Goal: Task Accomplishment & Management: Manage account settings

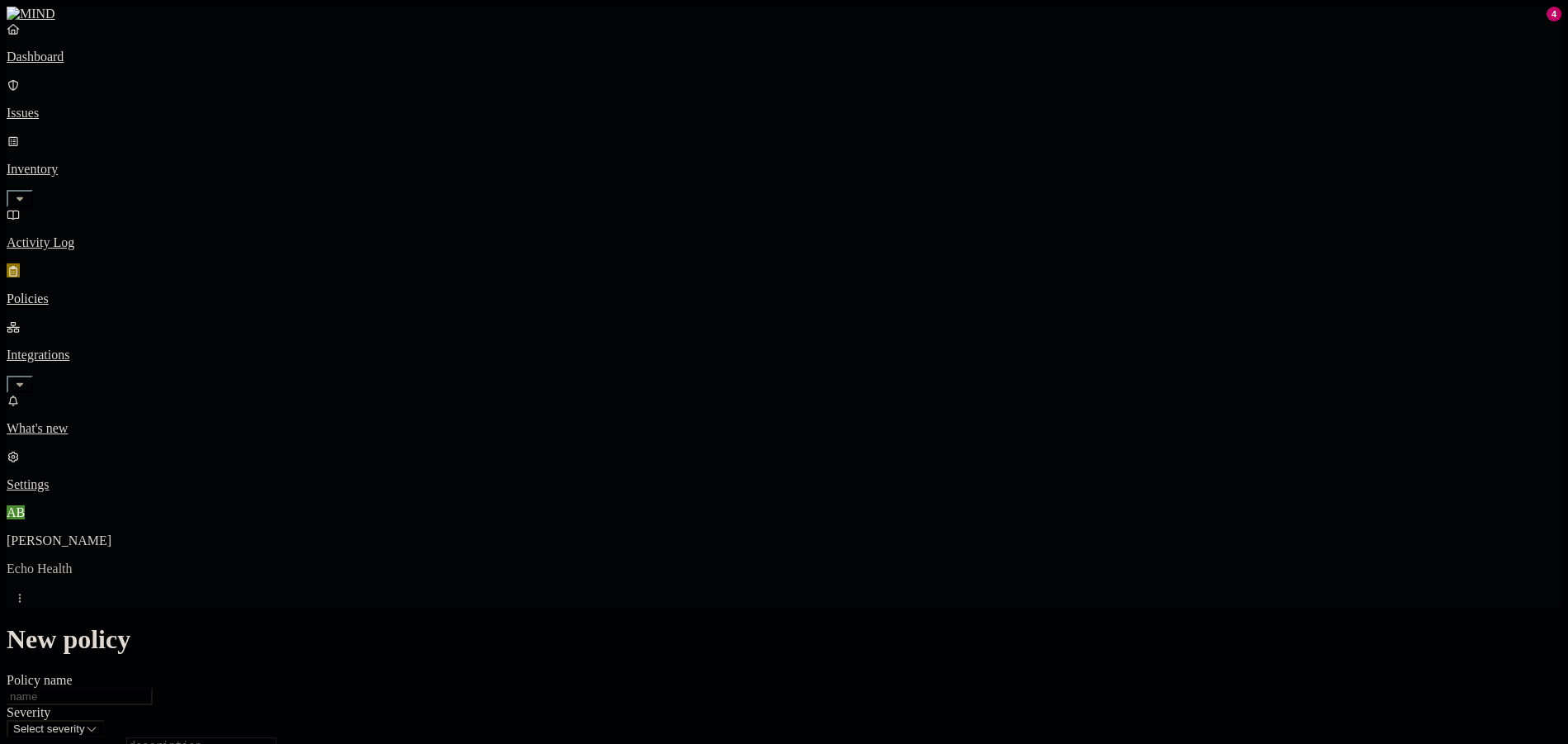
click at [140, 492] on link "Settings" at bounding box center [784, 470] width 1555 height 43
click at [282, 719] on p "Web domains" at bounding box center [784, 726] width 1555 height 15
click at [292, 691] on p "Notification channels" at bounding box center [784, 698] width 1555 height 15
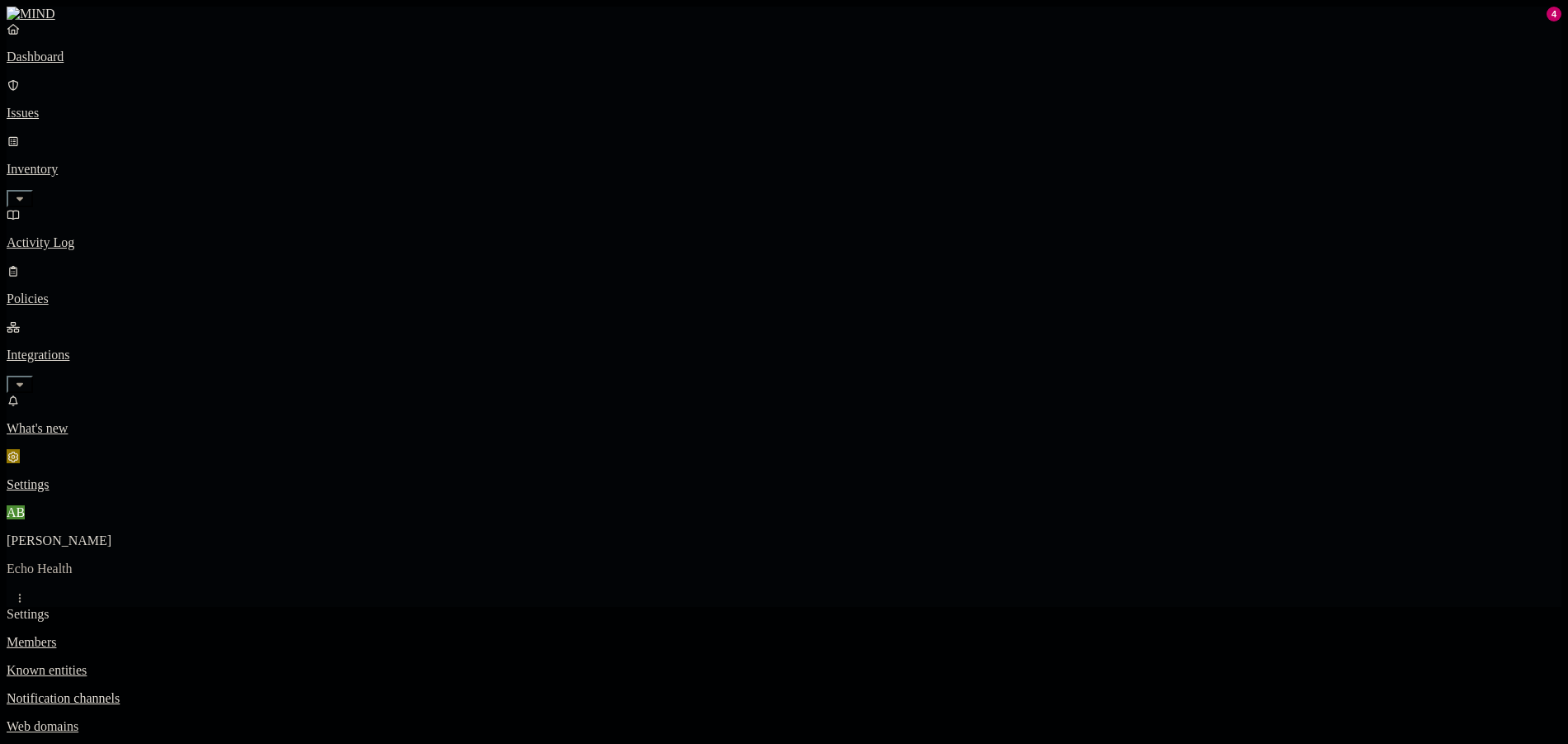
click at [250, 635] on p "Members" at bounding box center [784, 642] width 1555 height 15
click at [255, 719] on link "Web domains" at bounding box center [784, 726] width 1555 height 15
click at [252, 743] on p "Branding" at bounding box center [784, 755] width 1555 height 15
click at [263, 719] on p "Web domains" at bounding box center [784, 726] width 1555 height 15
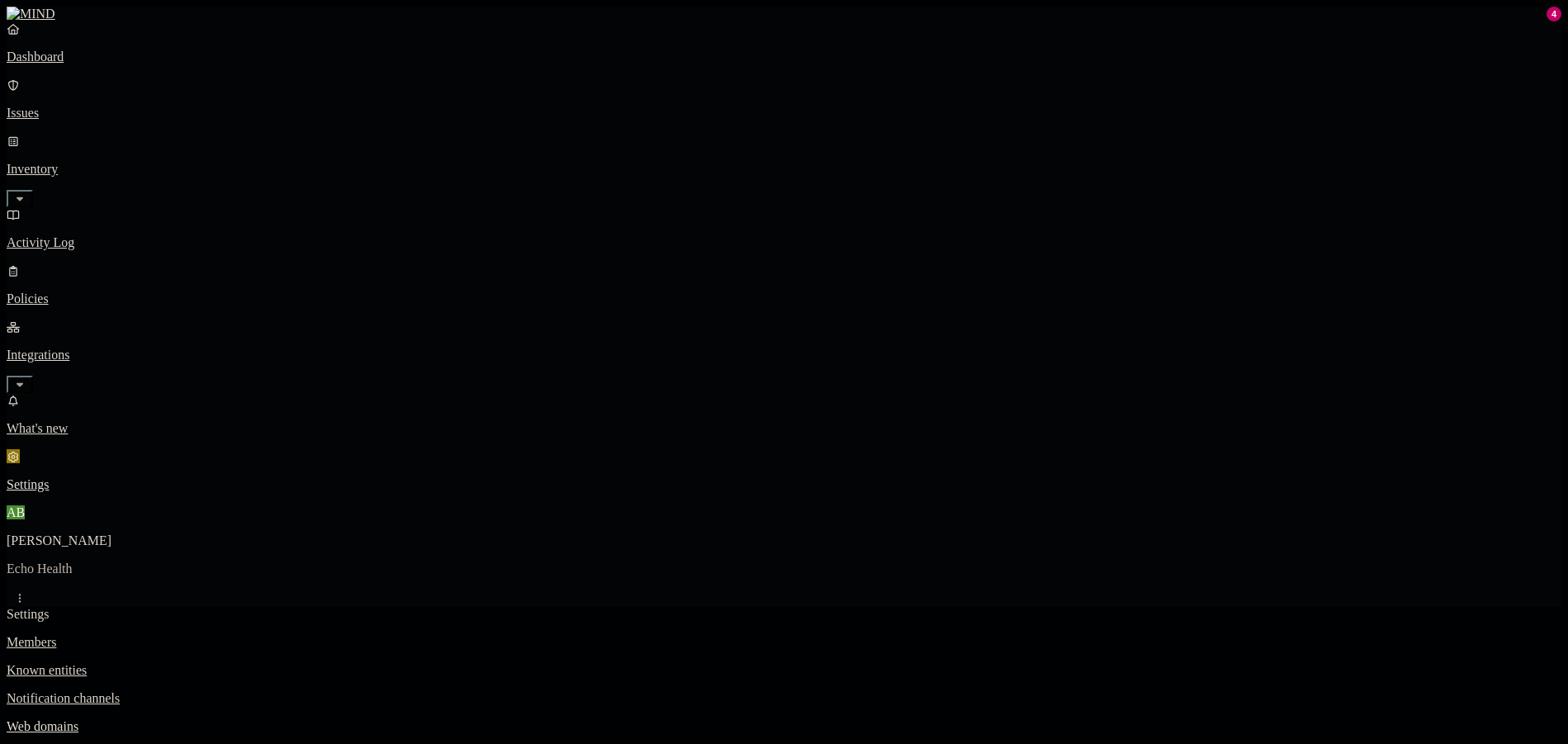
click at [242, 743] on p "Branding" at bounding box center [784, 755] width 1555 height 15
drag, startPoint x: 931, startPoint y: 189, endPoint x: 832, endPoint y: 201, distance: 99.7
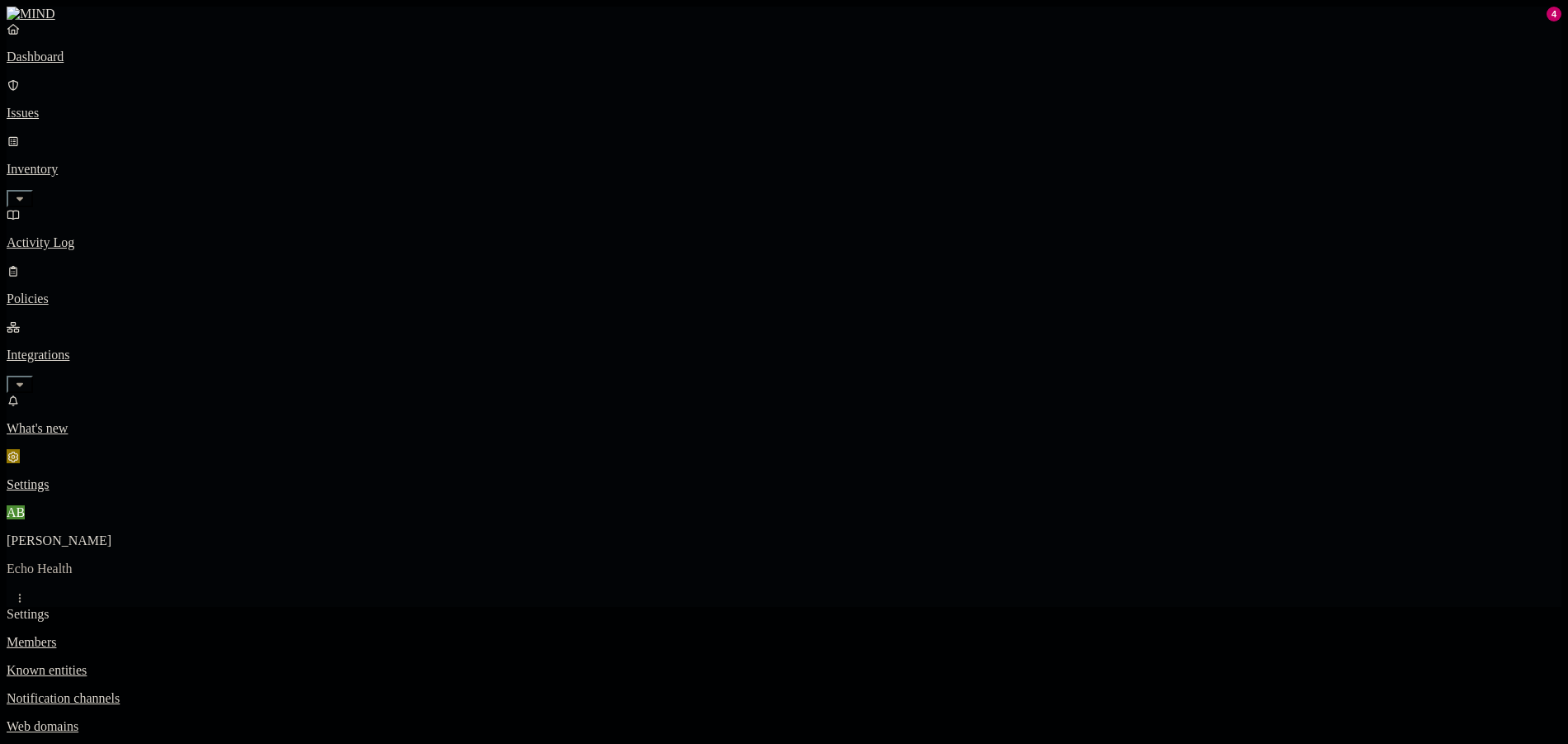
click at [245, 635] on p "Members" at bounding box center [784, 642] width 1555 height 15
click at [249, 663] on p "Known entities" at bounding box center [784, 671] width 1555 height 15
click at [268, 635] on link "Members" at bounding box center [784, 642] width 1555 height 15
click at [270, 691] on link "Notification channels" at bounding box center [784, 698] width 1555 height 15
click at [270, 663] on link "Known entities" at bounding box center [784, 671] width 1555 height 15
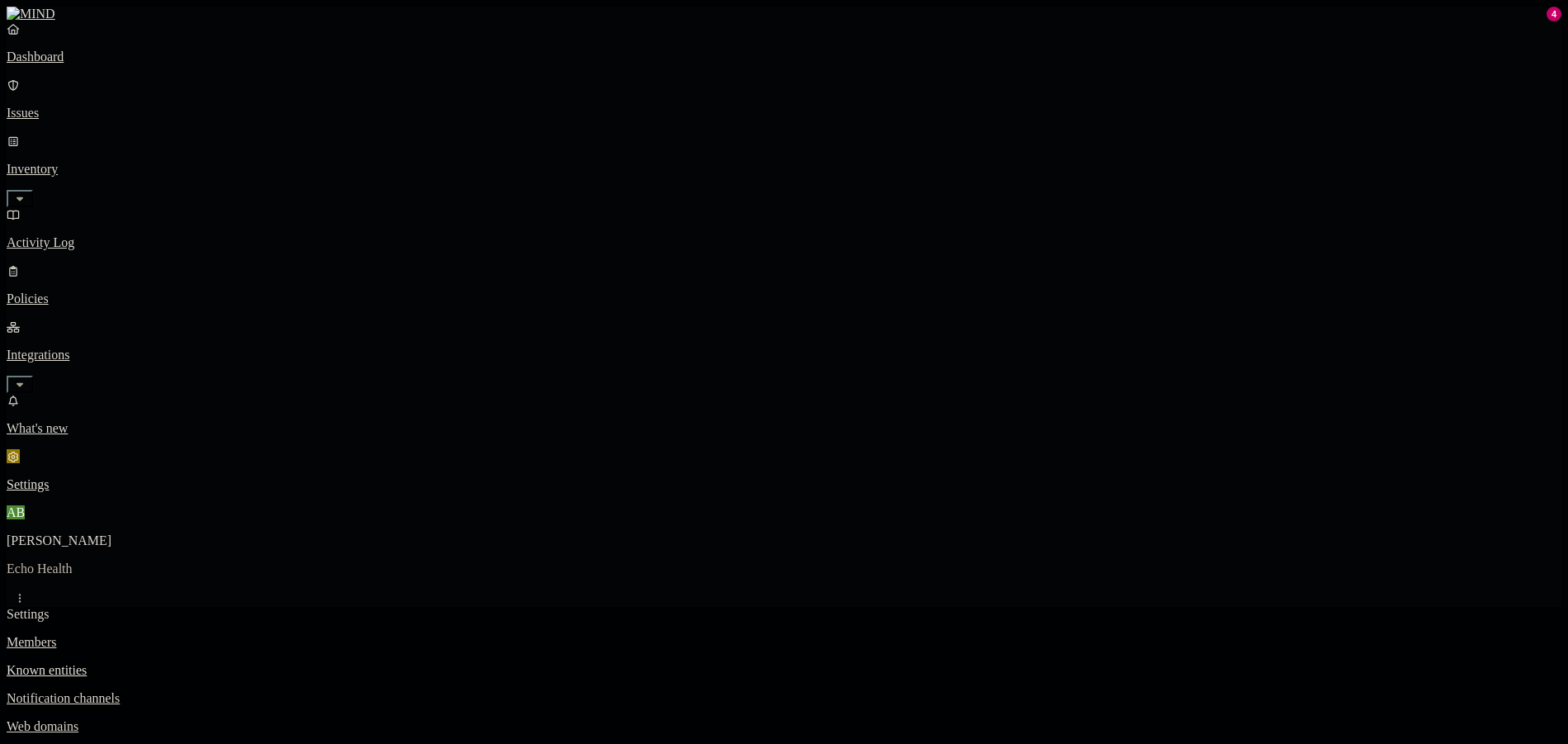
click at [231, 635] on p "Members" at bounding box center [784, 642] width 1555 height 15
click at [263, 663] on link "Known entities" at bounding box center [784, 671] width 1555 height 15
click at [271, 691] on p "Notification channels" at bounding box center [784, 698] width 1555 height 15
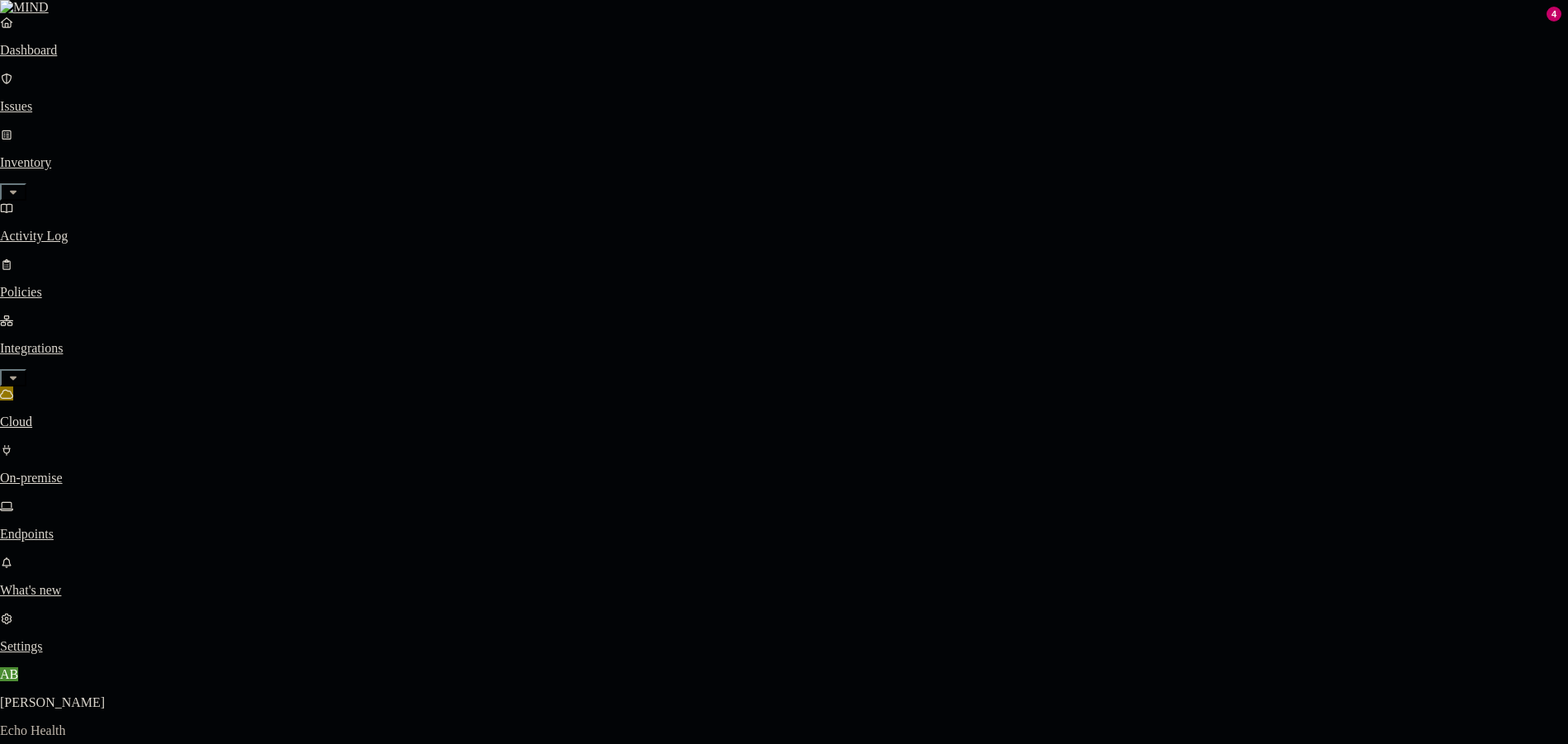
drag, startPoint x: 987, startPoint y: 141, endPoint x: 1001, endPoint y: 143, distance: 14.1
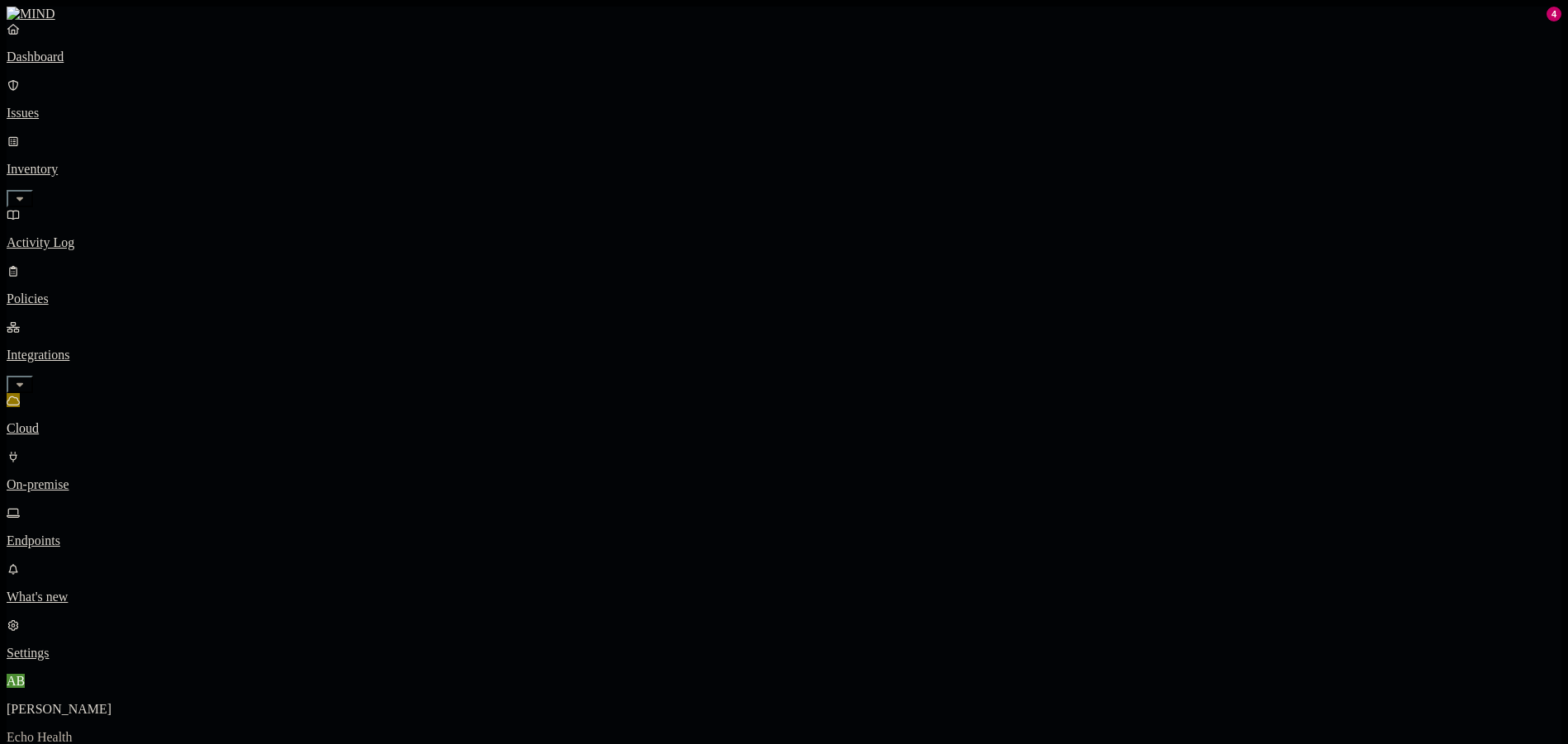
click at [80, 64] on p "Dashboard" at bounding box center [784, 57] width 1555 height 15
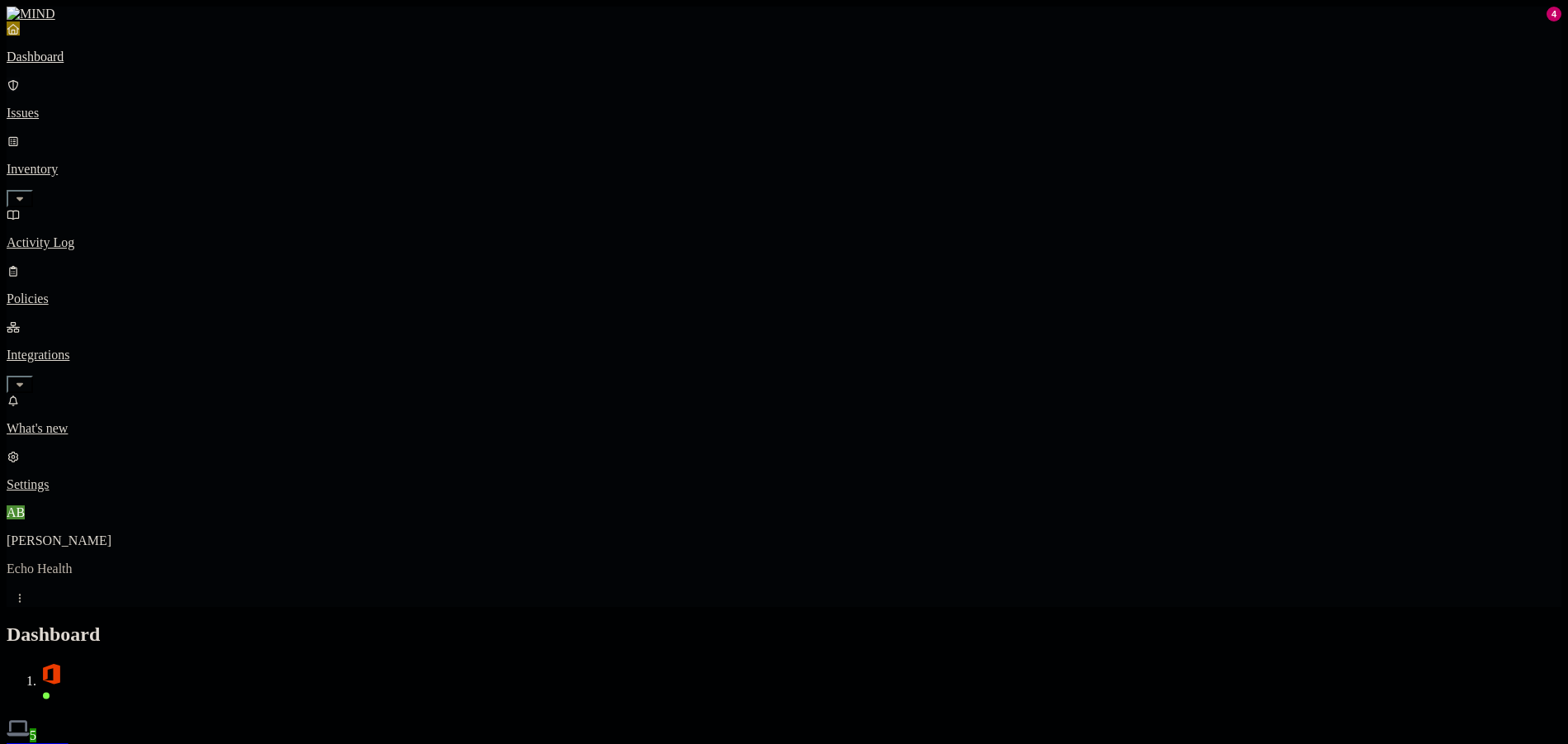
click at [98, 91] on link "Issues" at bounding box center [784, 99] width 1555 height 43
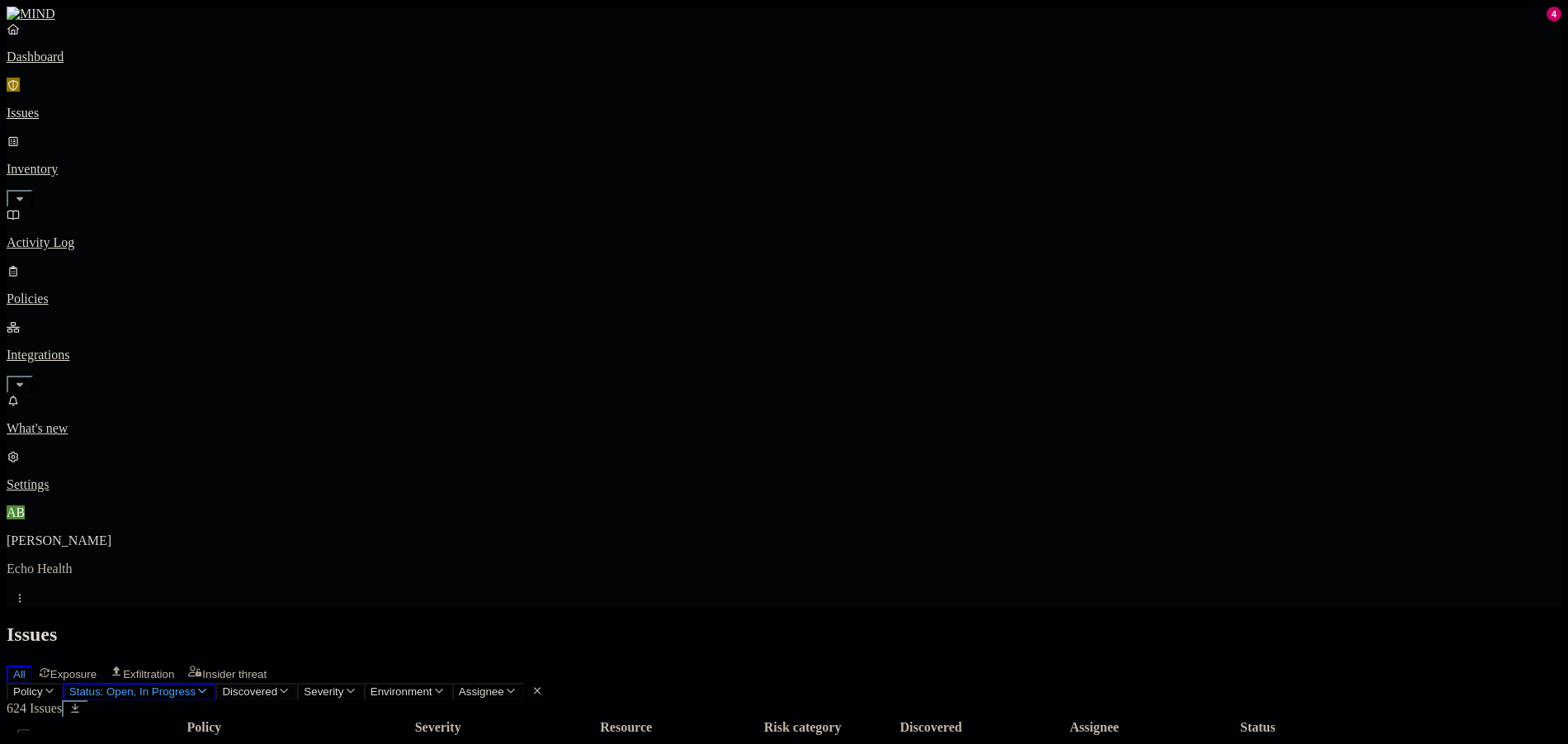
click at [297, 682] on button "Discovered" at bounding box center [256, 691] width 82 height 18
click at [343, 685] on span "Severity" at bounding box center [323, 691] width 39 height 13
click at [63, 682] on button "Policy" at bounding box center [34, 691] width 56 height 18
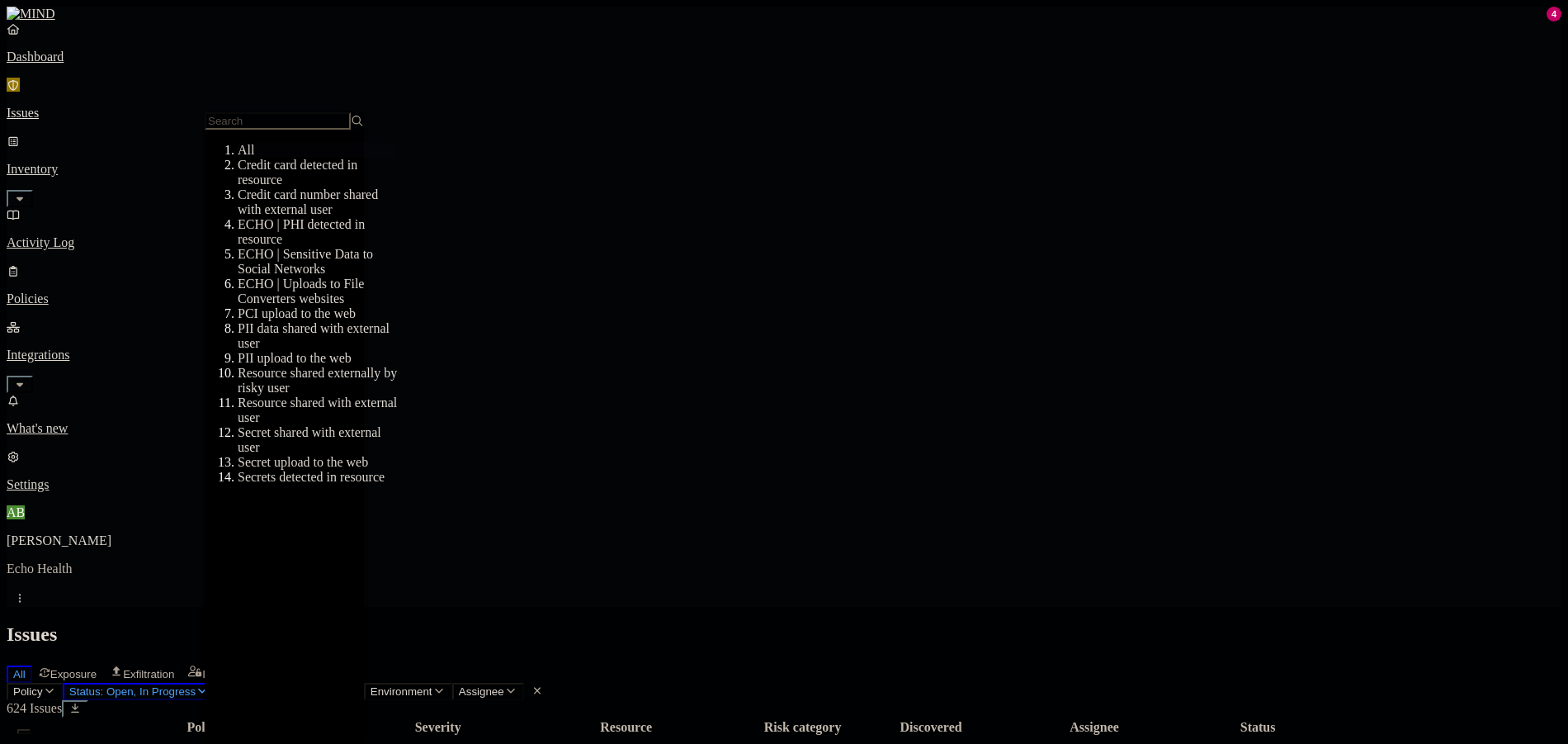
click at [216, 682] on button "Status: Open, In Progress" at bounding box center [139, 691] width 154 height 18
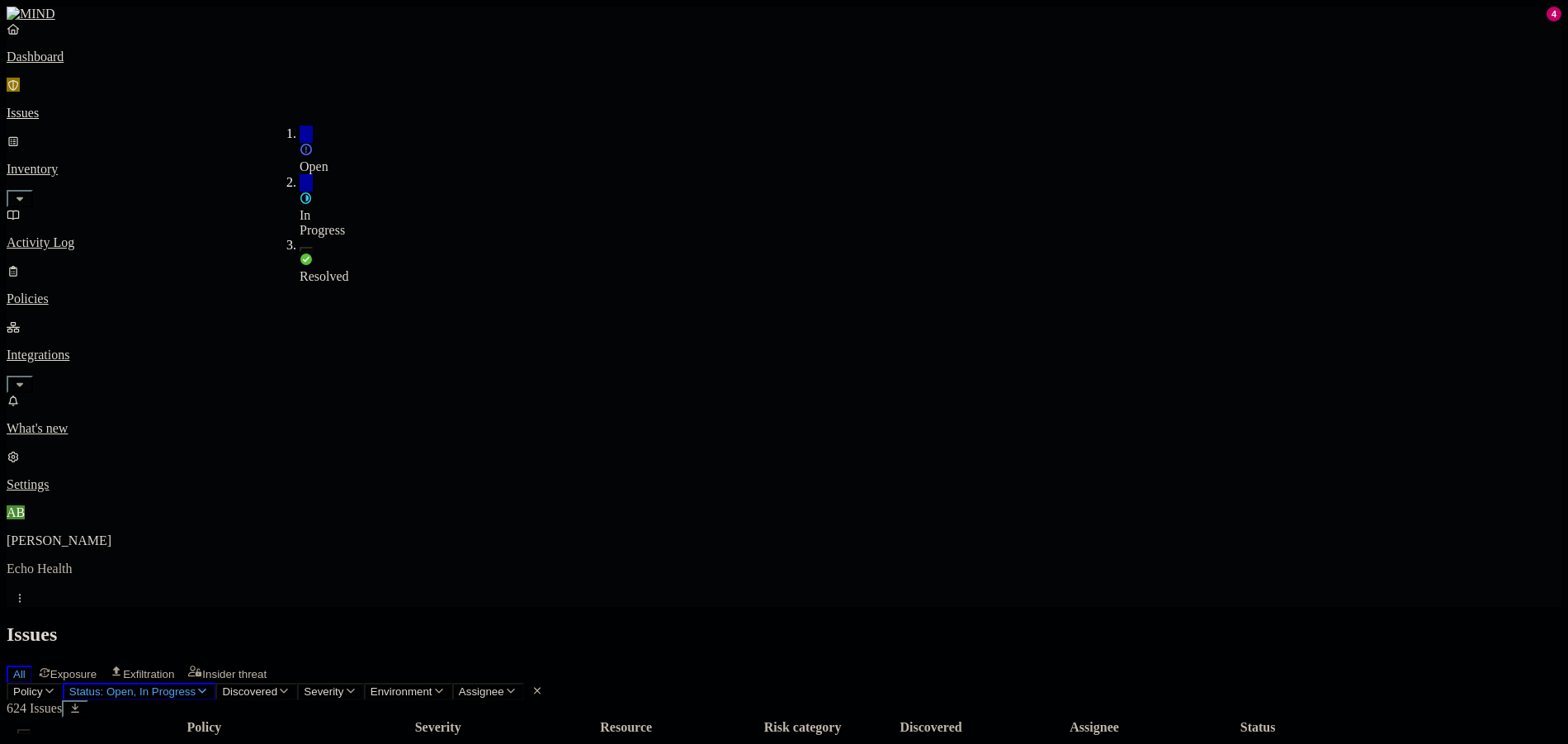
click at [300, 238] on div "Resolved" at bounding box center [300, 261] width 0 height 46
click at [336, 208] on span "In Progress" at bounding box center [322, 222] width 45 height 29
click at [328, 159] on span "Open" at bounding box center [314, 166] width 29 height 14
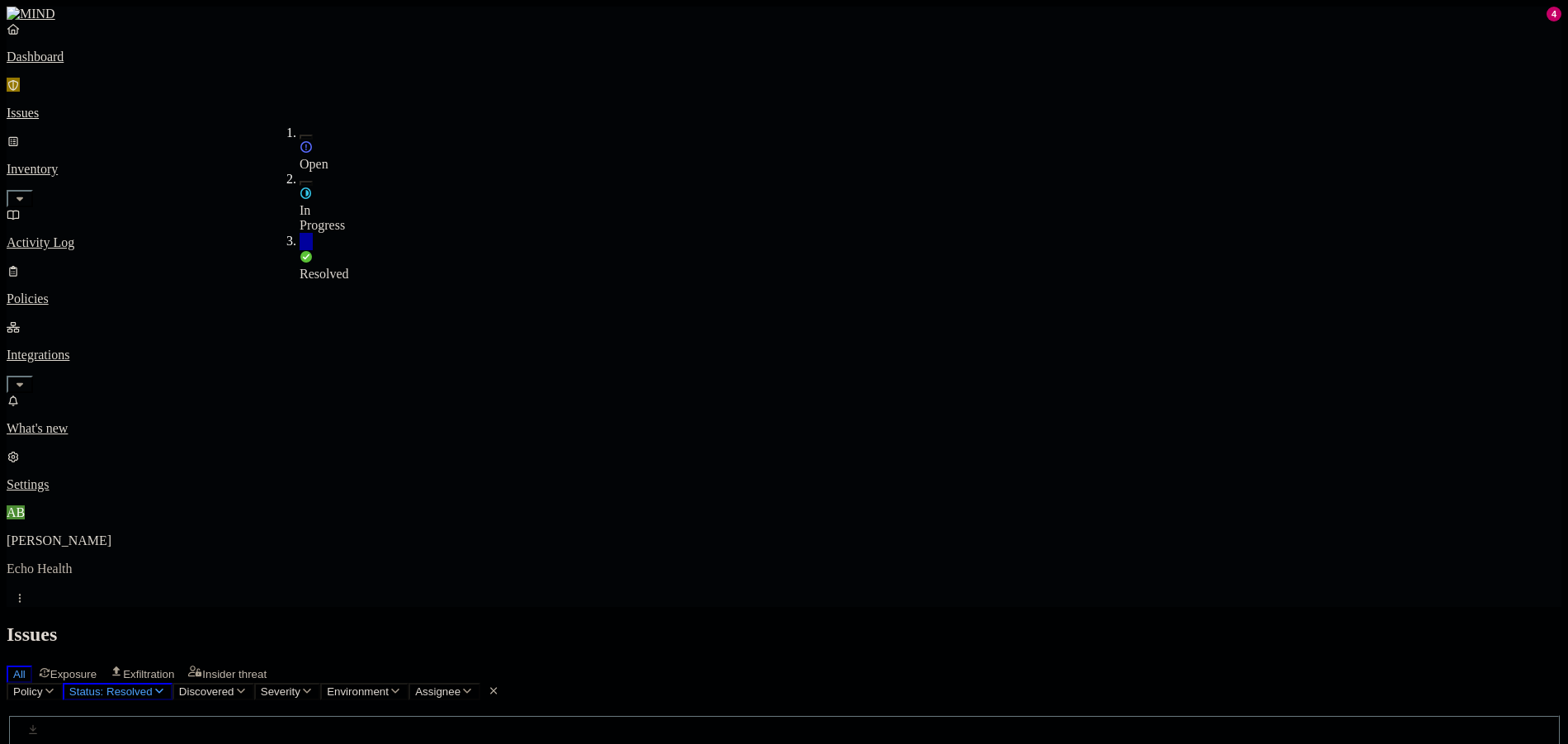
click at [300, 172] on div "In Progress" at bounding box center [300, 202] width 0 height 61
click at [300, 186] on div "In Progress" at bounding box center [300, 209] width 0 height 46
click at [748, 623] on div "Issues" at bounding box center [784, 634] width 1555 height 23
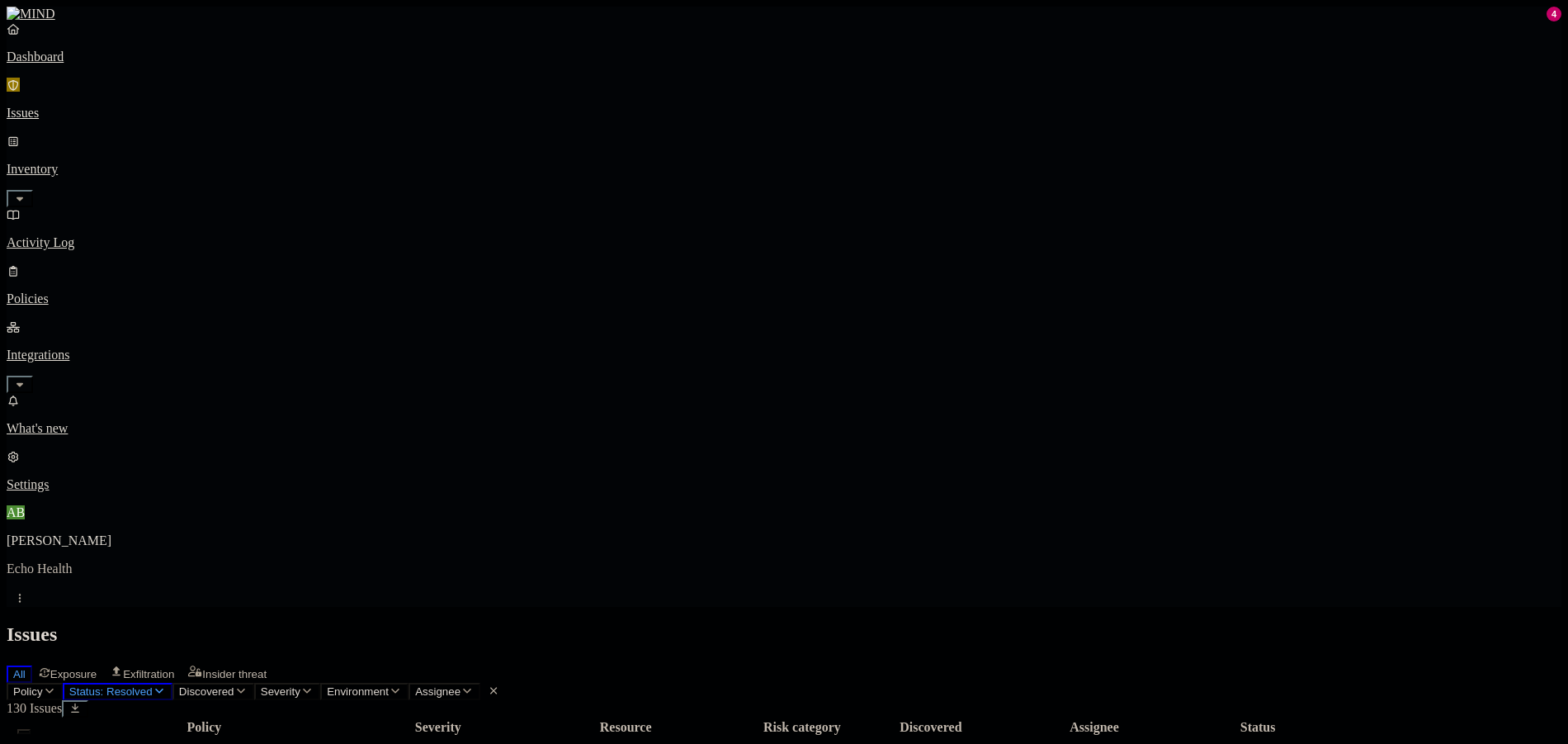
click at [159, 320] on link "Integrations" at bounding box center [784, 355] width 1555 height 71
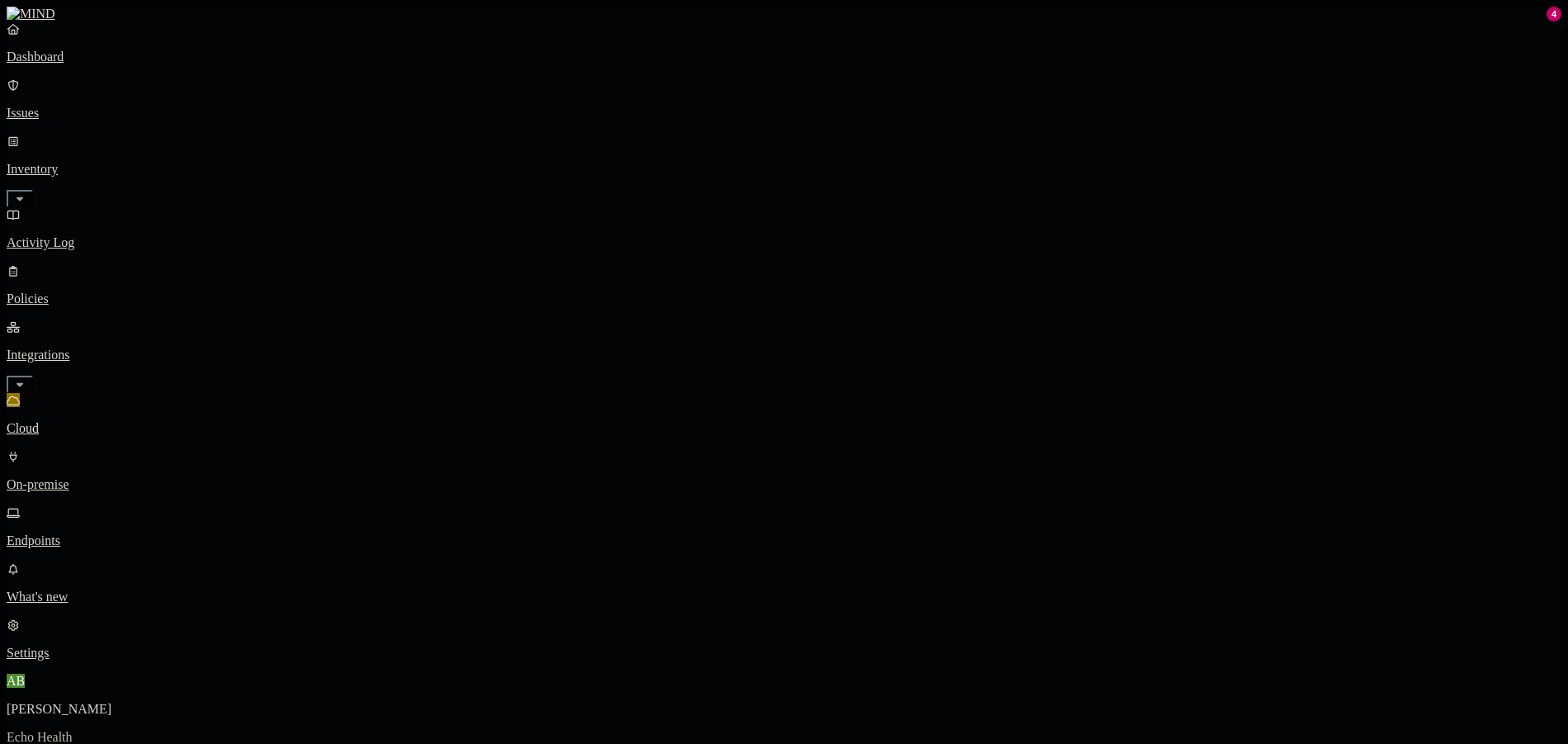
click at [87, 534] on p "Endpoints" at bounding box center [784, 541] width 1555 height 15
click at [165, 134] on link "Inventory" at bounding box center [784, 169] width 1555 height 71
click at [114, 291] on p "Users" at bounding box center [784, 299] width 1555 height 15
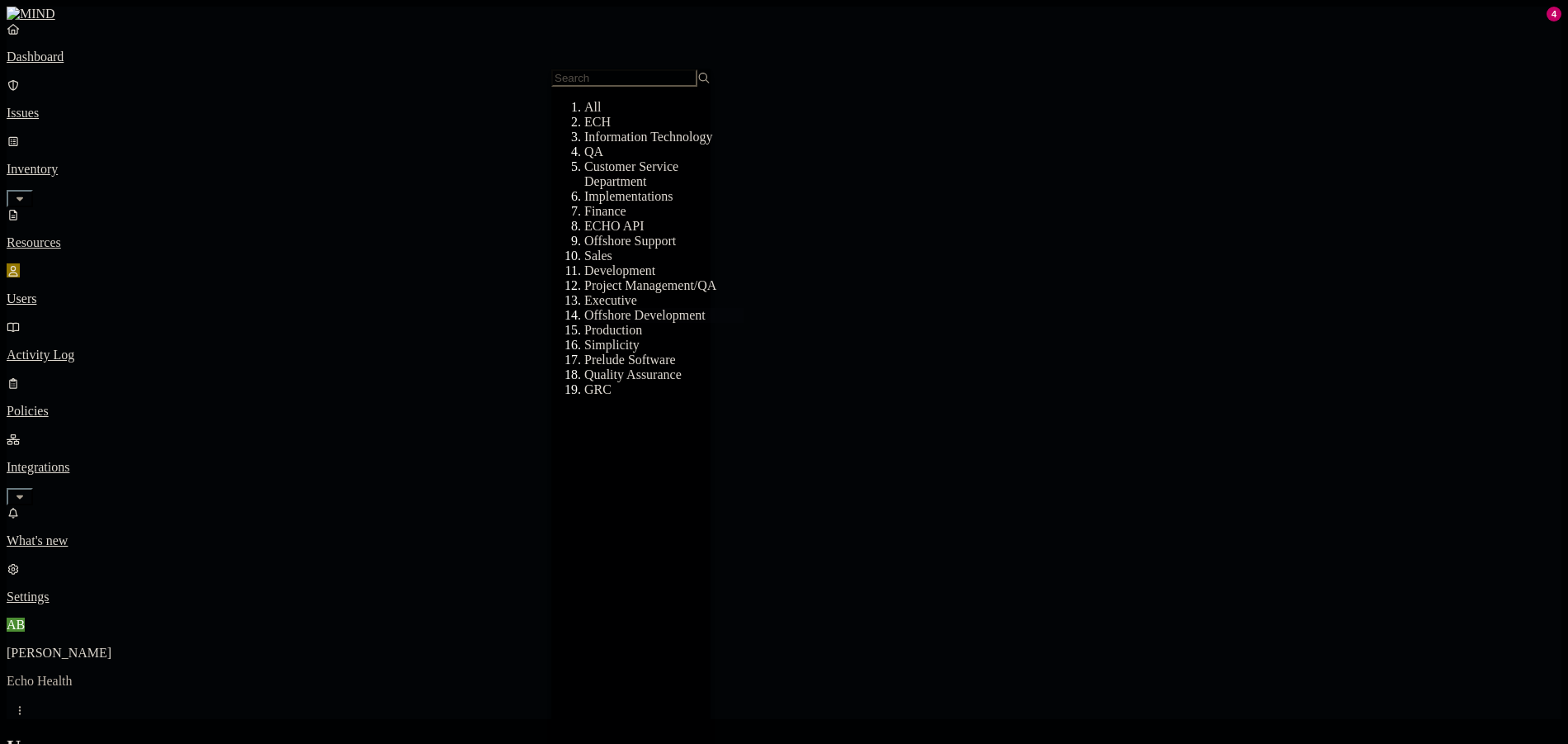
scroll to position [125, 0]
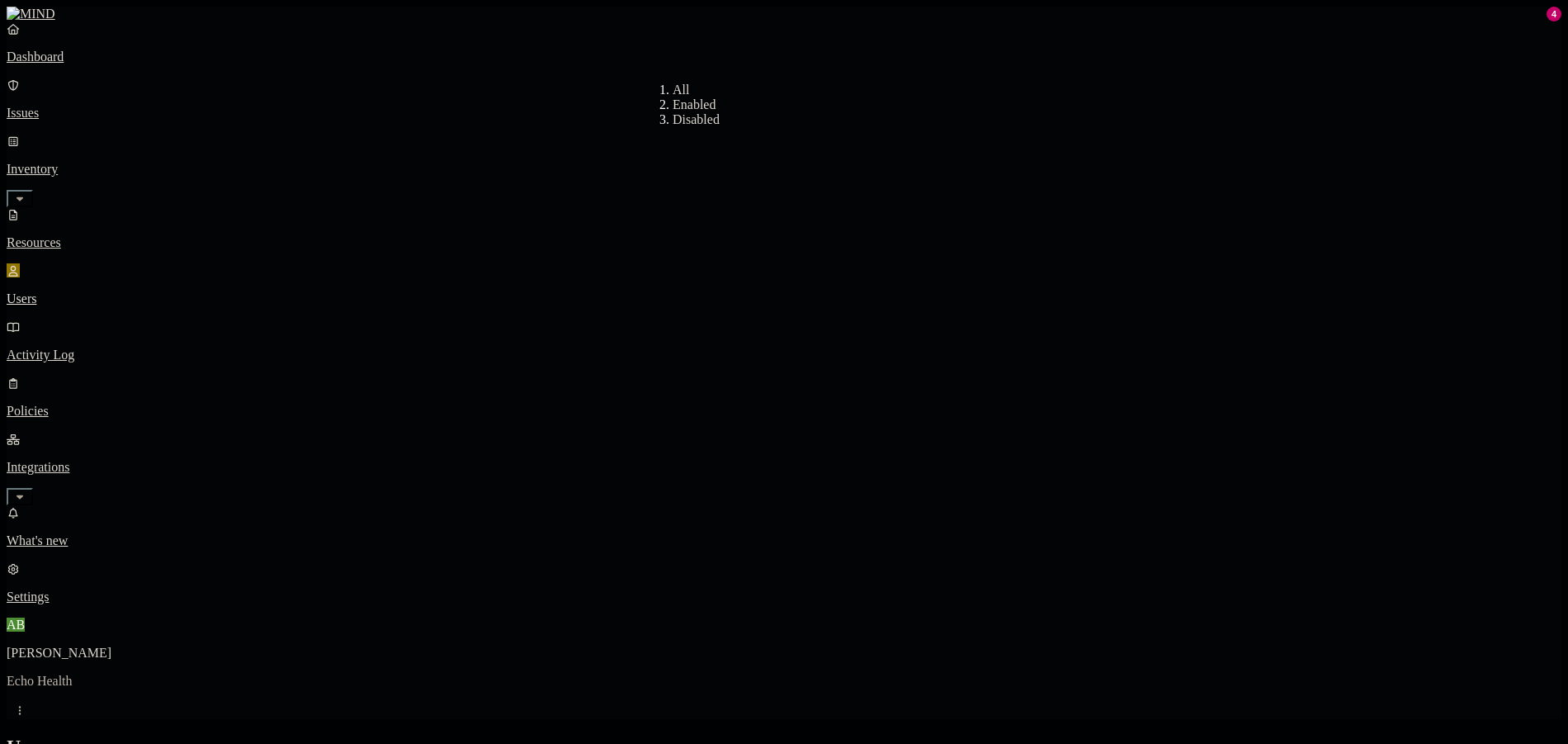
click at [846, 736] on h2 "Users" at bounding box center [784, 747] width 1555 height 23
click at [82, 64] on p "Dashboard" at bounding box center [784, 57] width 1555 height 15
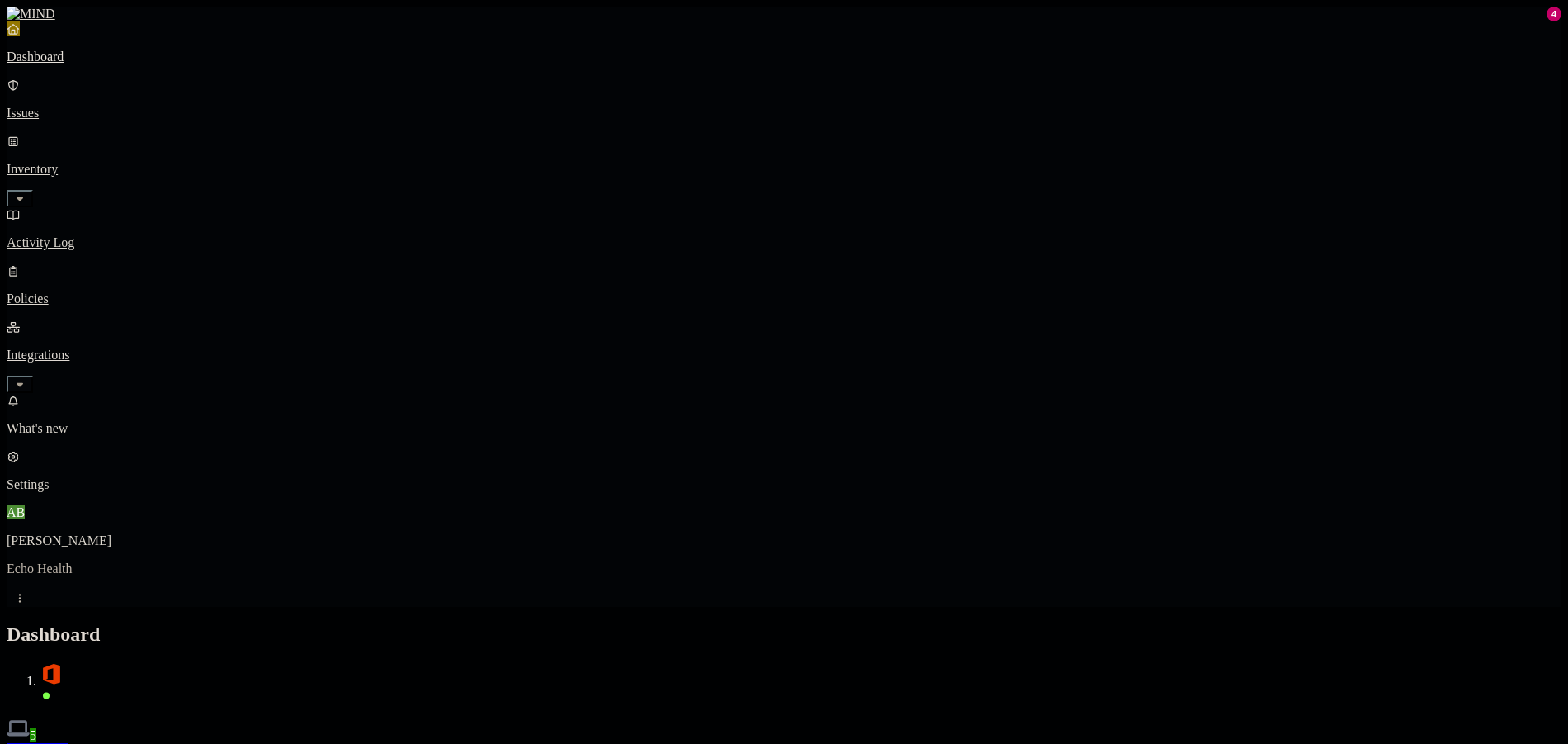
click at [140, 320] on link "Integrations" at bounding box center [784, 355] width 1555 height 71
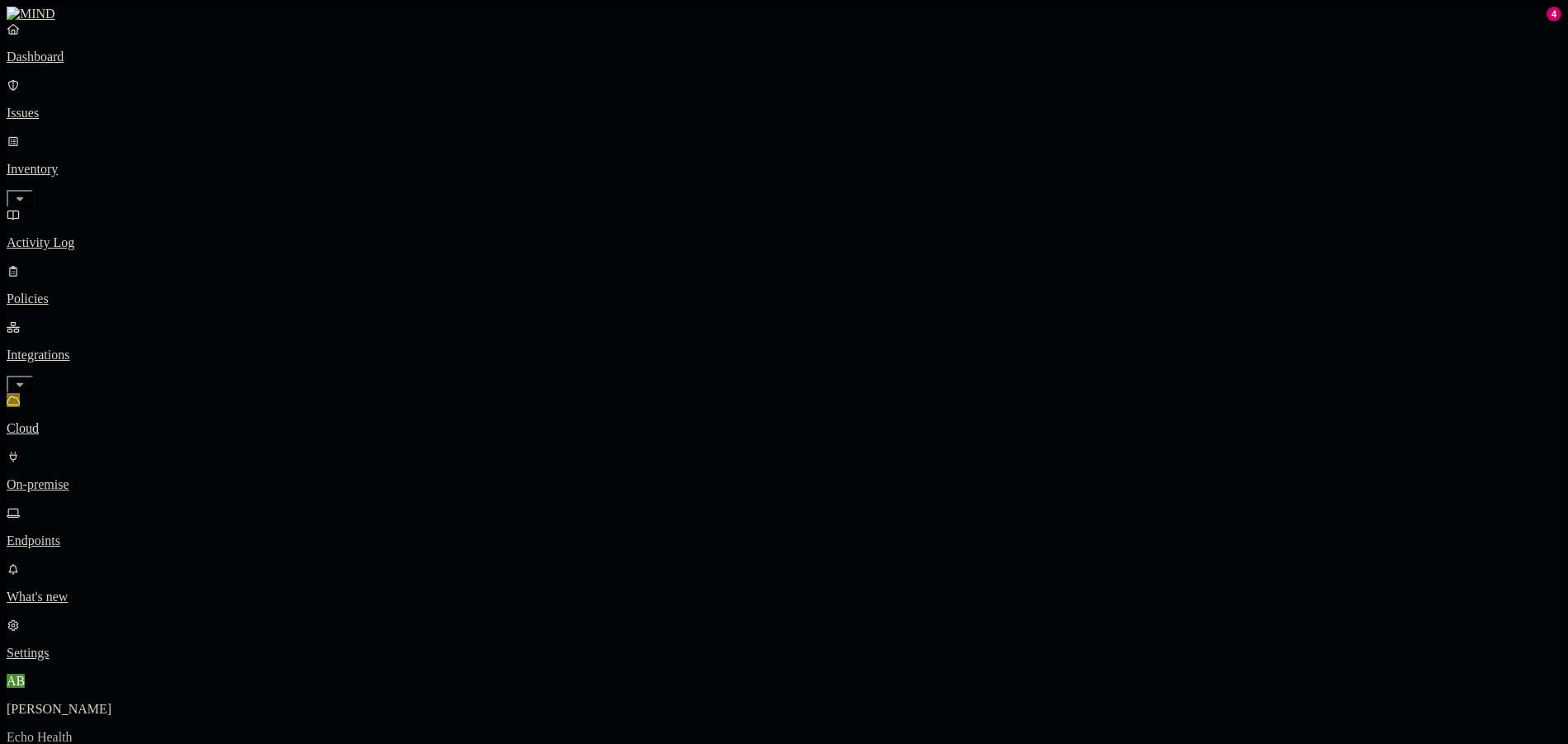
click at [119, 235] on p "Activity Log" at bounding box center [784, 243] width 1555 height 15
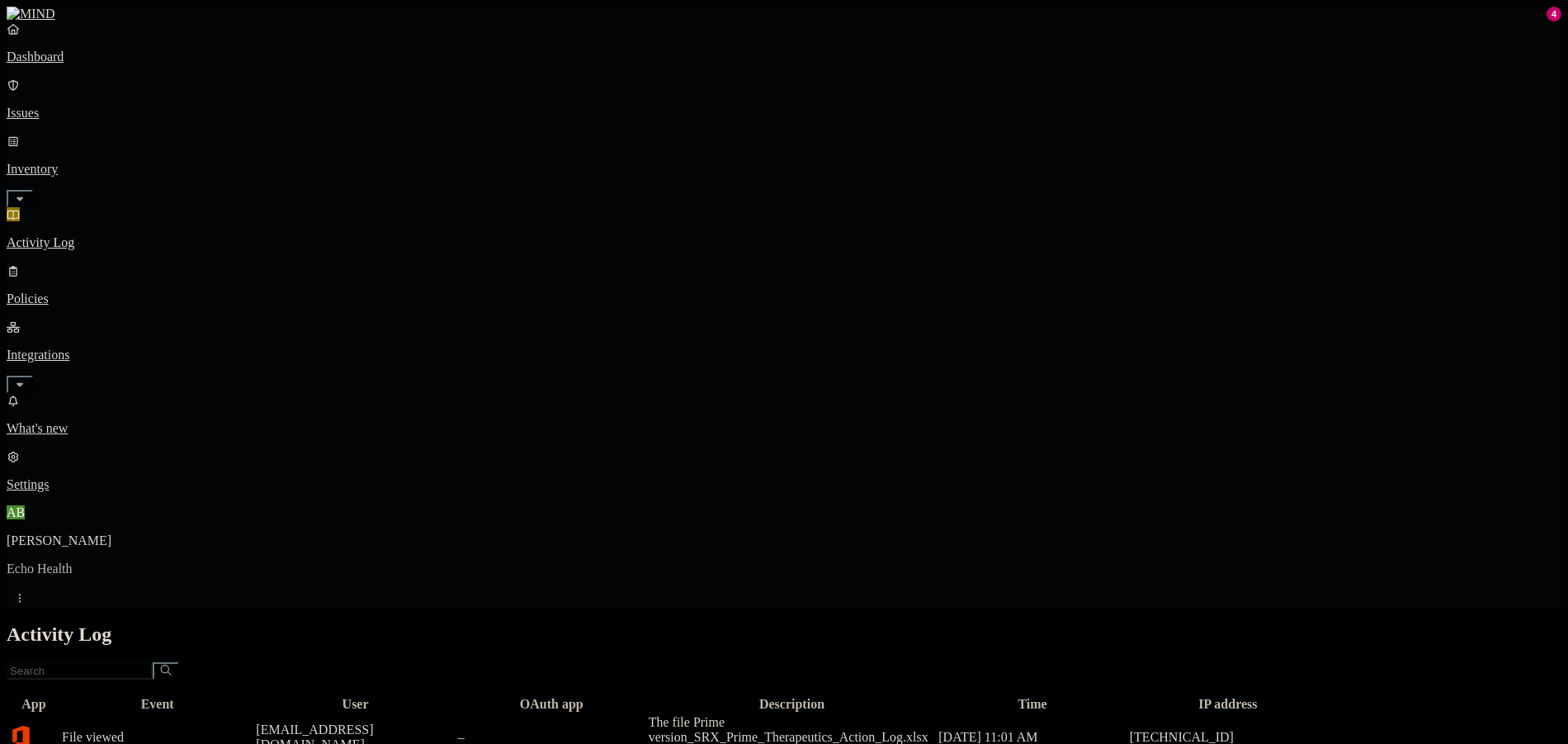
click at [99, 263] on link "Policies" at bounding box center [784, 284] width 1555 height 43
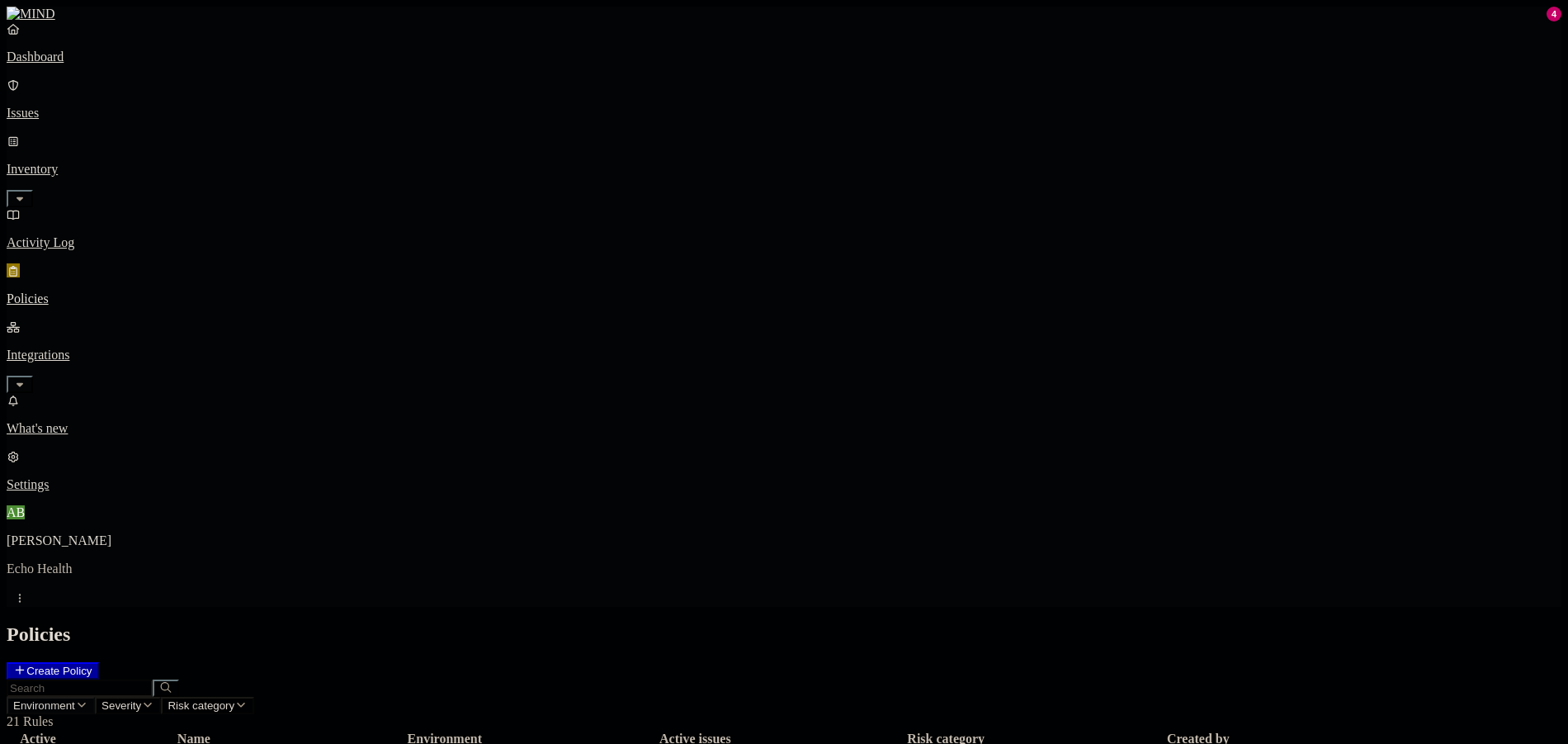
click at [75, 699] on span "Environment" at bounding box center [44, 705] width 62 height 13
click at [397, 112] on span "Cloud" at bounding box center [383, 119] width 33 height 14
click at [633, 623] on h2 "Policies" at bounding box center [784, 634] width 1555 height 23
click at [123, 699] on icon "button" at bounding box center [116, 704] width 13 height 11
click at [367, 129] on div "Endpoint" at bounding box center [367, 151] width 0 height 44
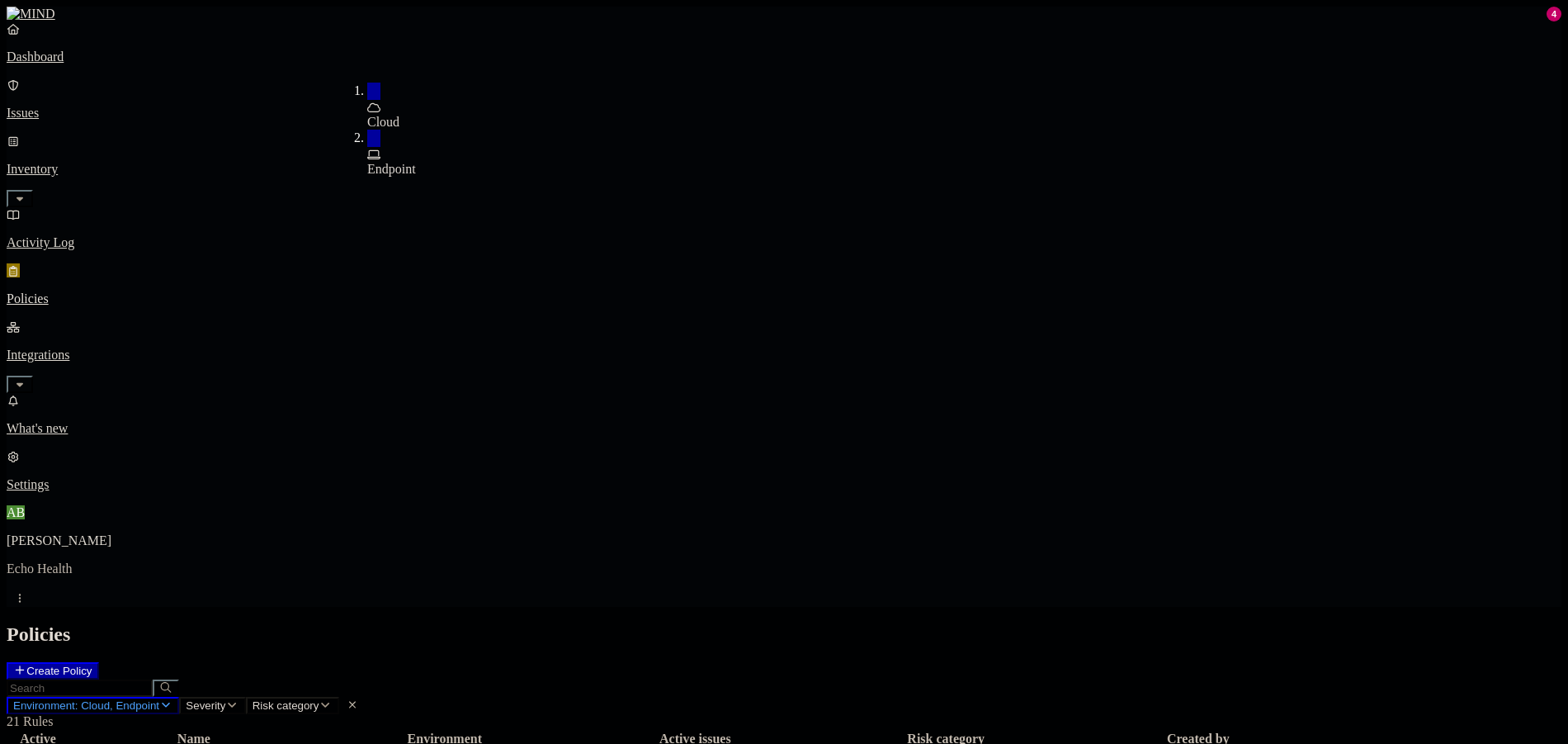
drag, startPoint x: 400, startPoint y: 89, endPoint x: 407, endPoint y: 109, distance: 21.2
click at [399, 114] on span "Cloud" at bounding box center [383, 121] width 33 height 14
click at [367, 129] on div "Endpoint" at bounding box center [367, 153] width 0 height 47
click at [399, 112] on span "Cloud" at bounding box center [383, 119] width 33 height 14
click at [367, 127] on div "Endpoint" at bounding box center [367, 149] width 0 height 44
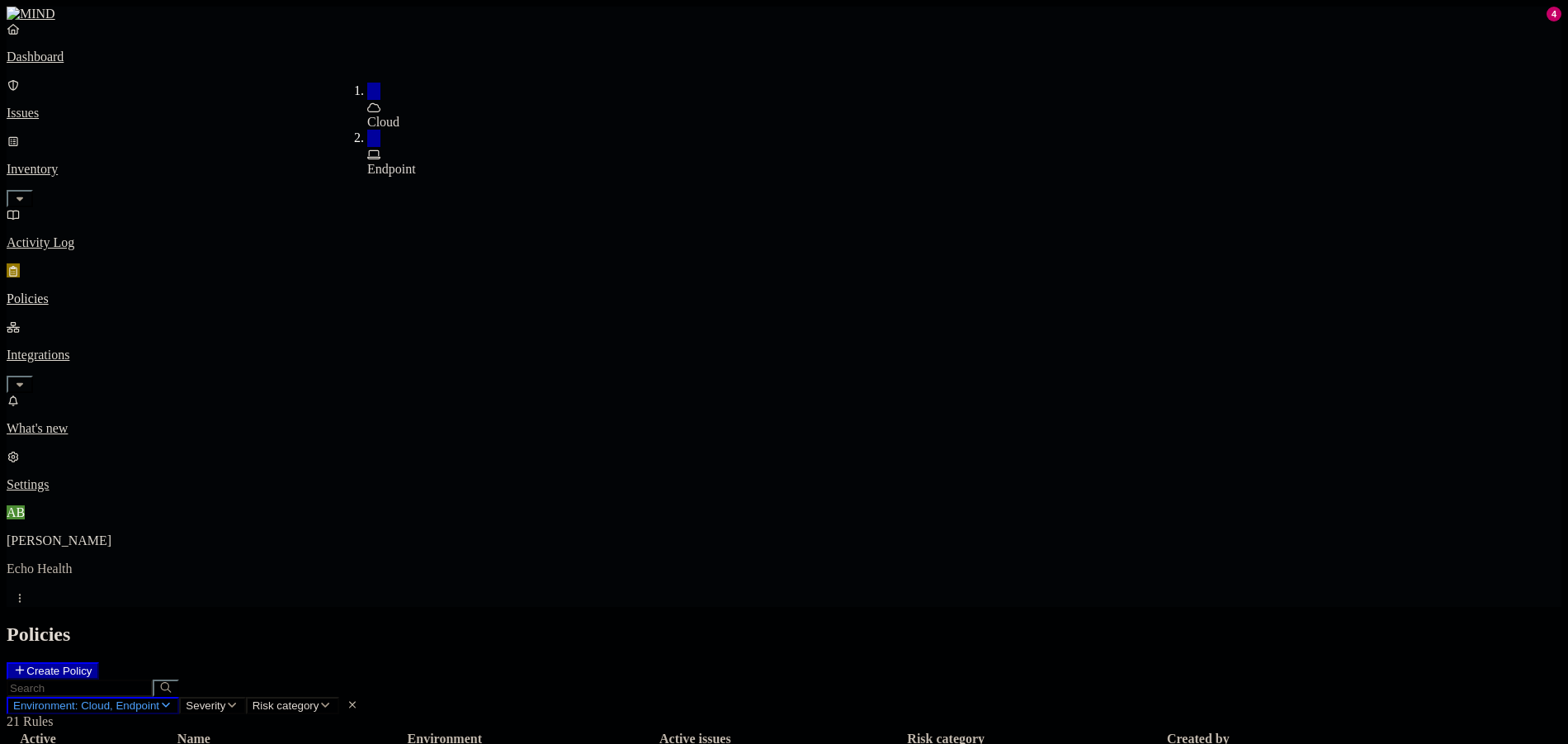
click at [399, 114] on span "Cloud" at bounding box center [383, 121] width 33 height 14
click at [409, 162] on span "Endpoint" at bounding box center [392, 169] width 48 height 14
click at [141, 699] on span "Severity" at bounding box center [121, 705] width 39 height 13
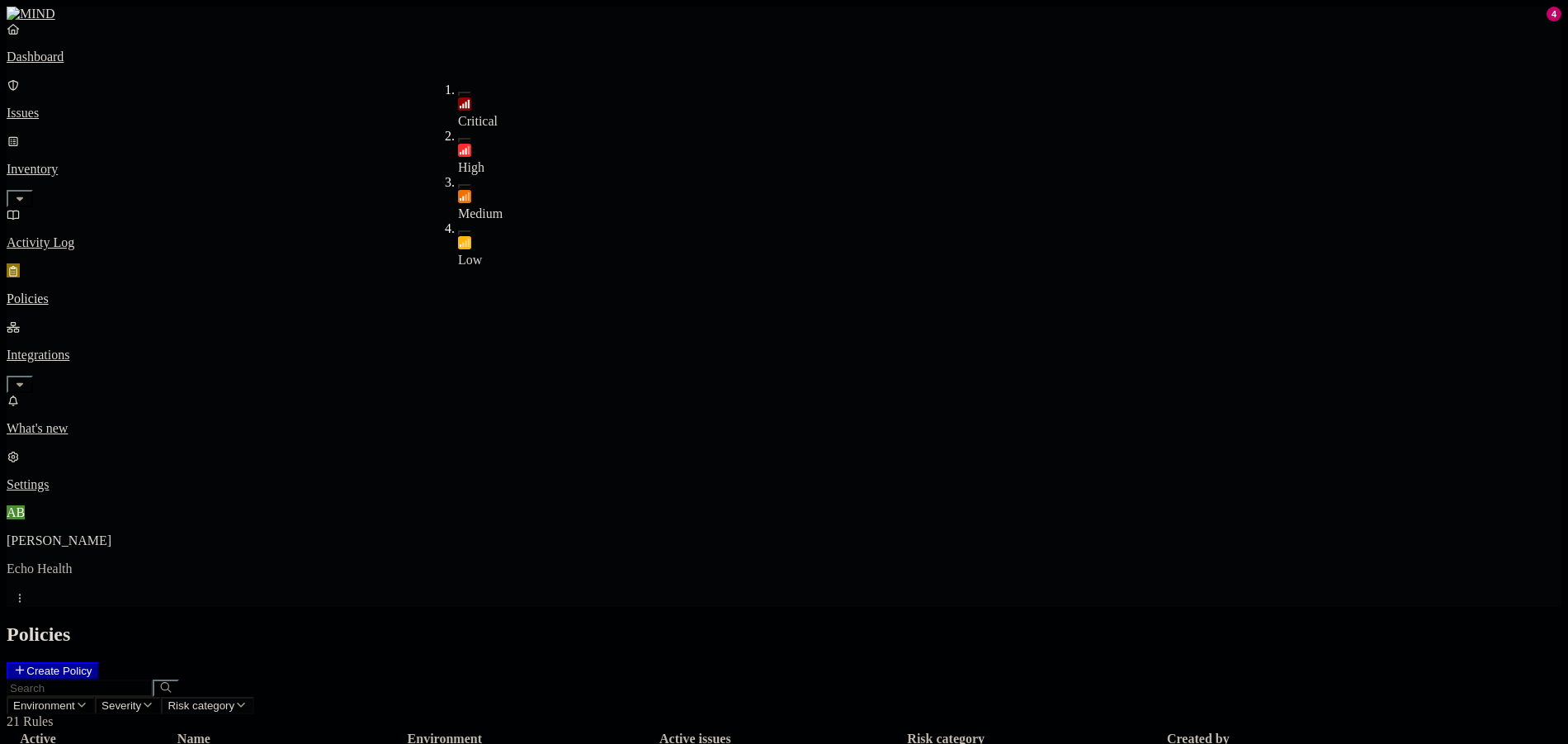
click at [254, 696] on button "Risk category" at bounding box center [208, 705] width 94 height 18
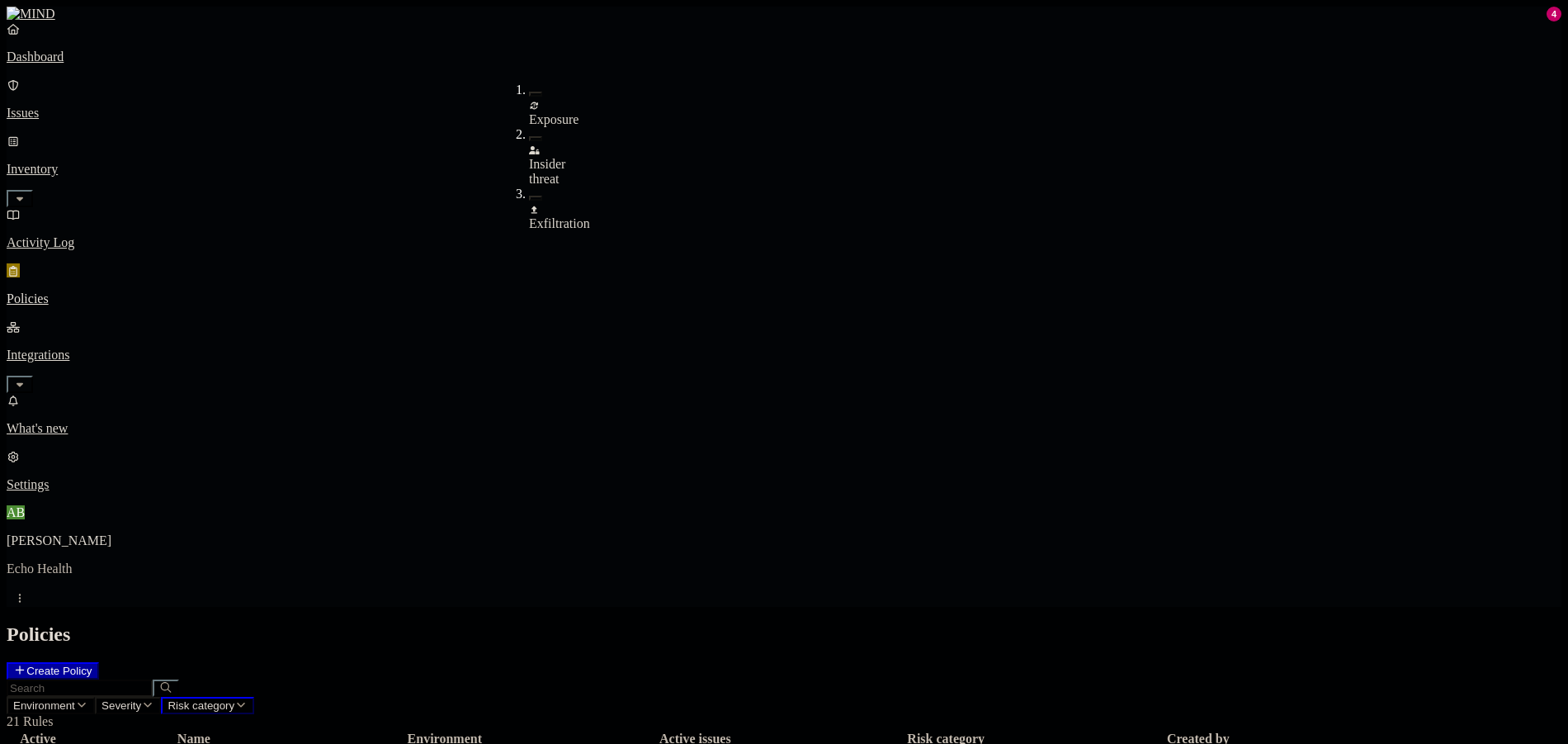
click at [529, 98] on div "Exposure" at bounding box center [529, 113] width 0 height 30
click at [99, 662] on button "Create Policy" at bounding box center [53, 671] width 93 height 18
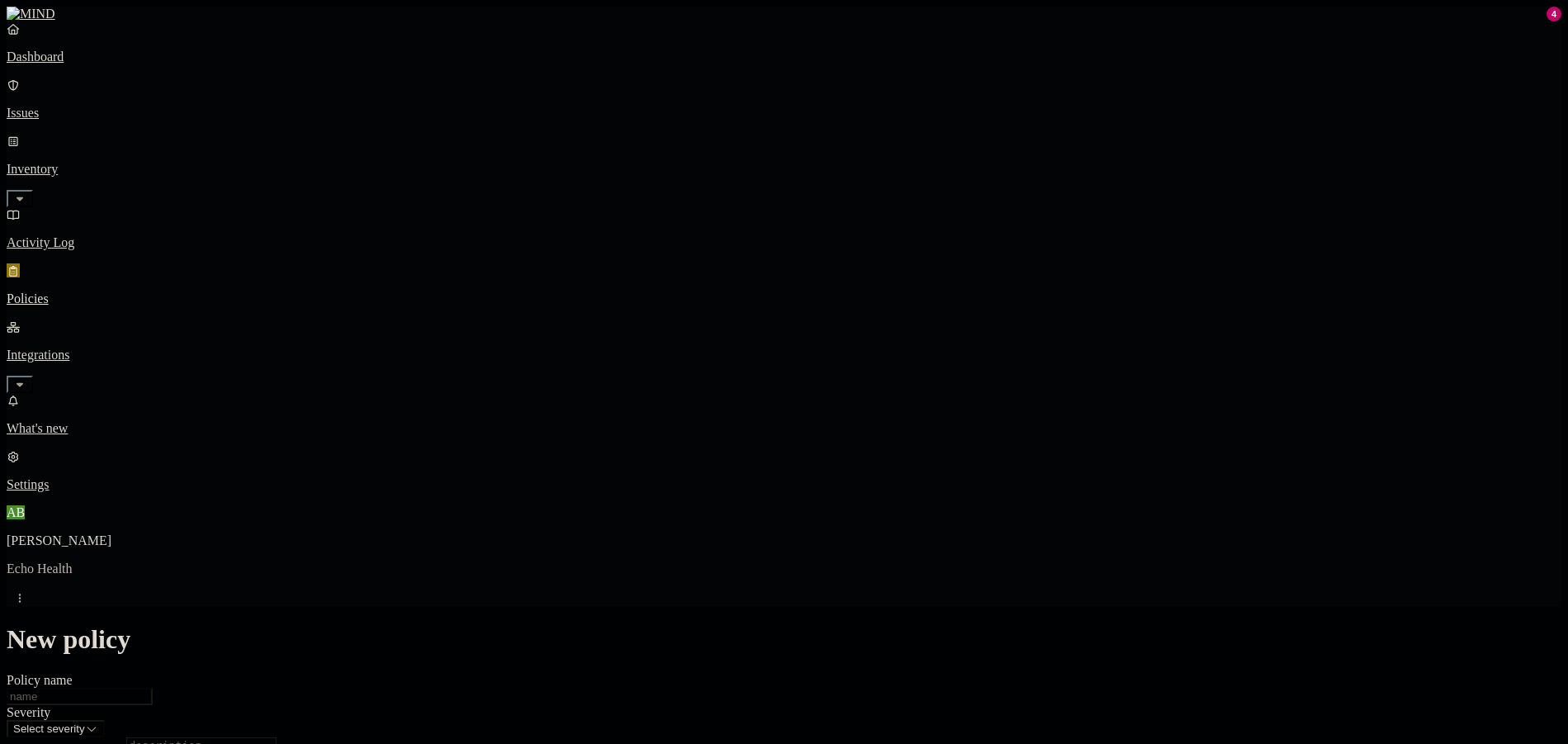
click at [153, 687] on input "Policy name" at bounding box center [79, 696] width 146 height 18
type input "P"
click at [132, 291] on p "Policies" at bounding box center [784, 299] width 1555 height 15
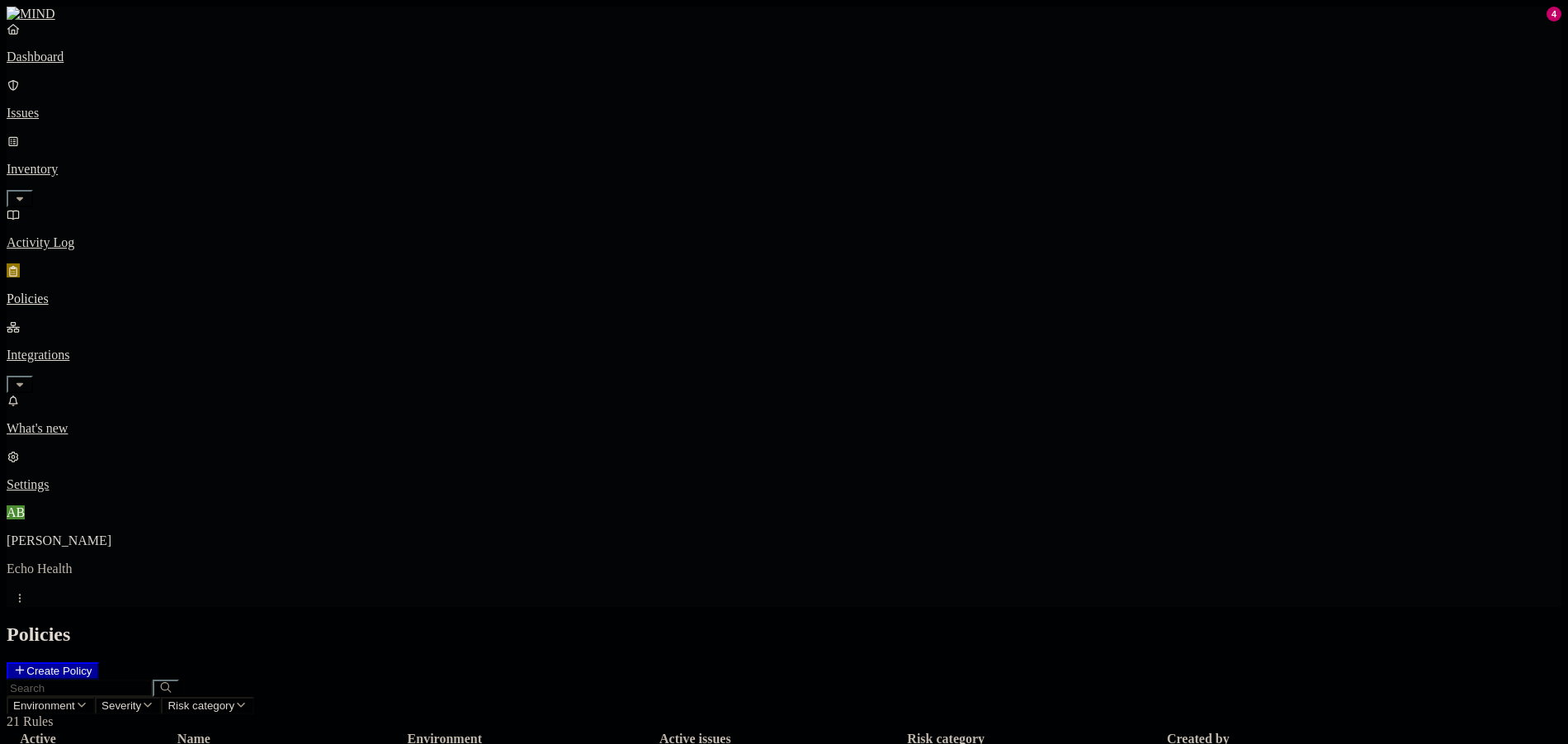
copy div "Detects payment information (PCI) shared on generative AI tools, social network…"
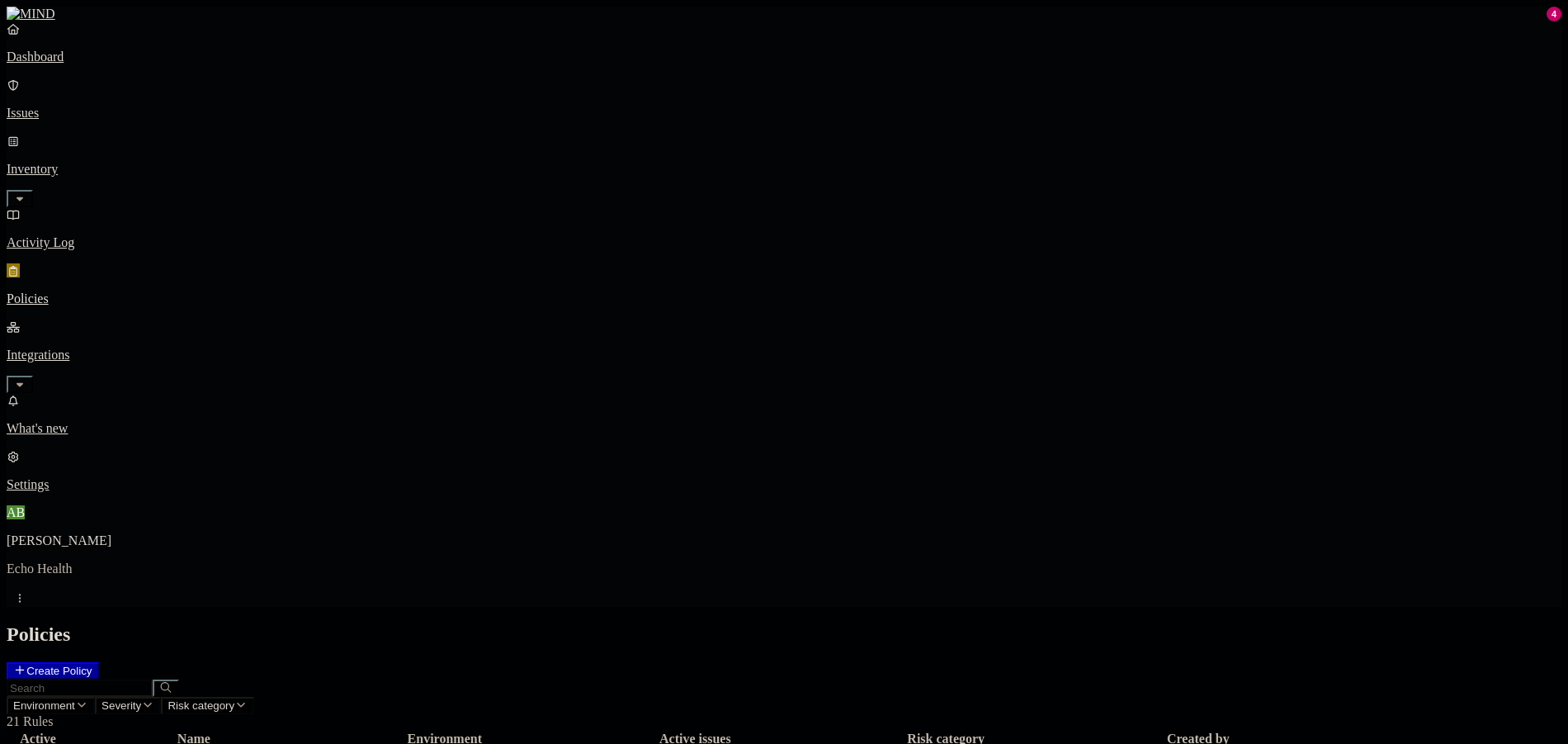
copy div "Detects resources that have Protected Health Information"
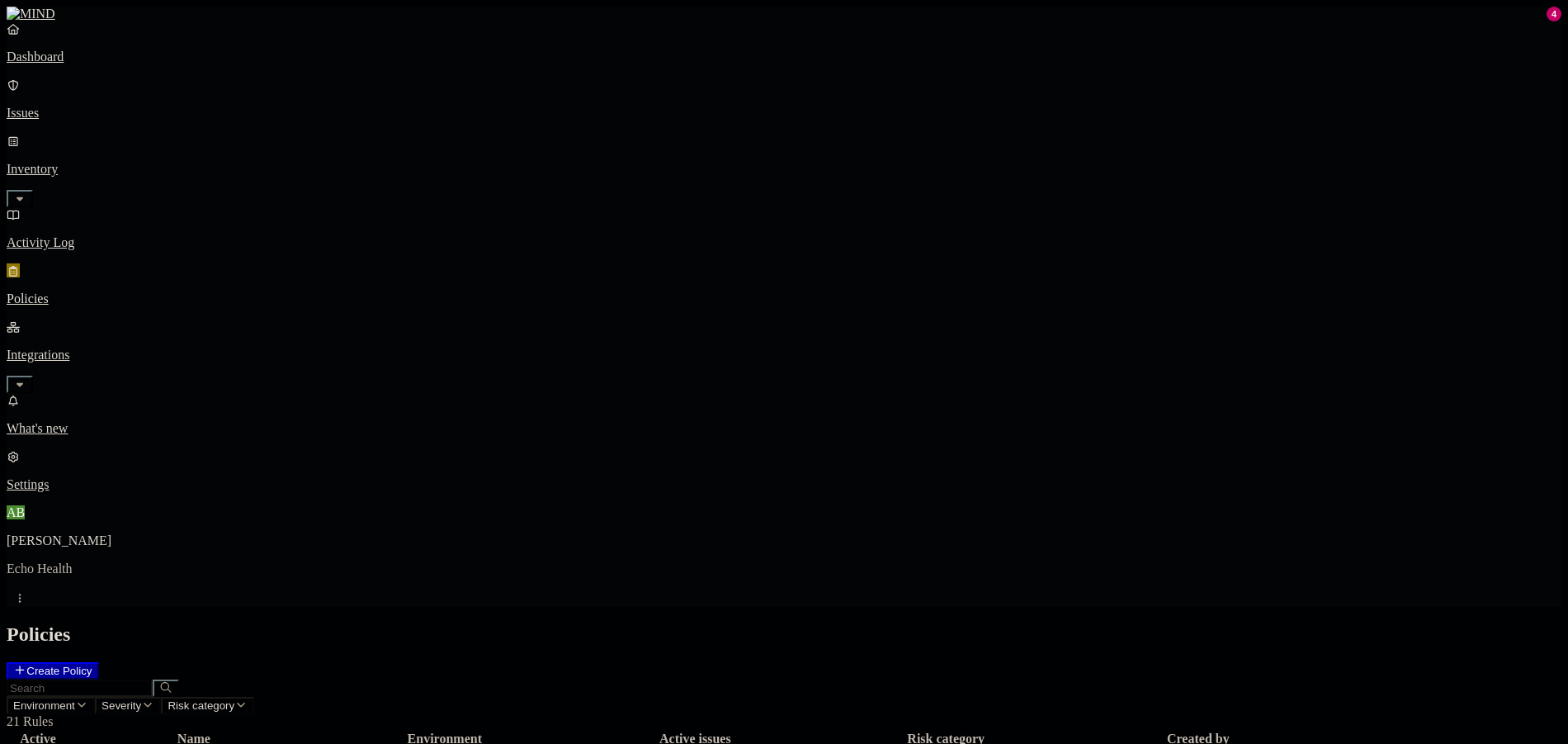
copy div "Detects resources in the cloud containing credit card number"
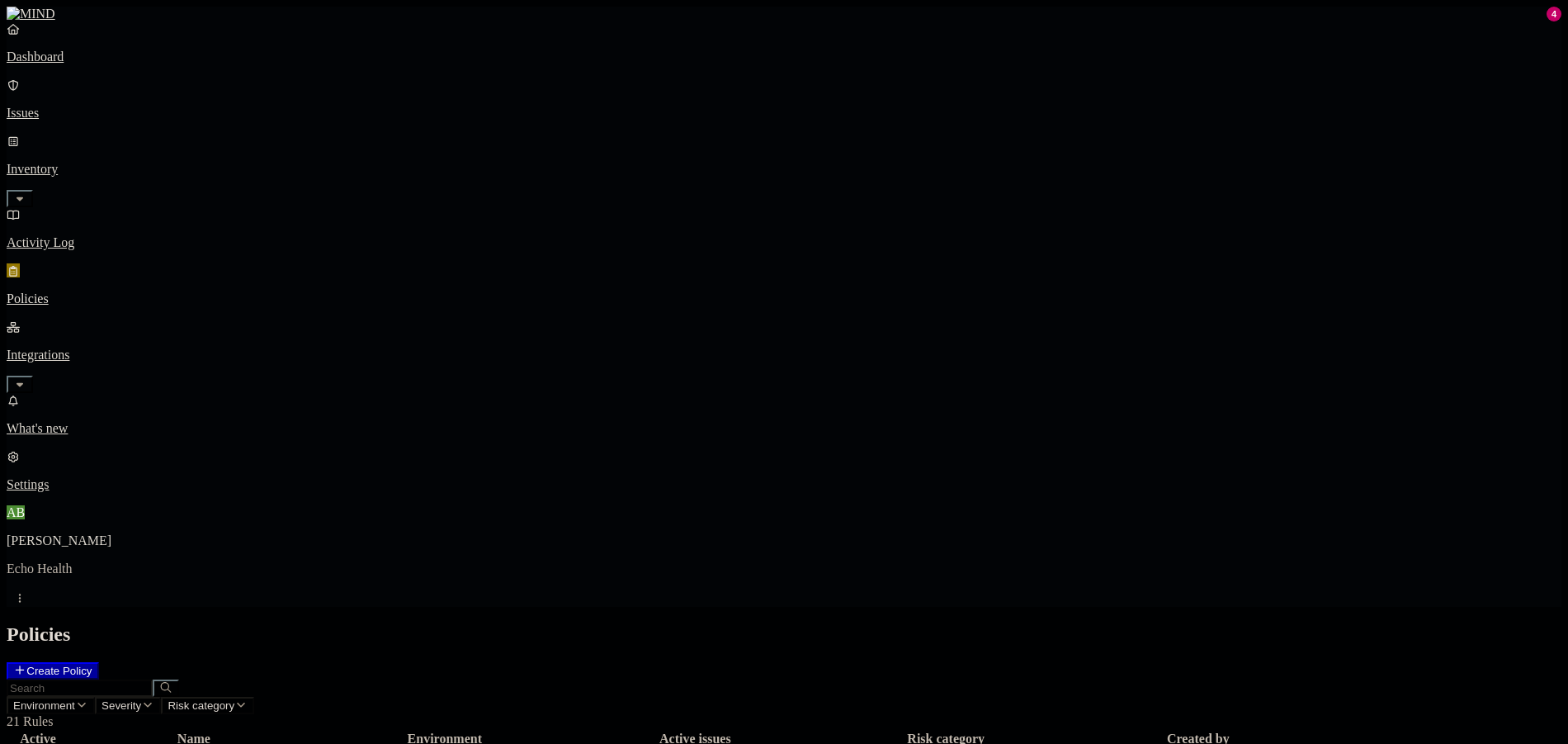
copy div "Detects resources that have Protected Health Information"
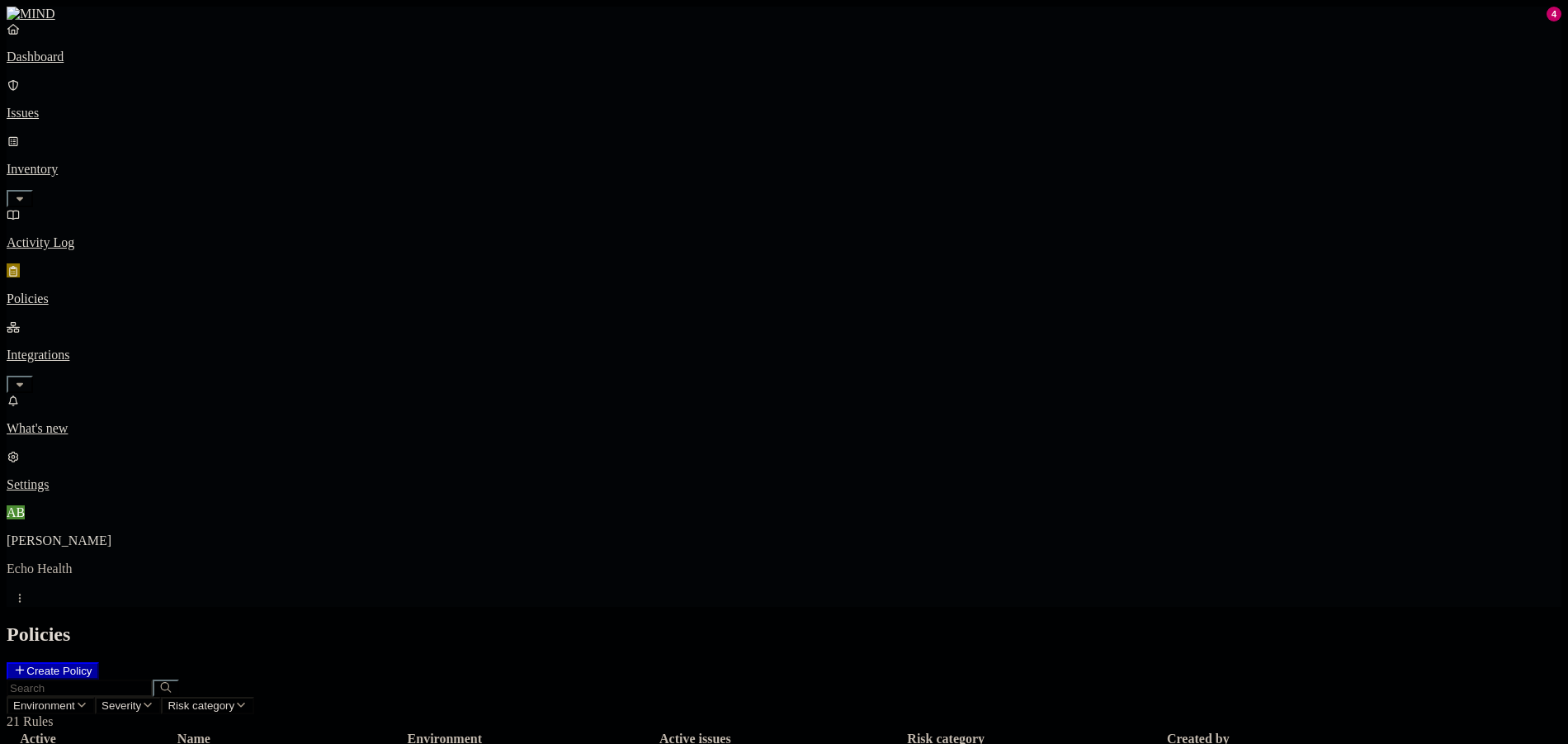
click at [99, 662] on button "Create Policy" at bounding box center [53, 671] width 93 height 18
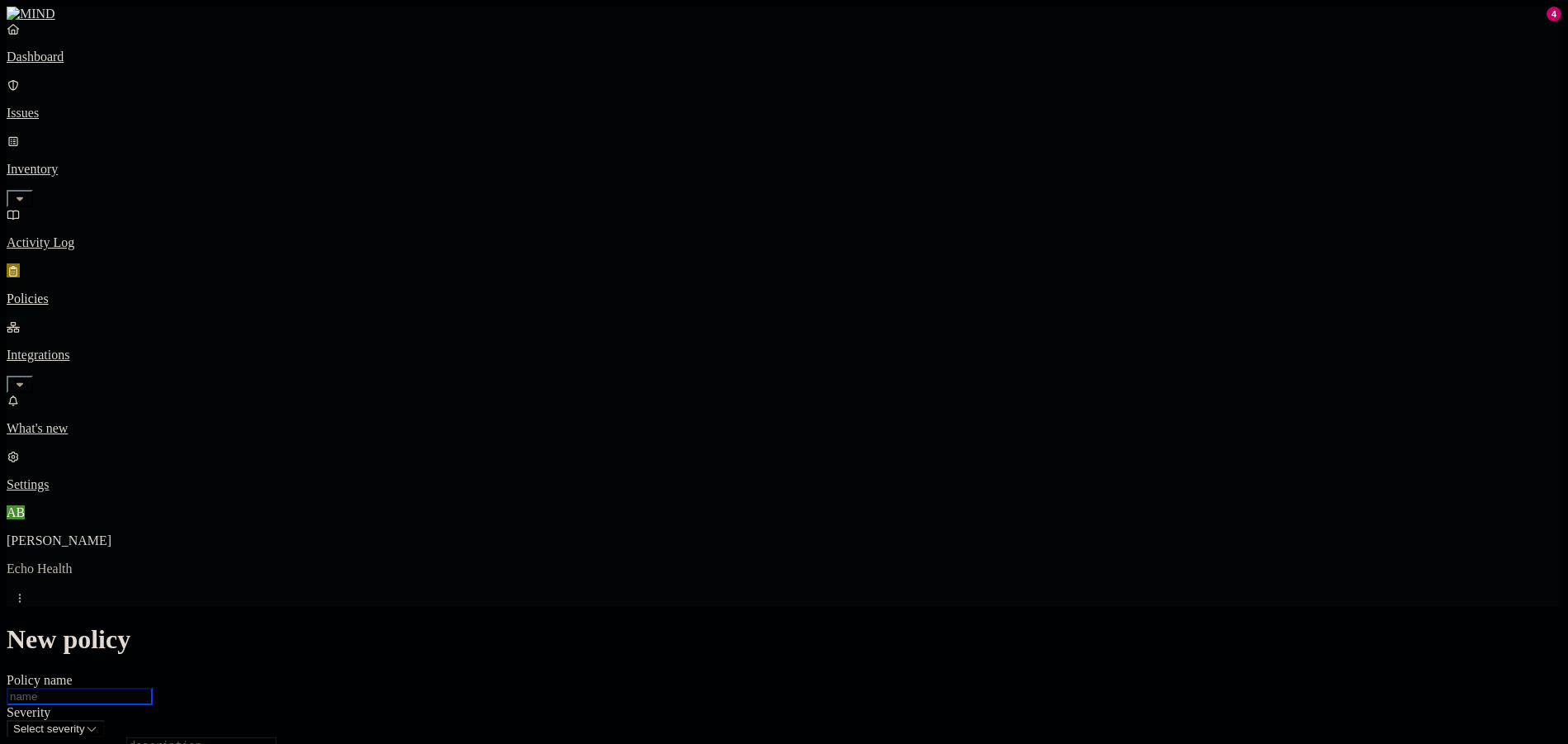
click at [153, 687] on input "Policy name" at bounding box center [79, 696] width 146 height 18
type input "ECHO | PCI detected in resource"
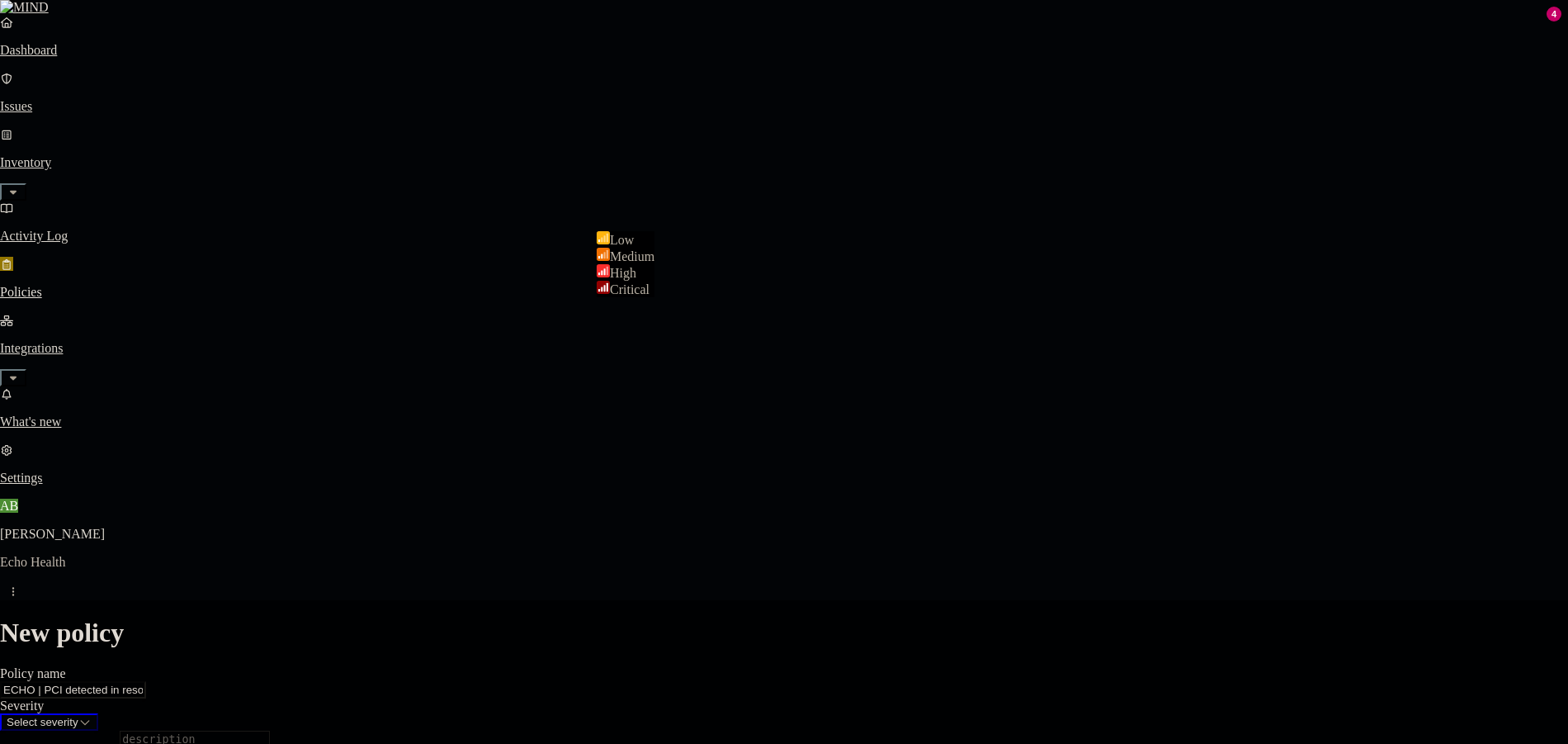
select select "2"
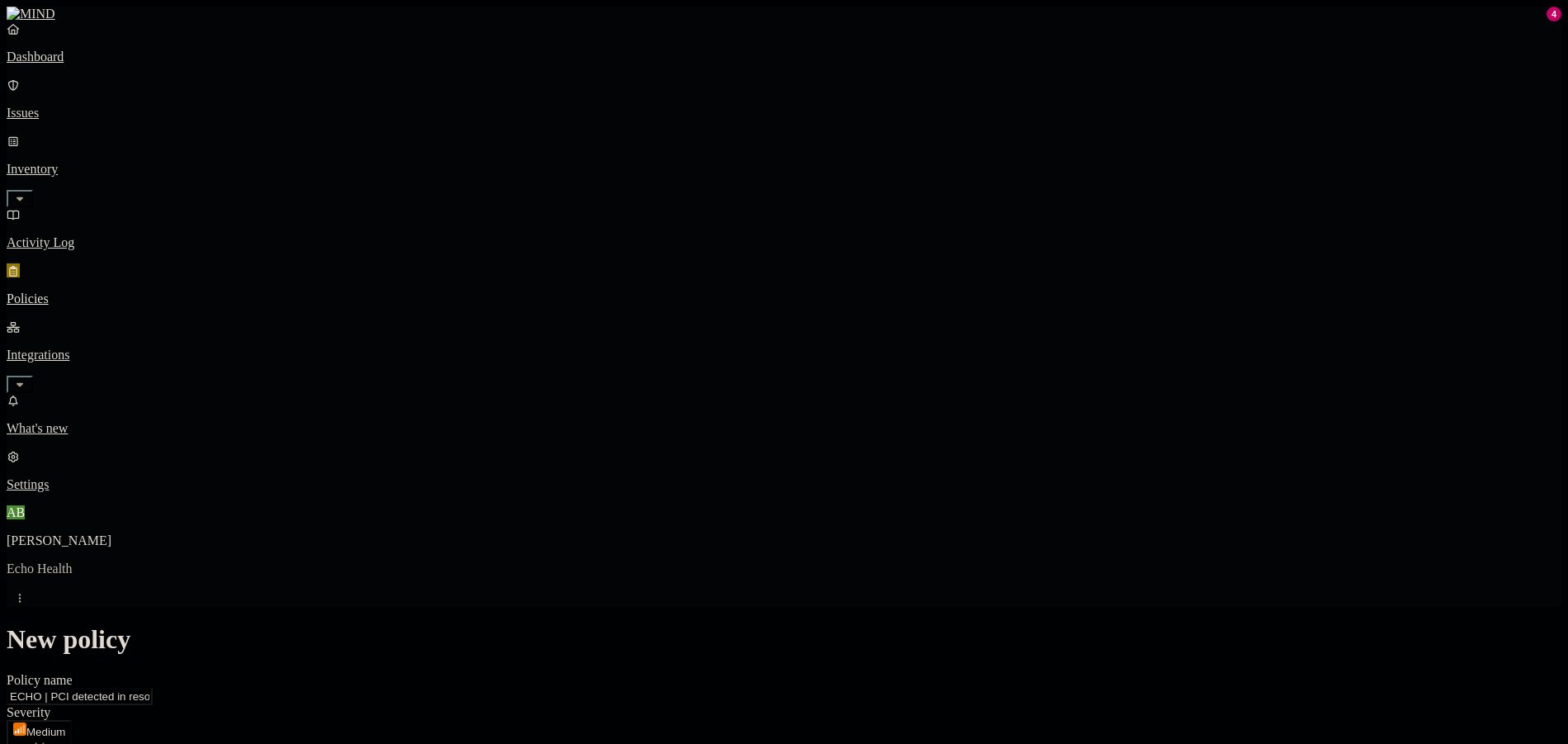
paste textarea "Detects resources that have Protected Health Information"
type textarea "Detects resources that have Protected Health Information"
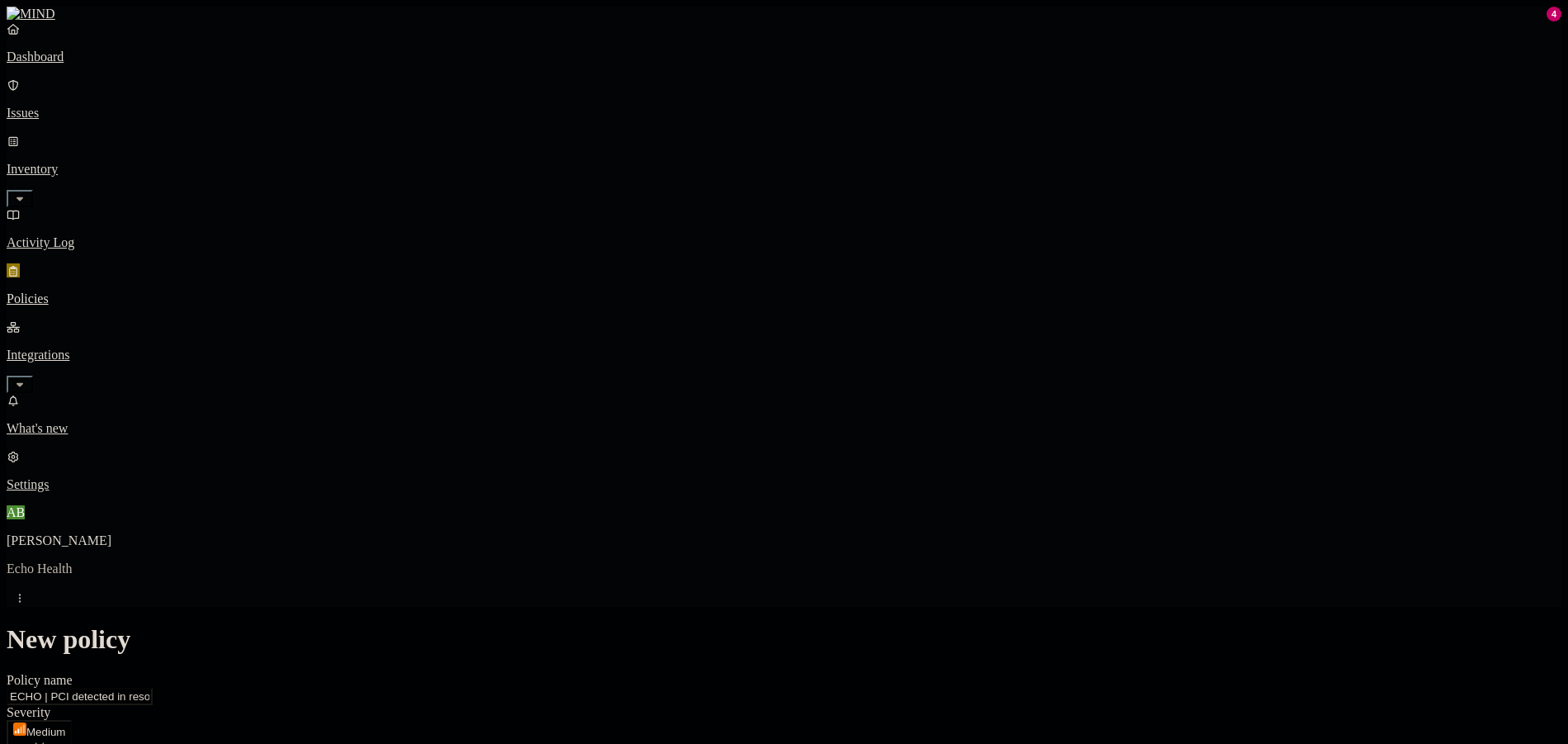
scroll to position [248, 0]
click at [729, 335] on label "Classification" at bounding box center [696, 327] width 73 height 14
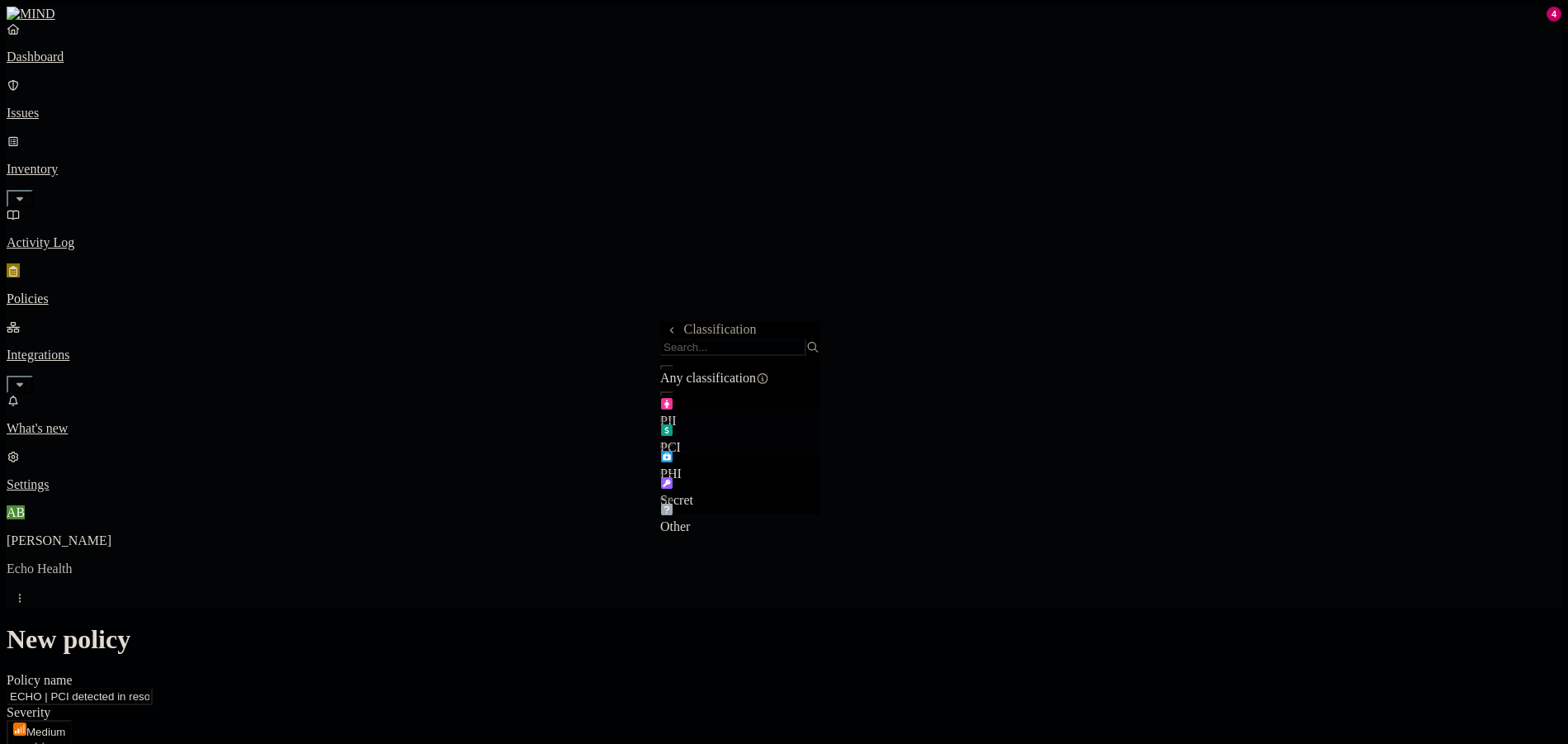
drag, startPoint x: 736, startPoint y: 443, endPoint x: 746, endPoint y: 437, distance: 11.7
click at [736, 443] on div "PCI" at bounding box center [740, 431] width 159 height 46
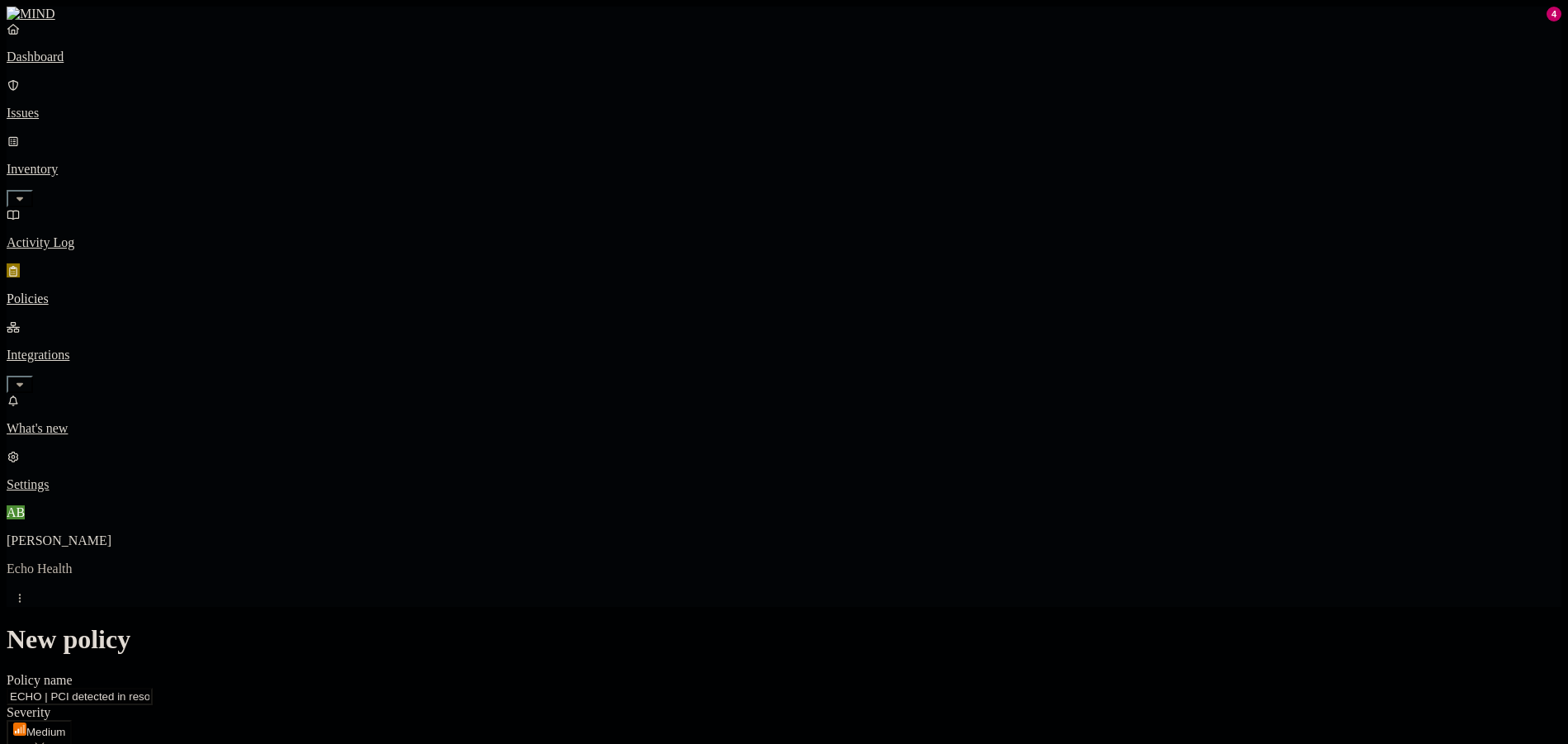
click at [668, 448] on html "Dashboard Issues Inventory Activity Log Policies Integrations What's new 4 Sett…" at bounding box center [784, 741] width 1568 height 1483
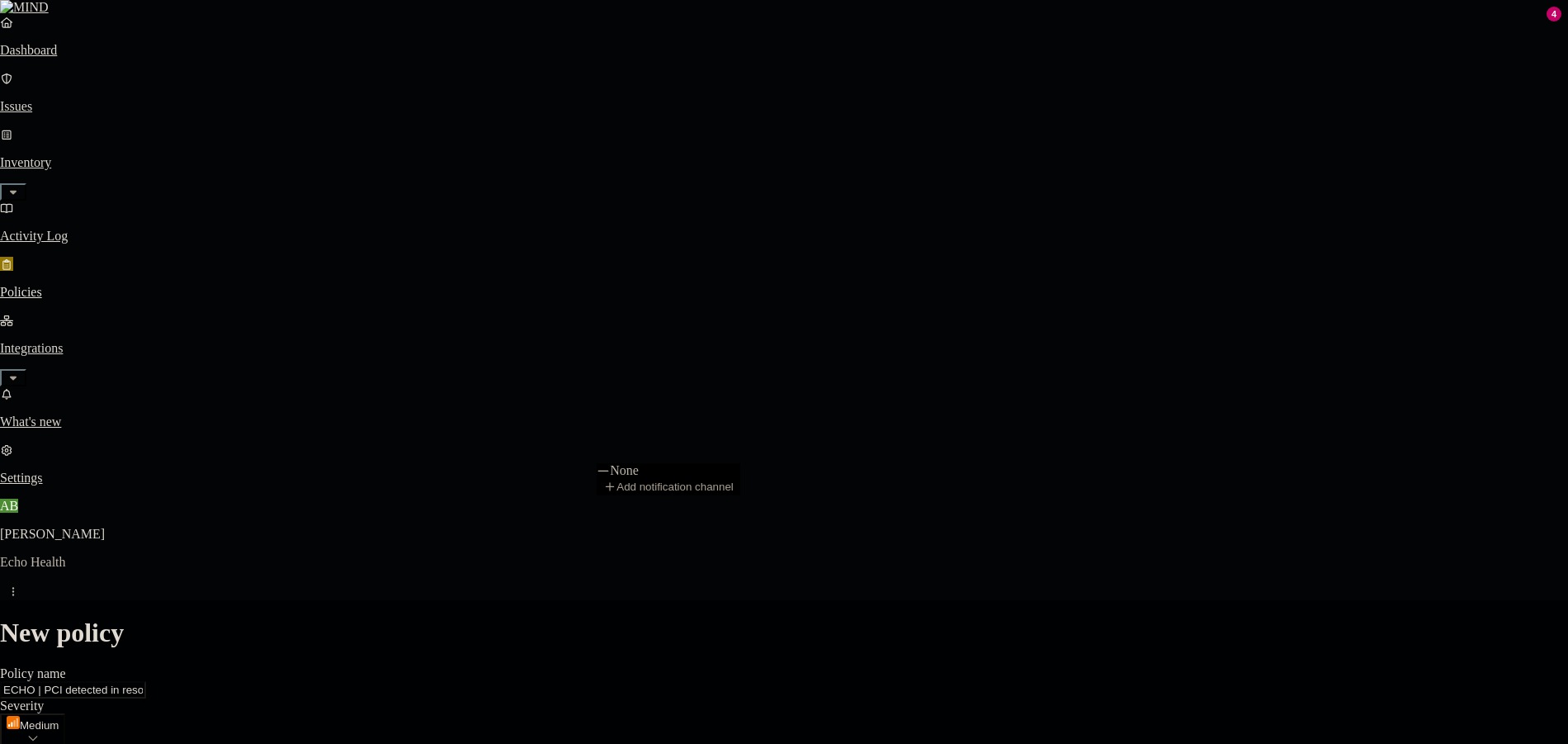
drag, startPoint x: 959, startPoint y: 614, endPoint x: 989, endPoint y: 605, distance: 31.3
click at [959, 613] on html "Dashboard Issues Inventory Activity Log Policies Integrations What's new 4 Sett…" at bounding box center [784, 738] width 1568 height 1476
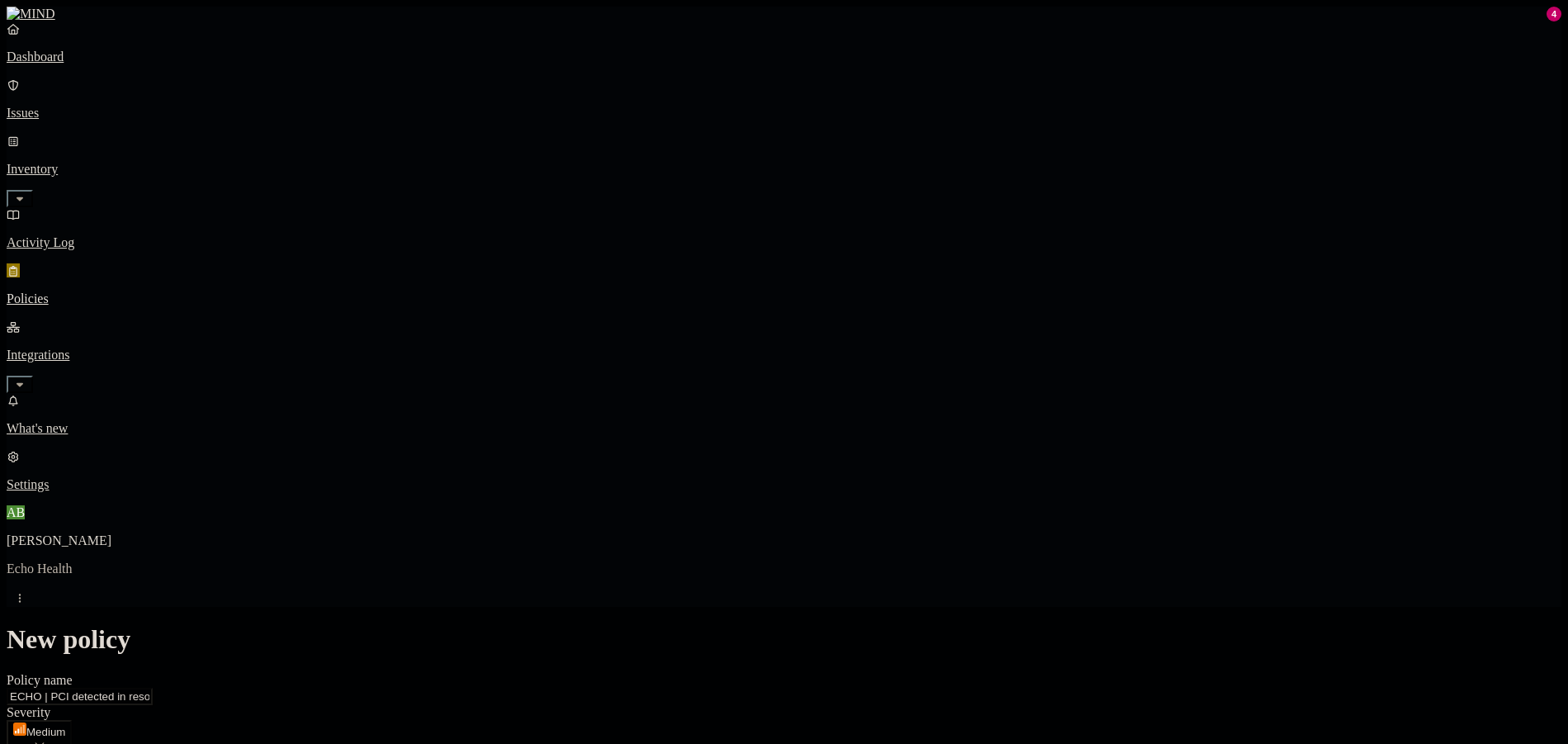
click at [1070, 604] on html "Dashboard Issues Inventory Activity Log Policies Integrations What's new 4 Sett…" at bounding box center [784, 741] width 1568 height 1483
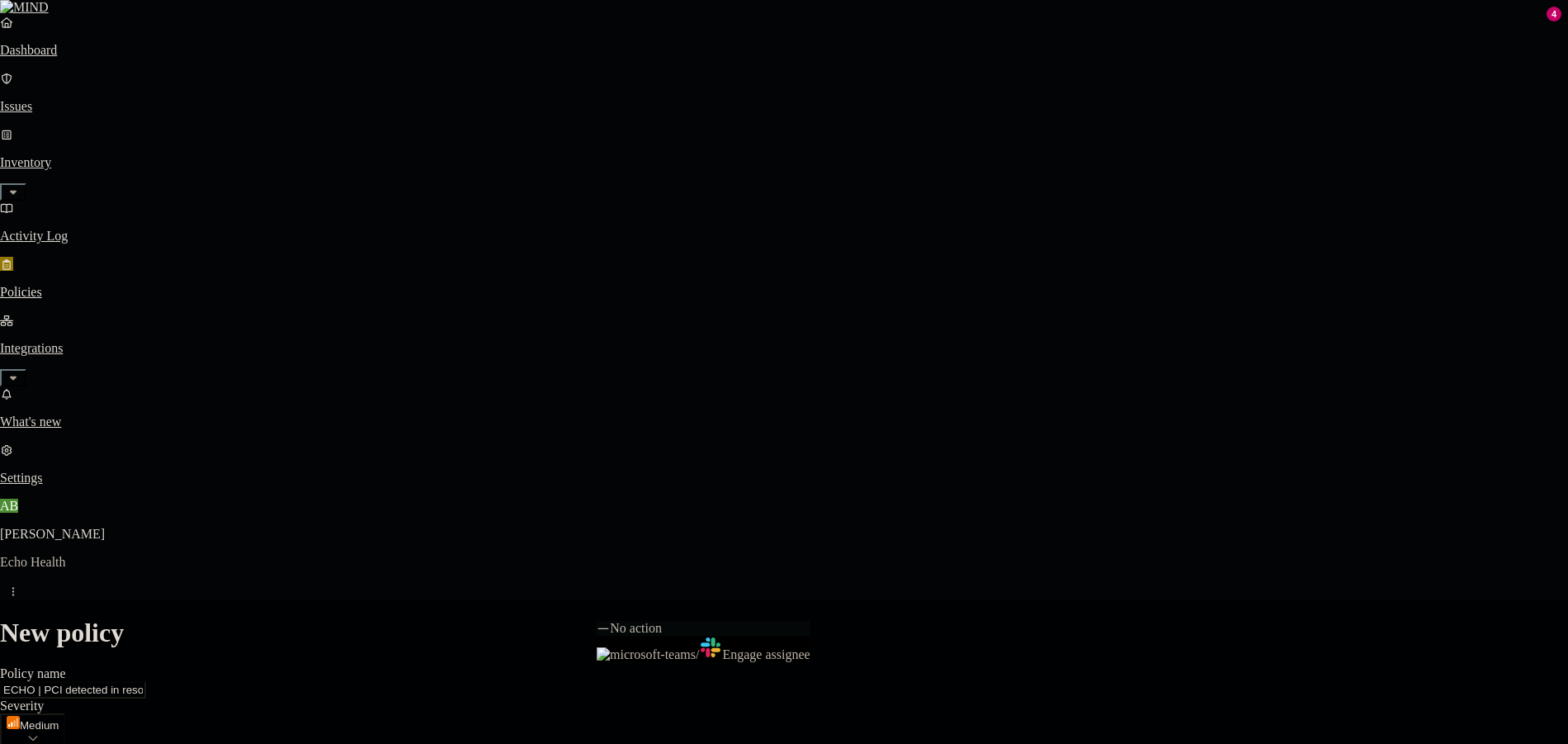
click at [1241, 594] on html "Dashboard Issues Inventory Activity Log Policies Integrations What's new 4 Sett…" at bounding box center [784, 738] width 1568 height 1476
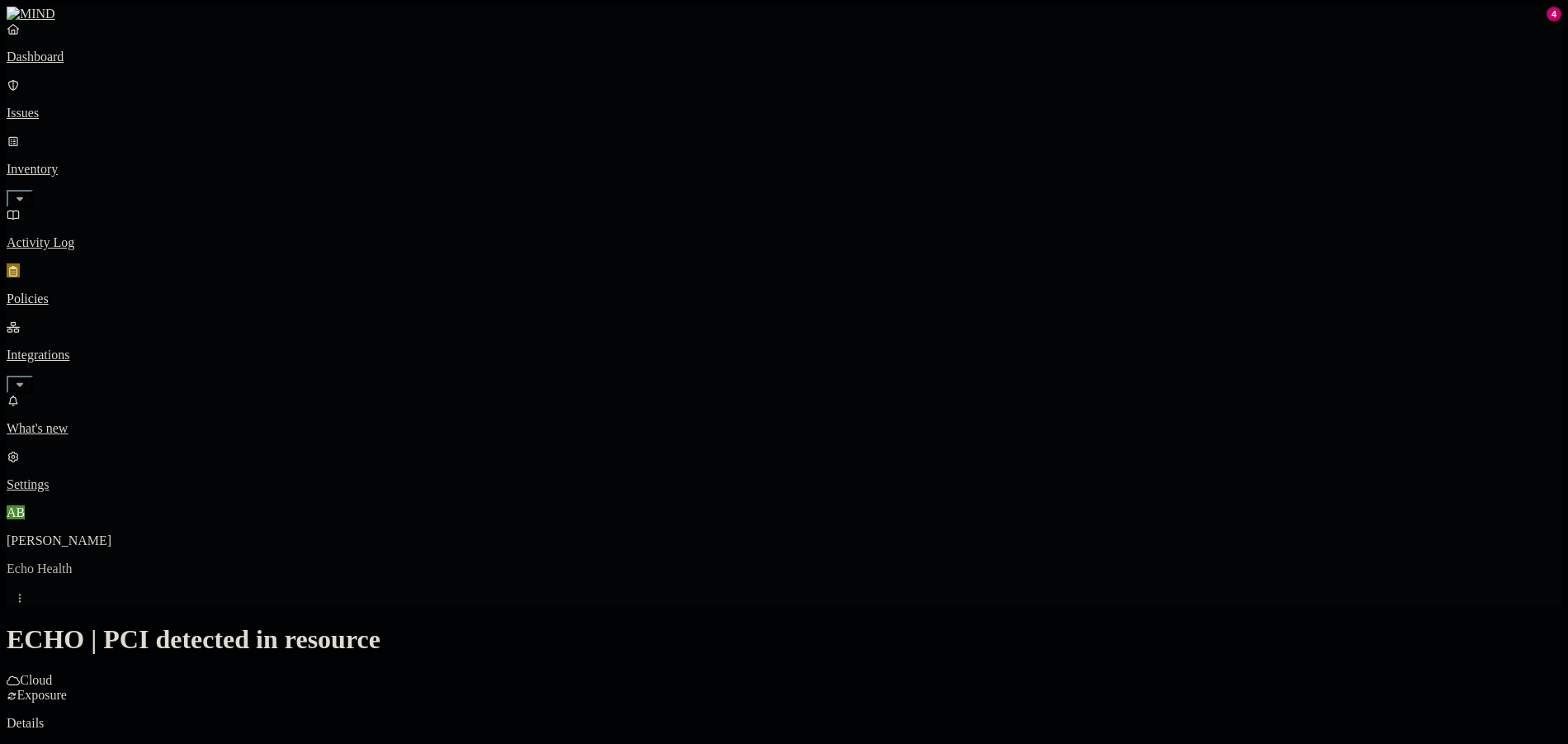
drag, startPoint x: 925, startPoint y: 366, endPoint x: 752, endPoint y: 377, distance: 173.3
drag, startPoint x: 796, startPoint y: 369, endPoint x: 751, endPoint y: 369, distance: 45.0
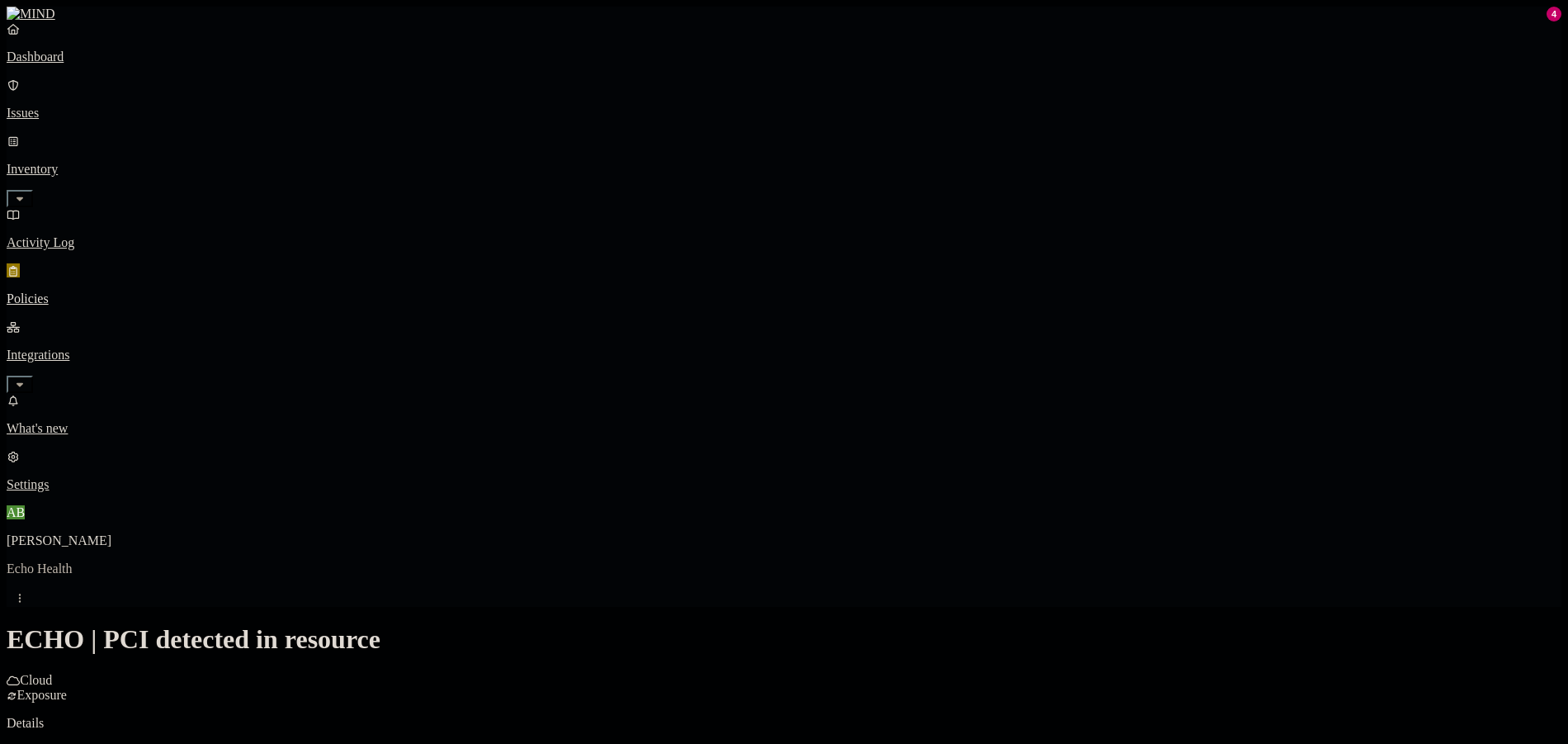
paste textarea "Payment Card Industry"
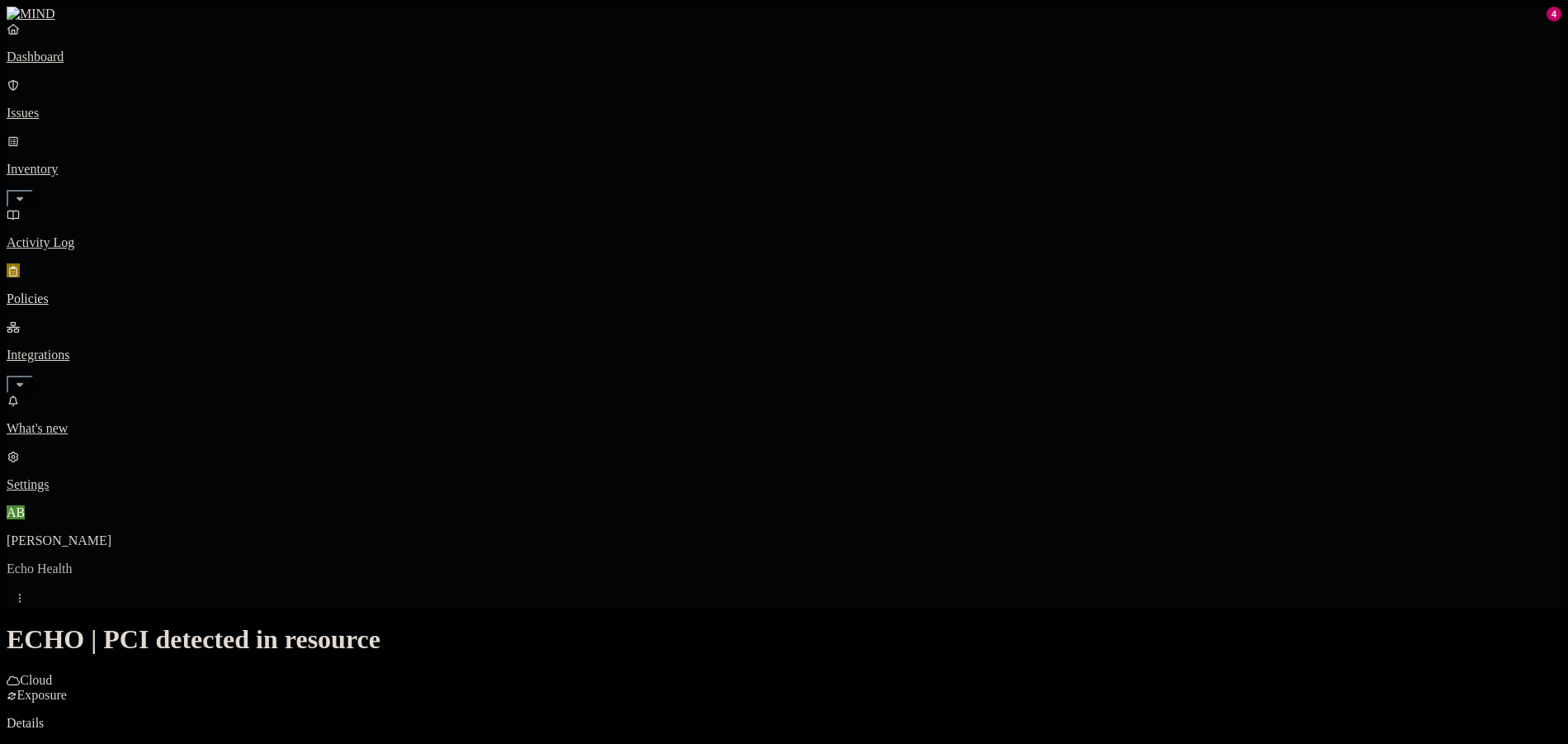
scroll to position [434, 0]
type textarea "Detects resources that have PCI data"
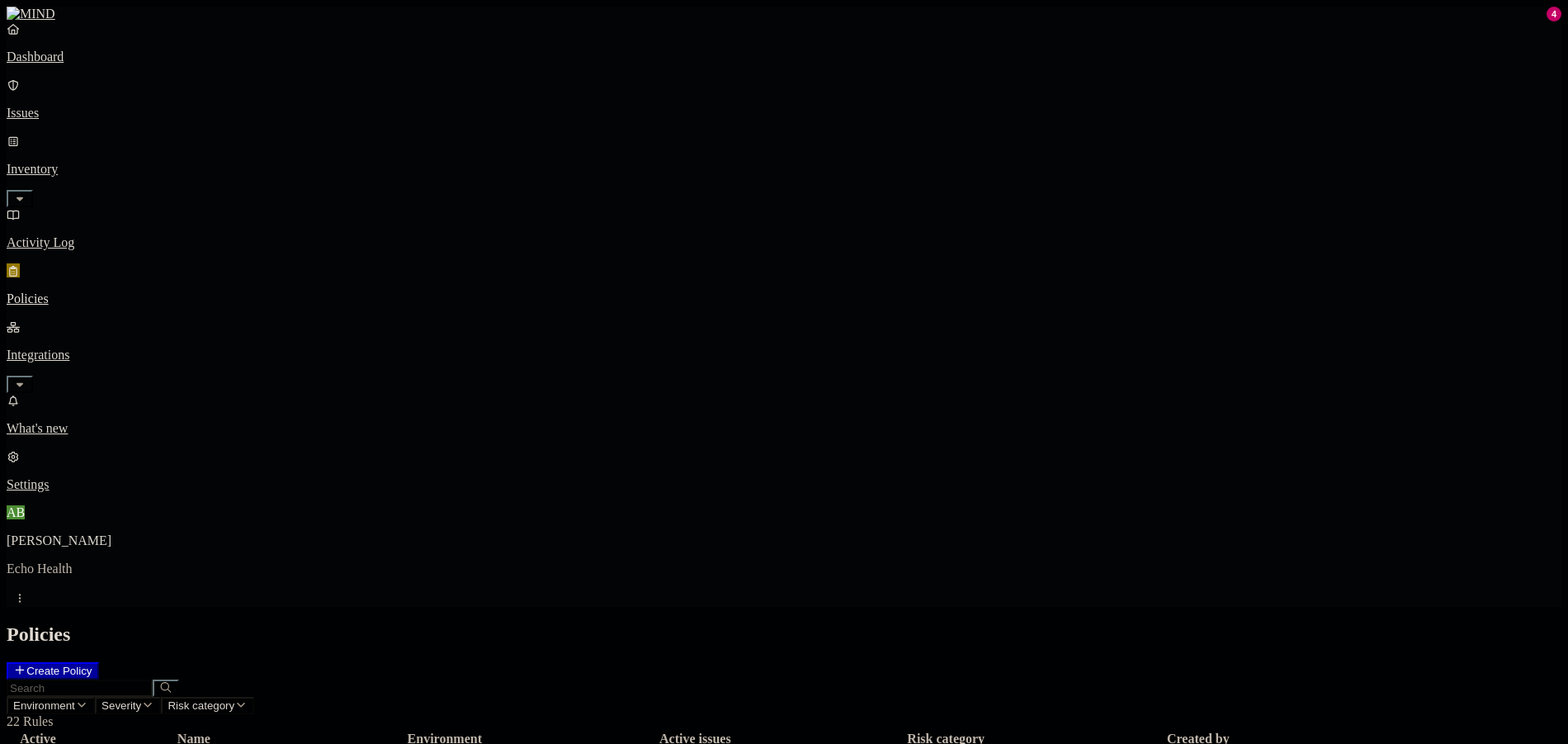
click at [141, 699] on span "Severity" at bounding box center [121, 705] width 39 height 13
click at [95, 696] on button "Environment" at bounding box center [51, 705] width 89 height 18
click at [254, 696] on button "Risk category" at bounding box center [208, 705] width 94 height 18
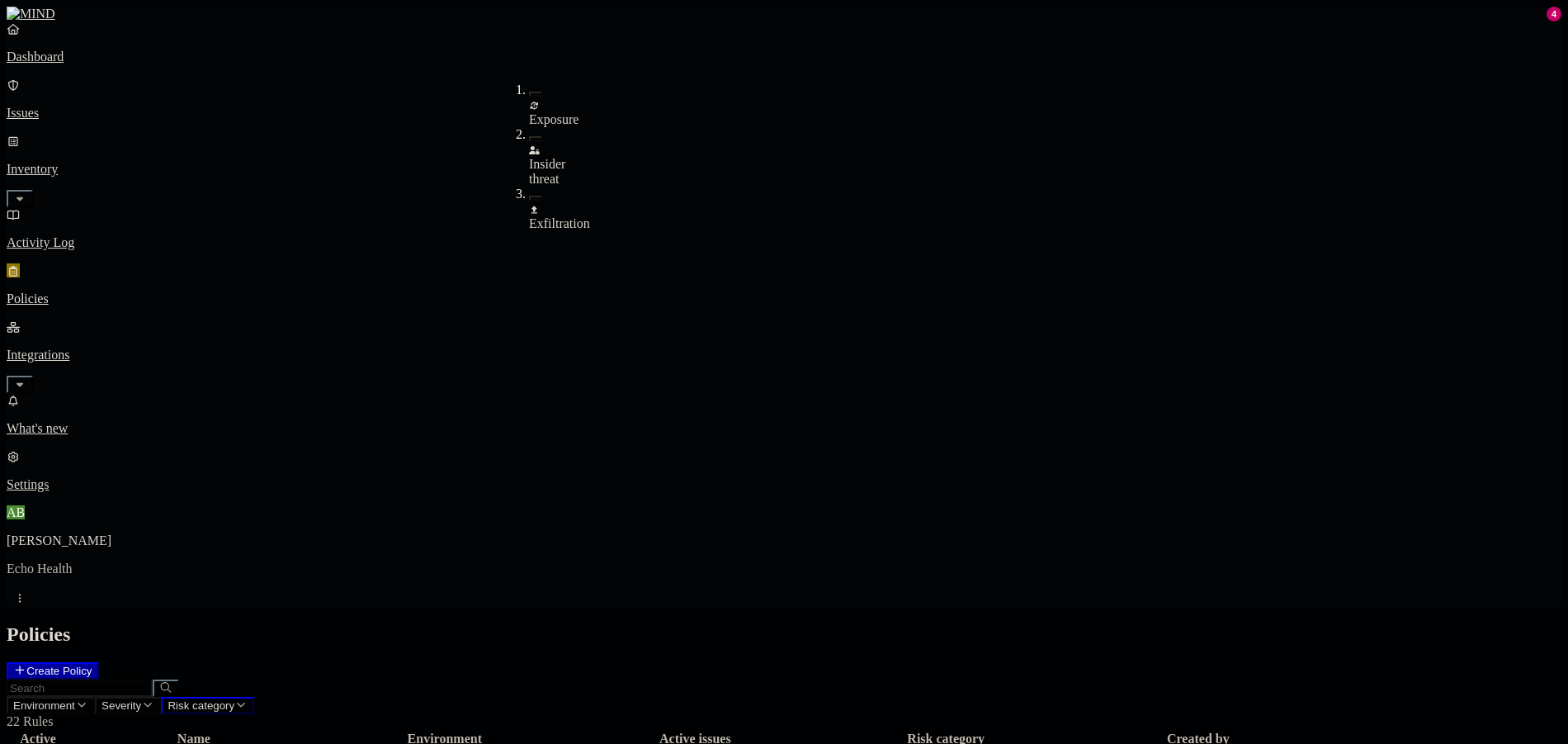
drag, startPoint x: 539, startPoint y: 87, endPoint x: 670, endPoint y: 28, distance: 143.7
click at [537, 103] on icon at bounding box center [534, 106] width 8 height 8
click at [670, 623] on h2 "Policies" at bounding box center [784, 634] width 1555 height 23
click at [99, 662] on button "Create Policy" at bounding box center [53, 671] width 93 height 18
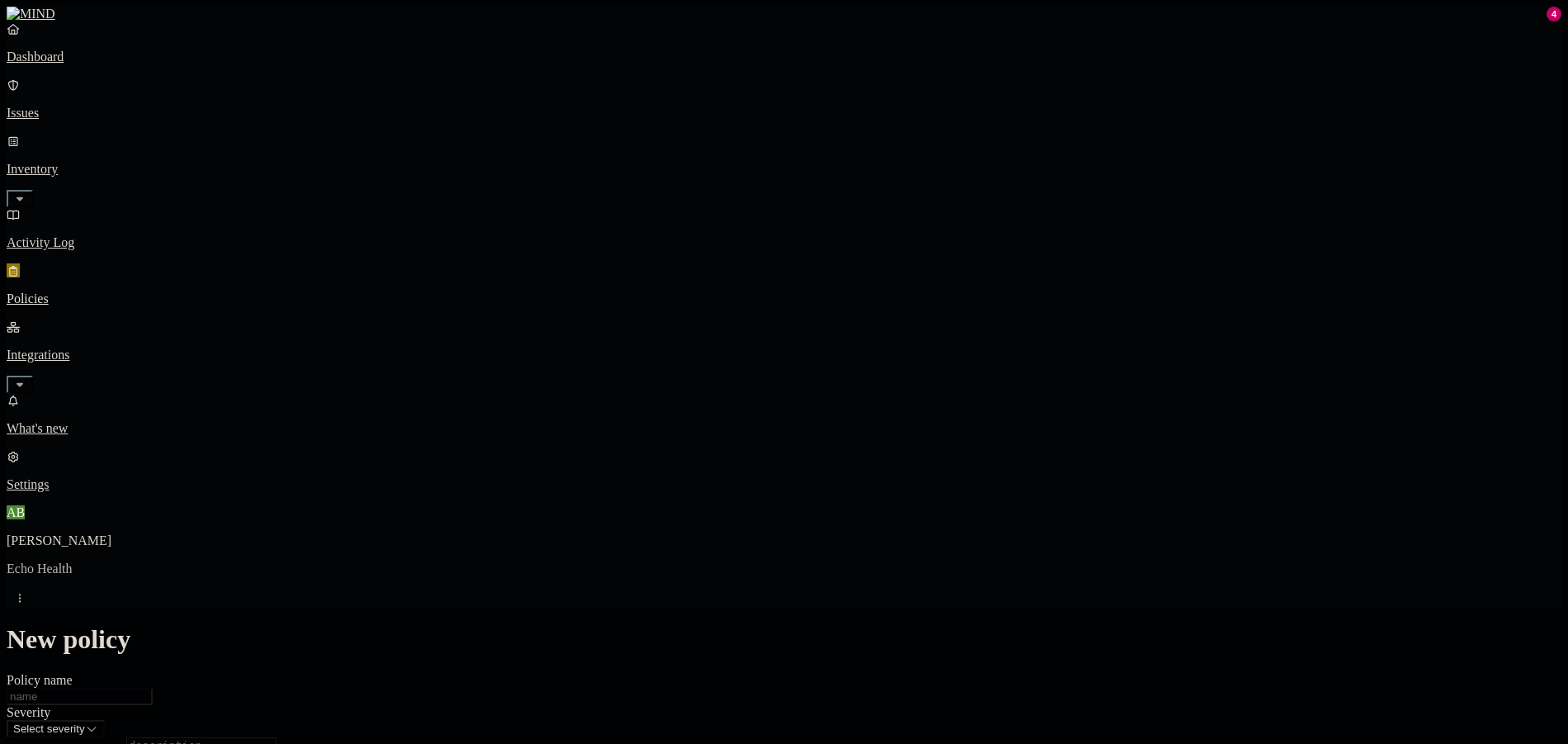
scroll to position [330, 0]
click at [706, 418] on label "Classification" at bounding box center [696, 410] width 73 height 14
click at [676, 417] on icon at bounding box center [672, 412] width 11 height 8
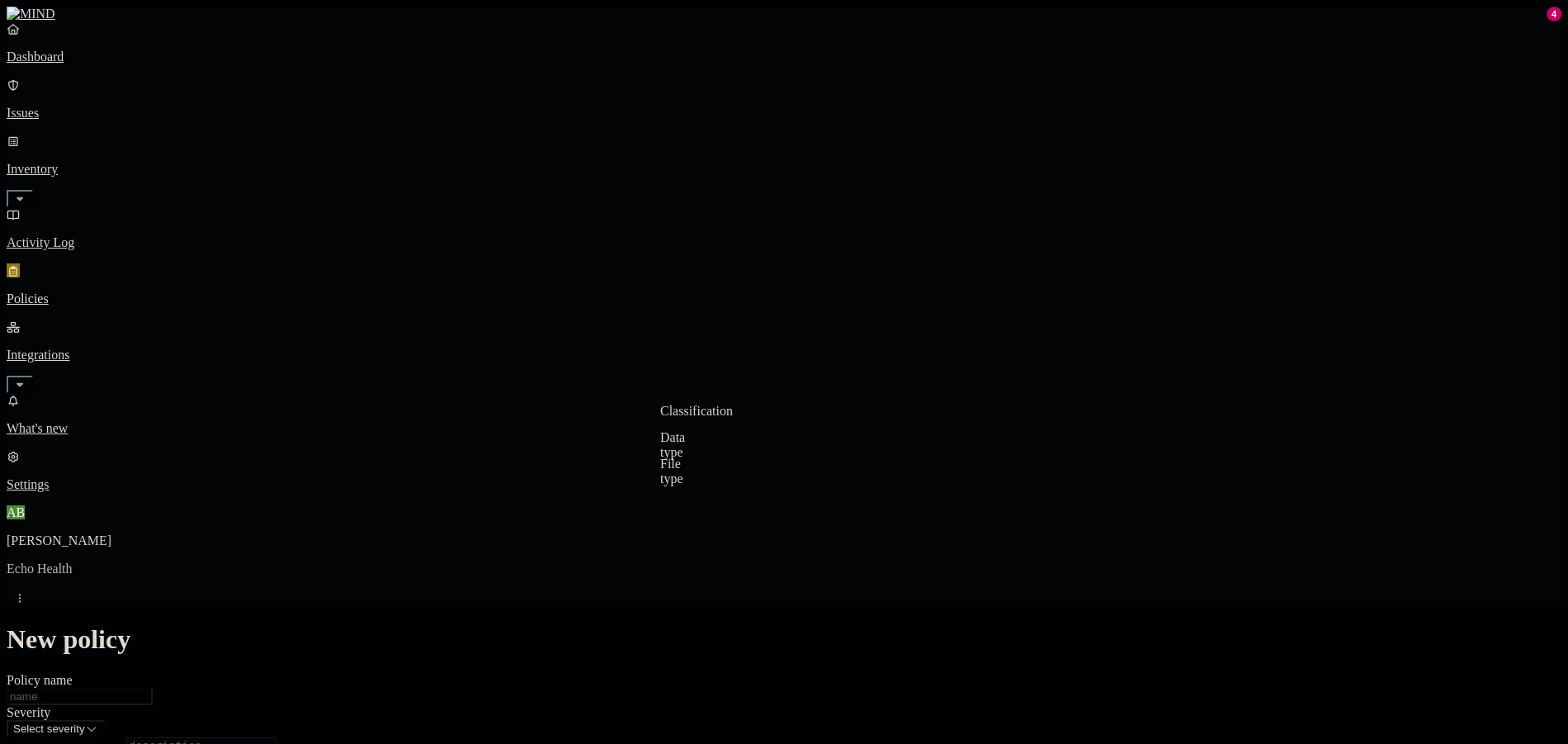
click at [683, 478] on label "File type" at bounding box center [672, 471] width 23 height 29
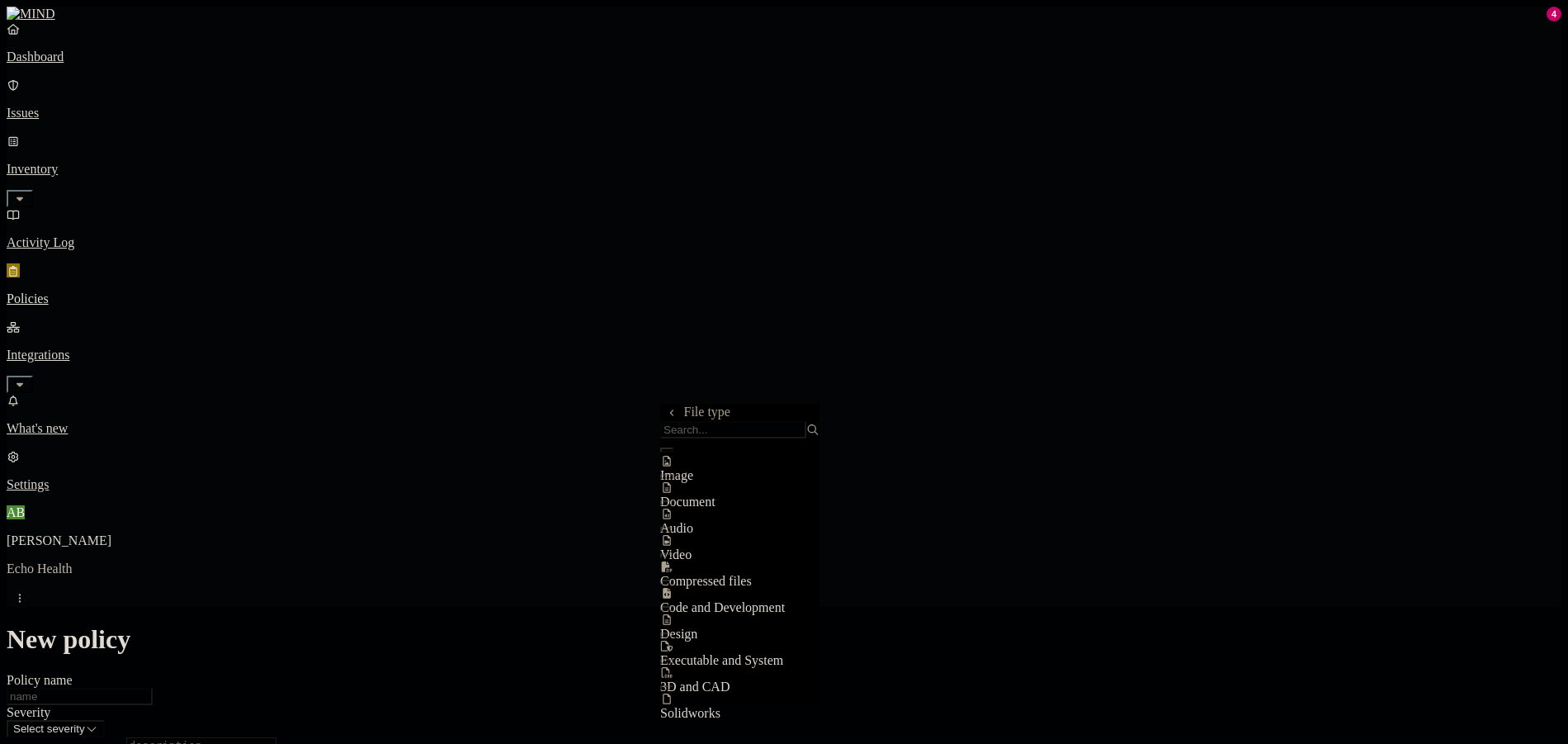
click at [665, 422] on div "File type" at bounding box center [740, 421] width 159 height 35
click at [671, 407] on div "File type" at bounding box center [740, 421] width 159 height 35
click at [674, 409] on button at bounding box center [672, 412] width 24 height 18
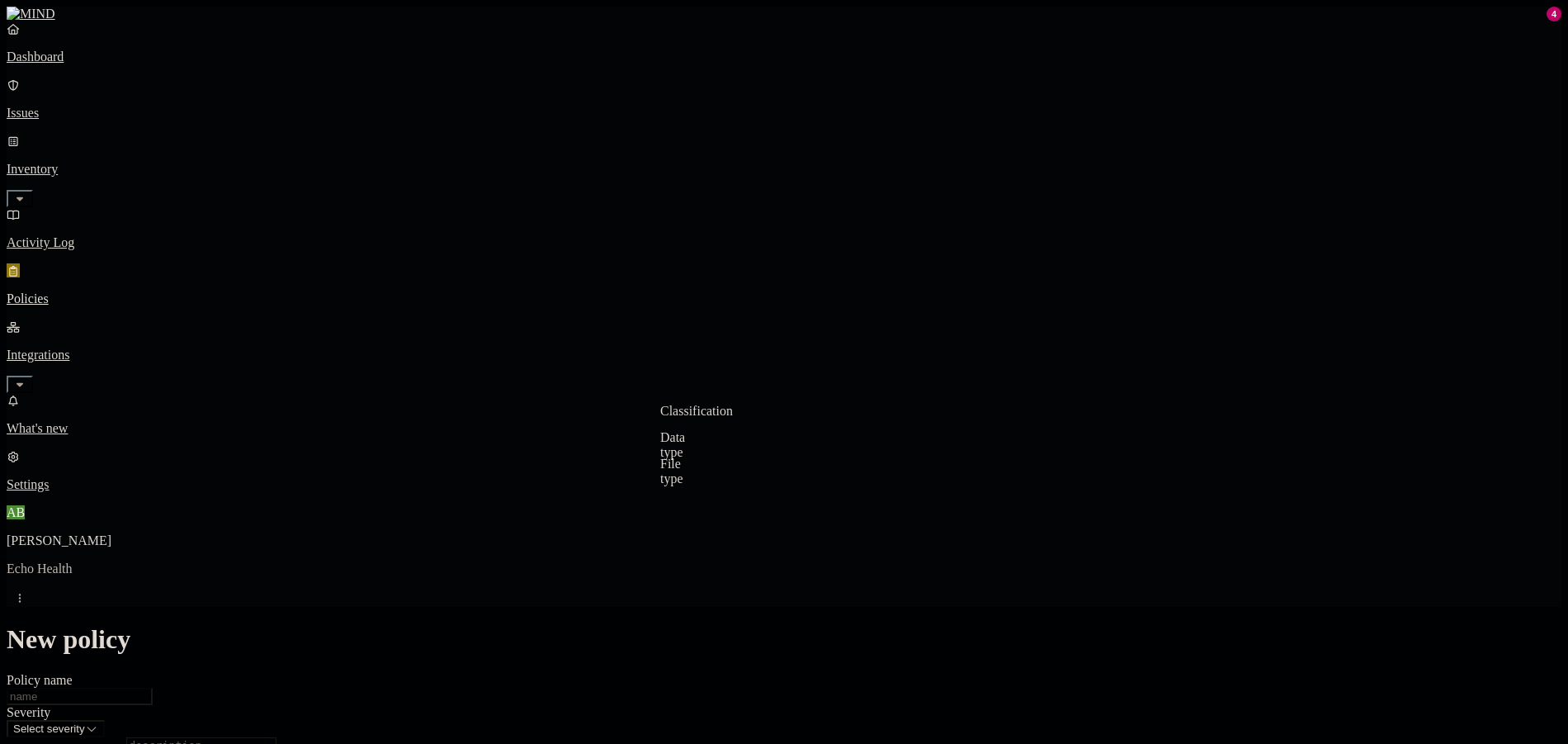
click at [685, 456] on label "Data type" at bounding box center [673, 444] width 25 height 29
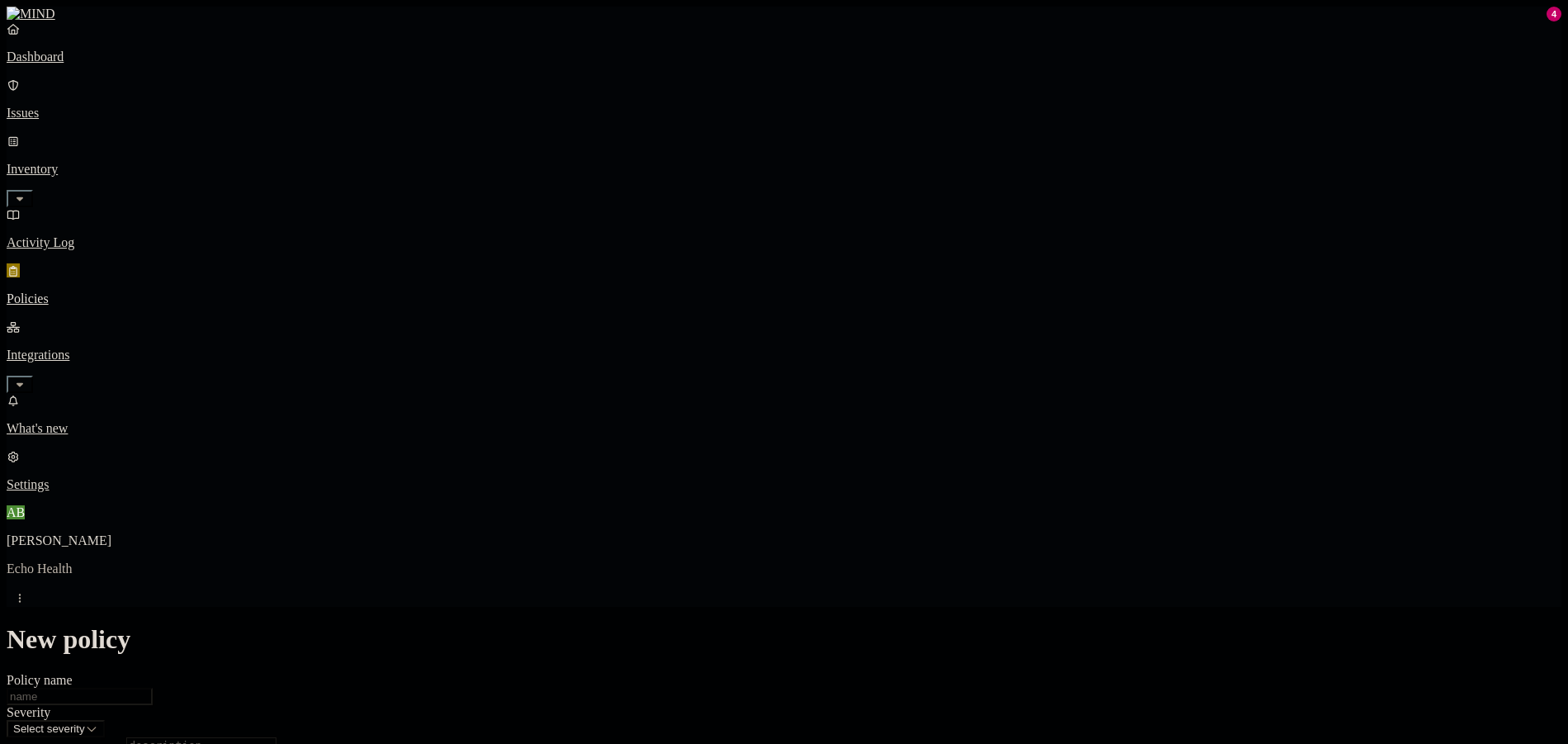
click at [746, 673] on div "Policy name" at bounding box center [784, 689] width 1555 height 33
click at [153, 687] on input "Policy name" at bounding box center [79, 696] width 146 height 18
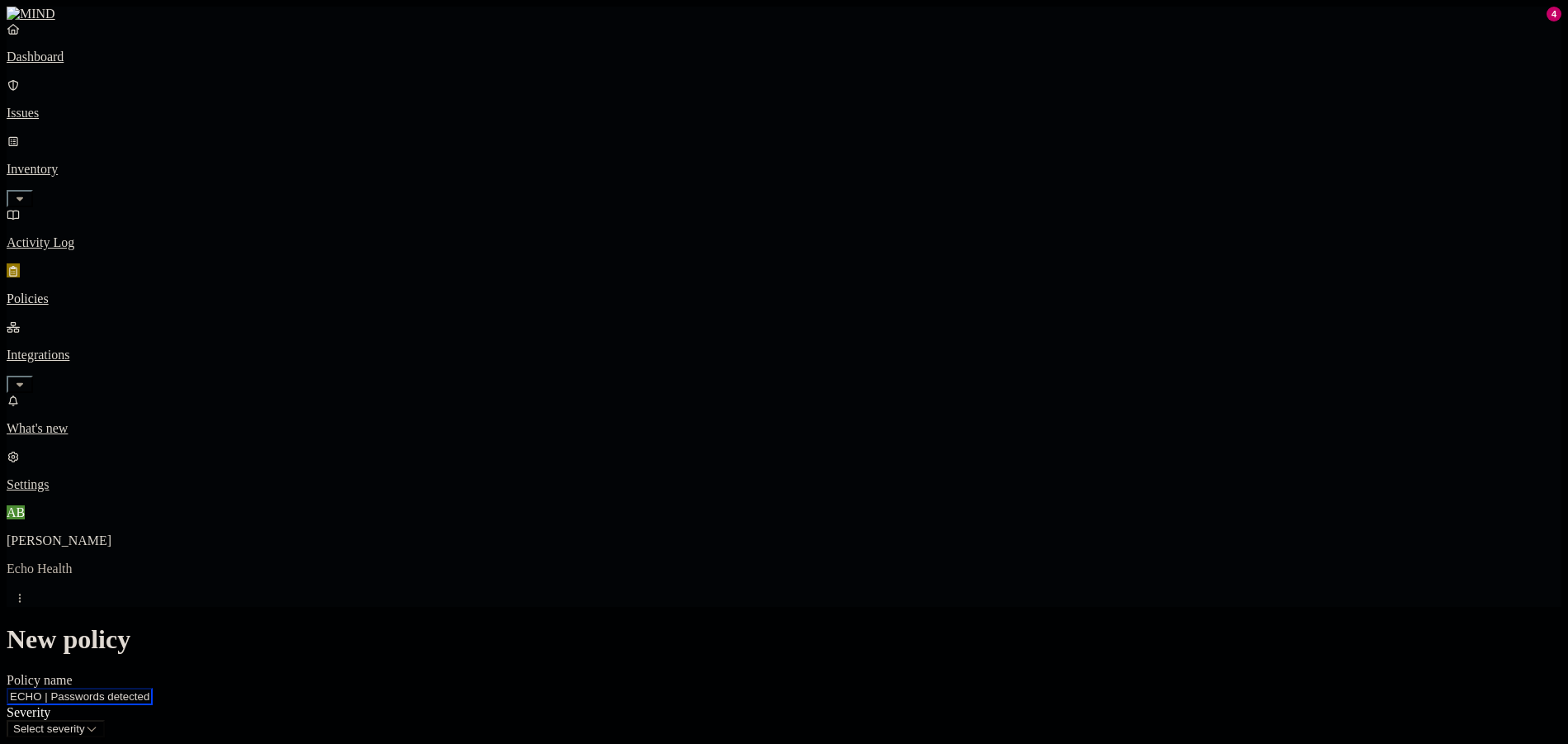
click at [153, 687] on input "ECHO | Passwords detected in resource" at bounding box center [79, 696] width 146 height 18
type input "ECHO | Passwords detected in resources"
click at [153, 687] on input "ECHO | Passwords detected in resources" at bounding box center [79, 696] width 146 height 18
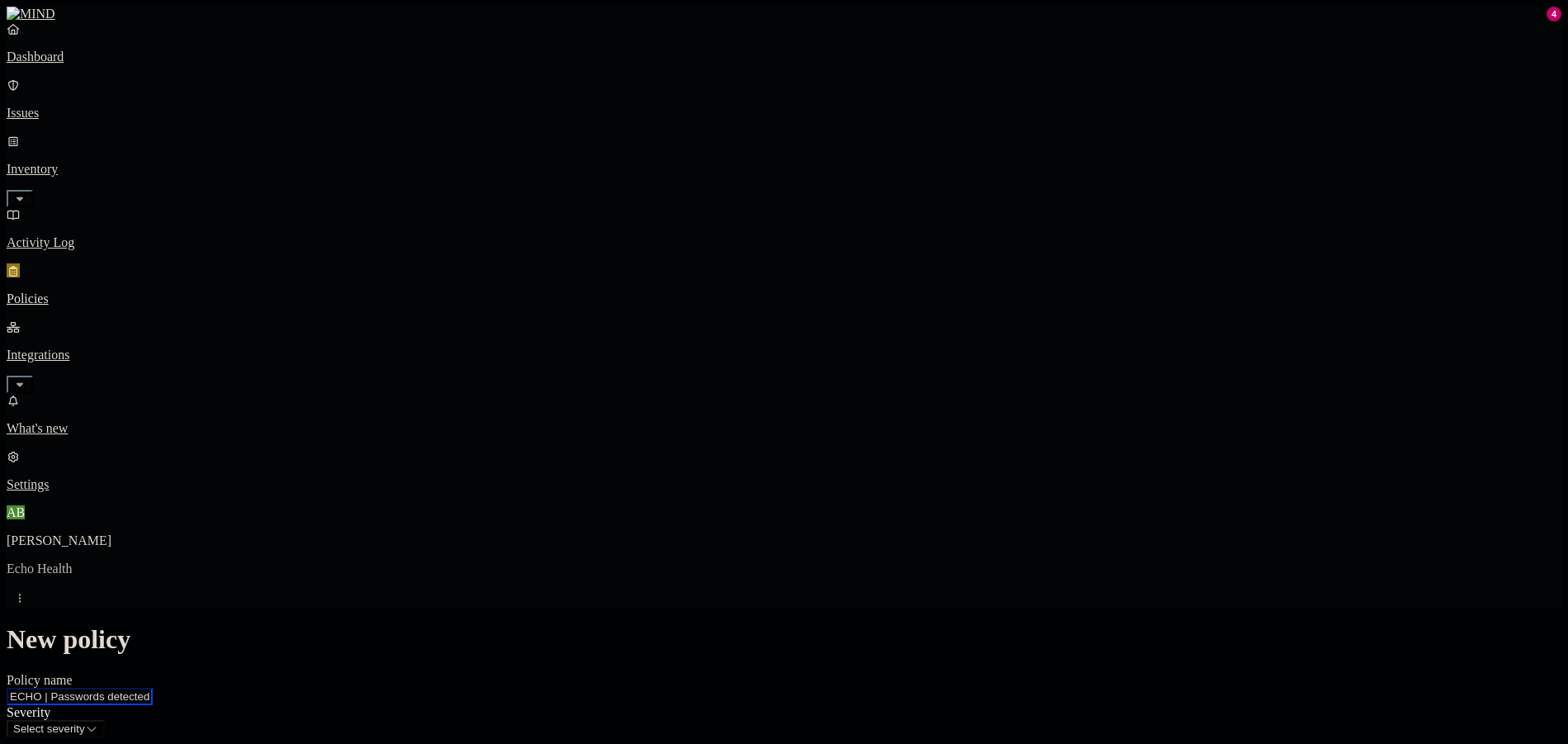
click at [153, 687] on input "ECHO | Passwords detected in resources" at bounding box center [79, 696] width 146 height 18
drag, startPoint x: 833, startPoint y: 305, endPoint x: 919, endPoint y: 313, distance: 86.4
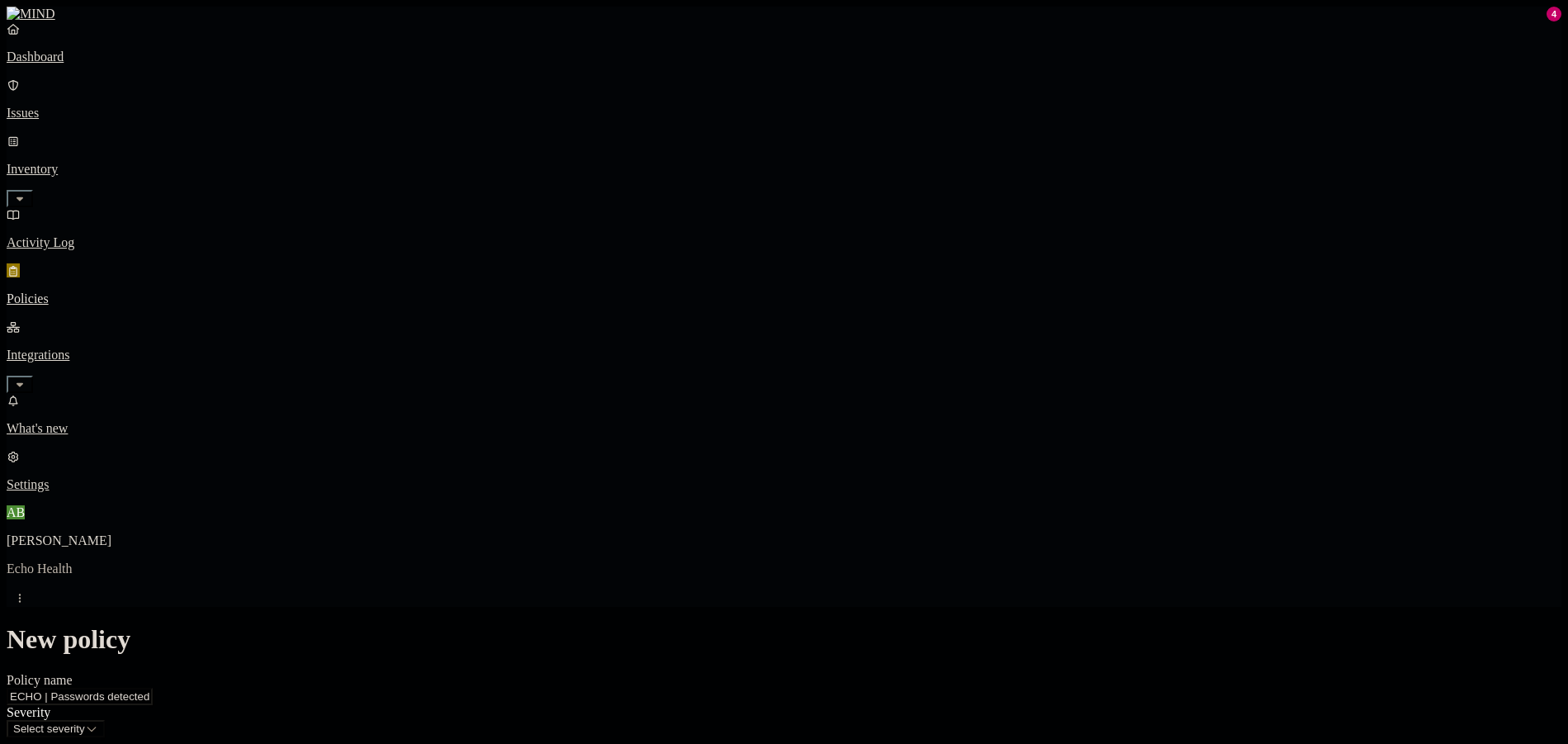
type textarea "Detects resources that contain passwords"
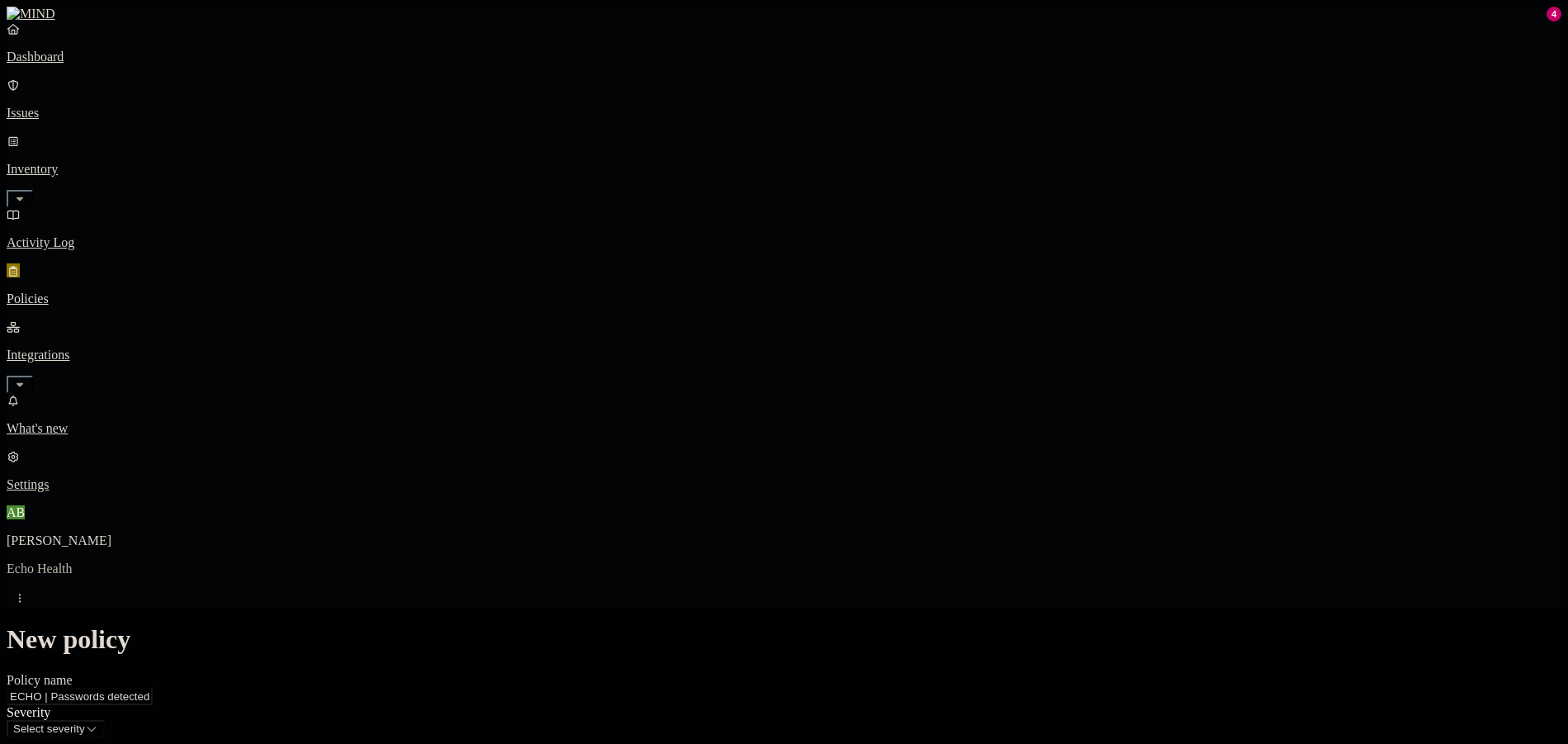
click at [914, 224] on html "Dashboard Issues Inventory Activity Log Policies Integrations What's new 4 Sett…" at bounding box center [784, 754] width 1568 height 1509
click at [716, 205] on html "Dashboard Issues Inventory Activity Log Policies Integrations What's new 4 Sett…" at bounding box center [784, 741] width 1568 height 1483
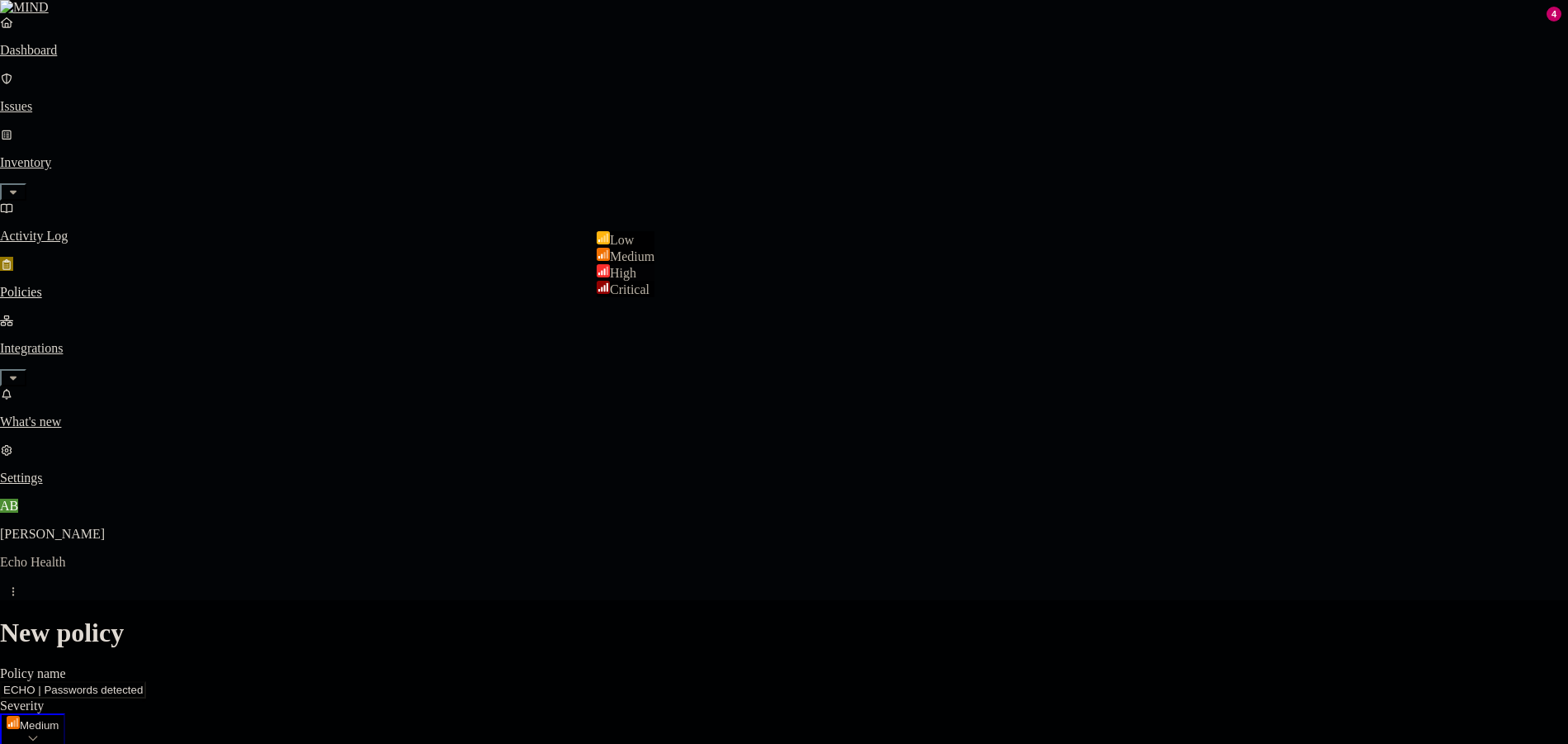
select select "3"
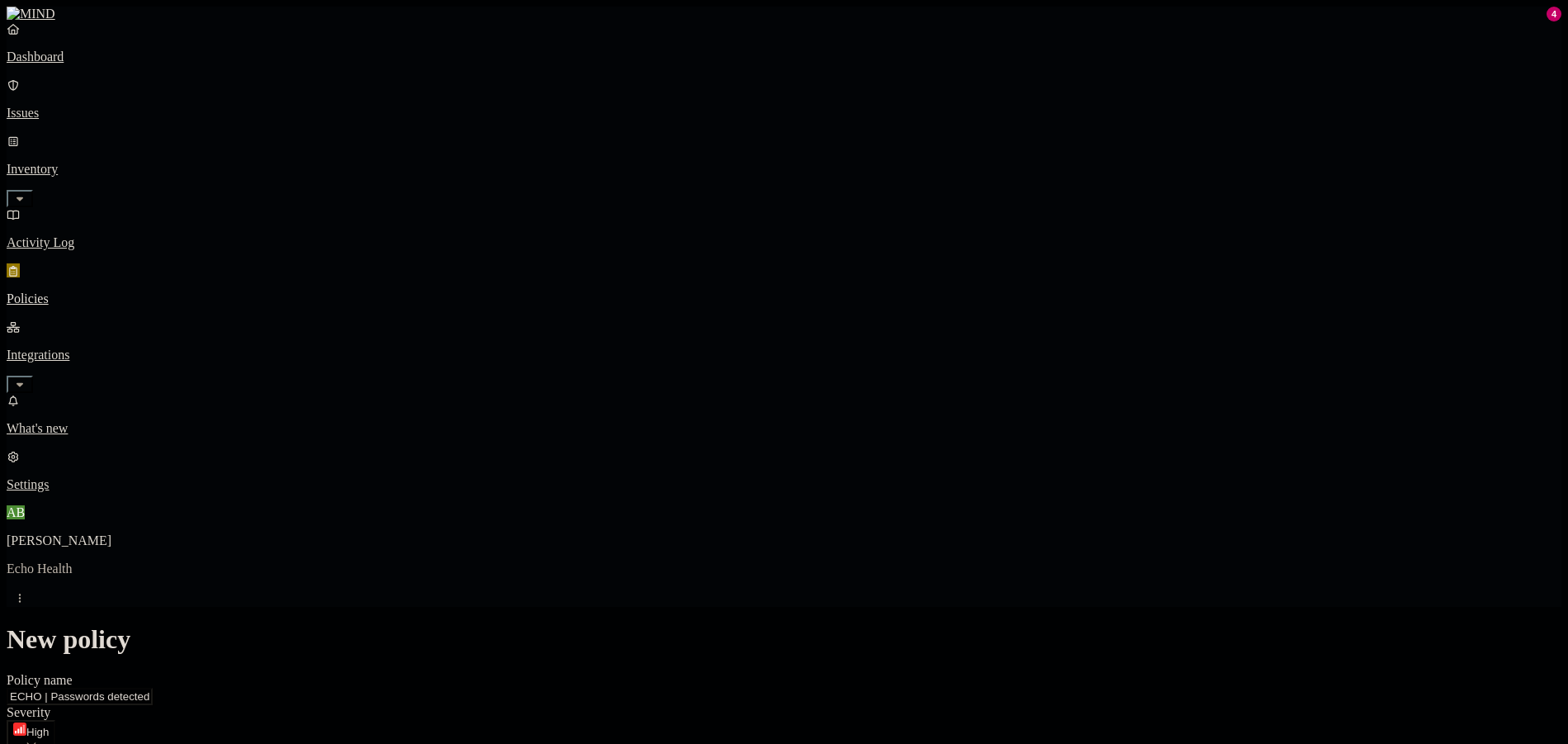
scroll to position [564, 0]
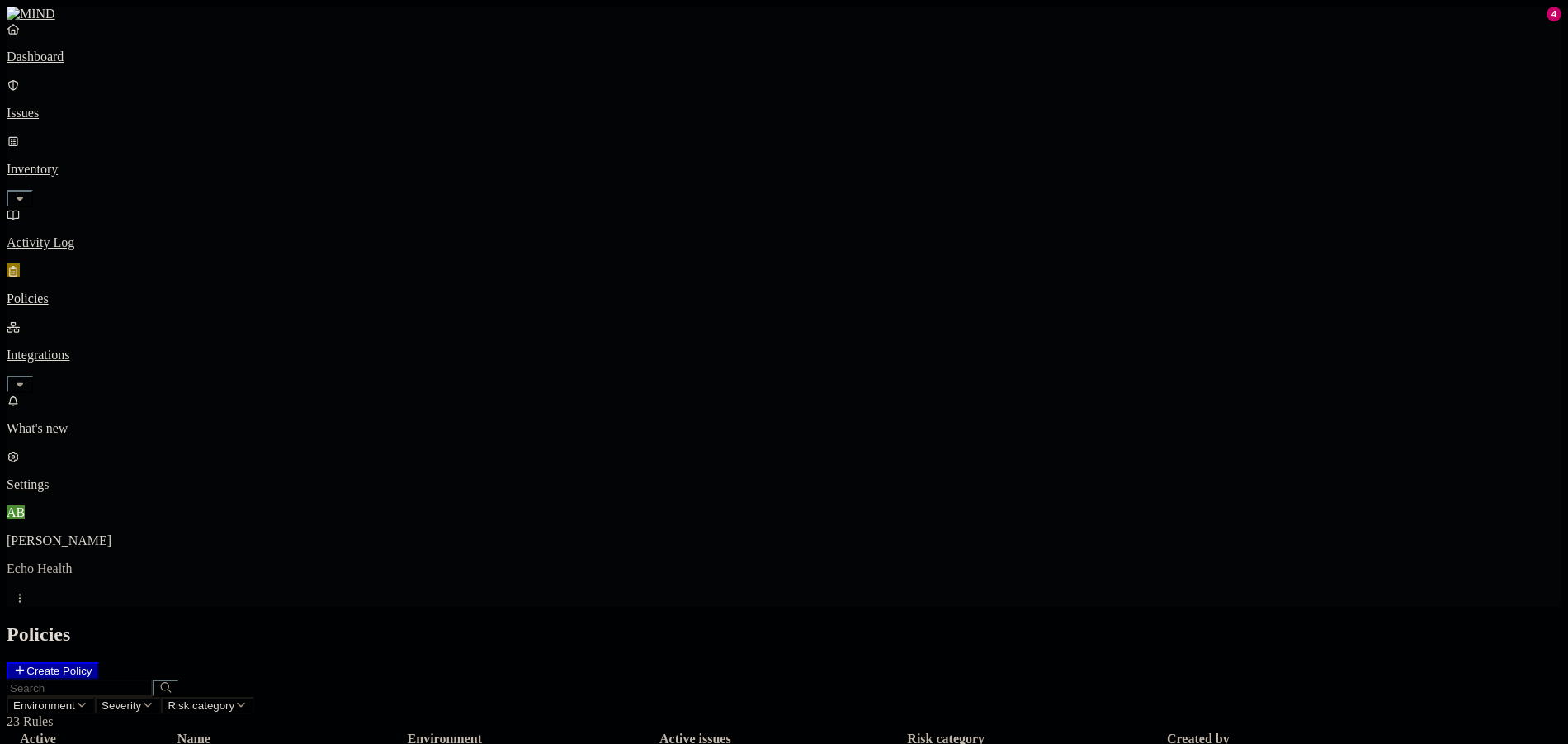
click at [928, 623] on h2 "Policies" at bounding box center [784, 634] width 1555 height 23
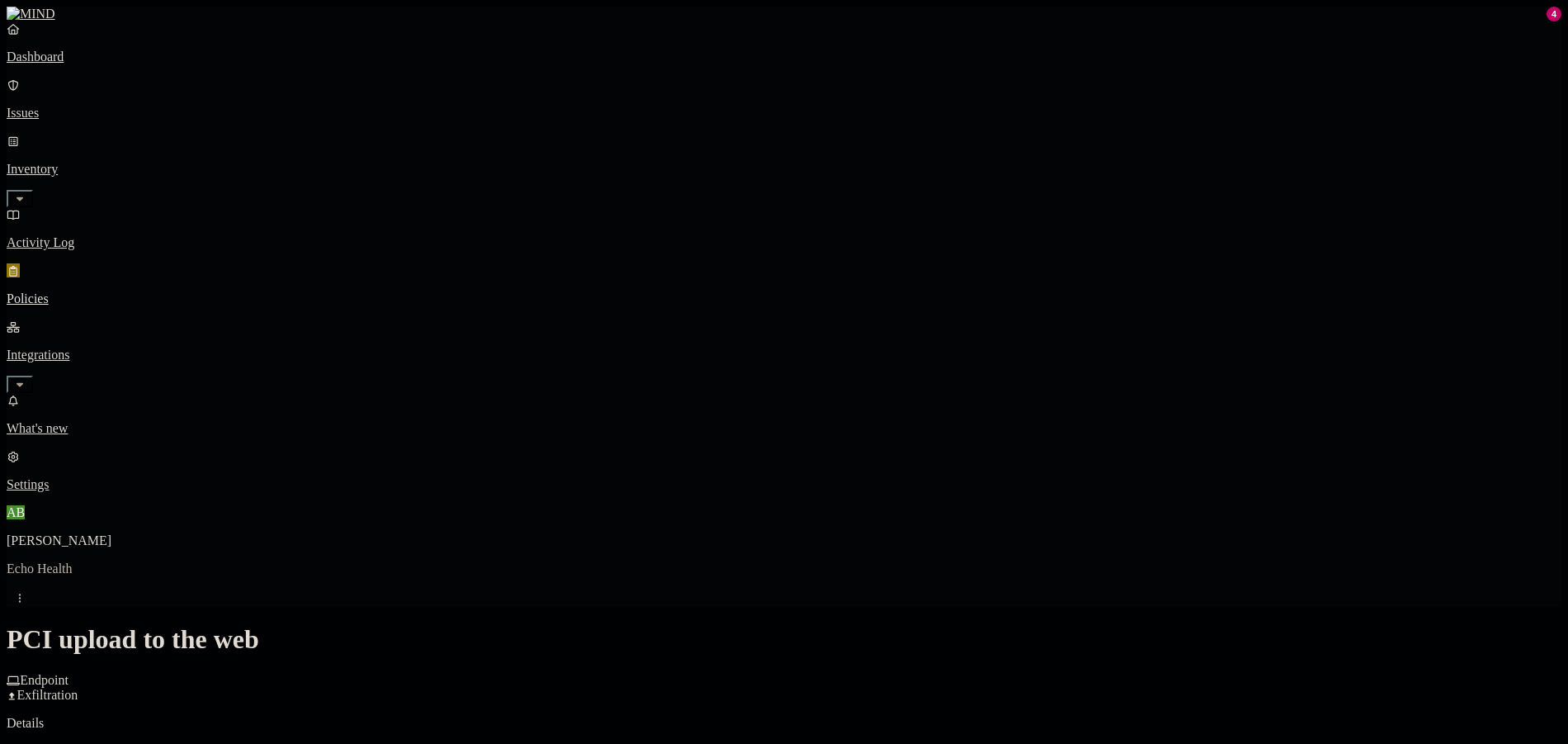
scroll to position [412, 0]
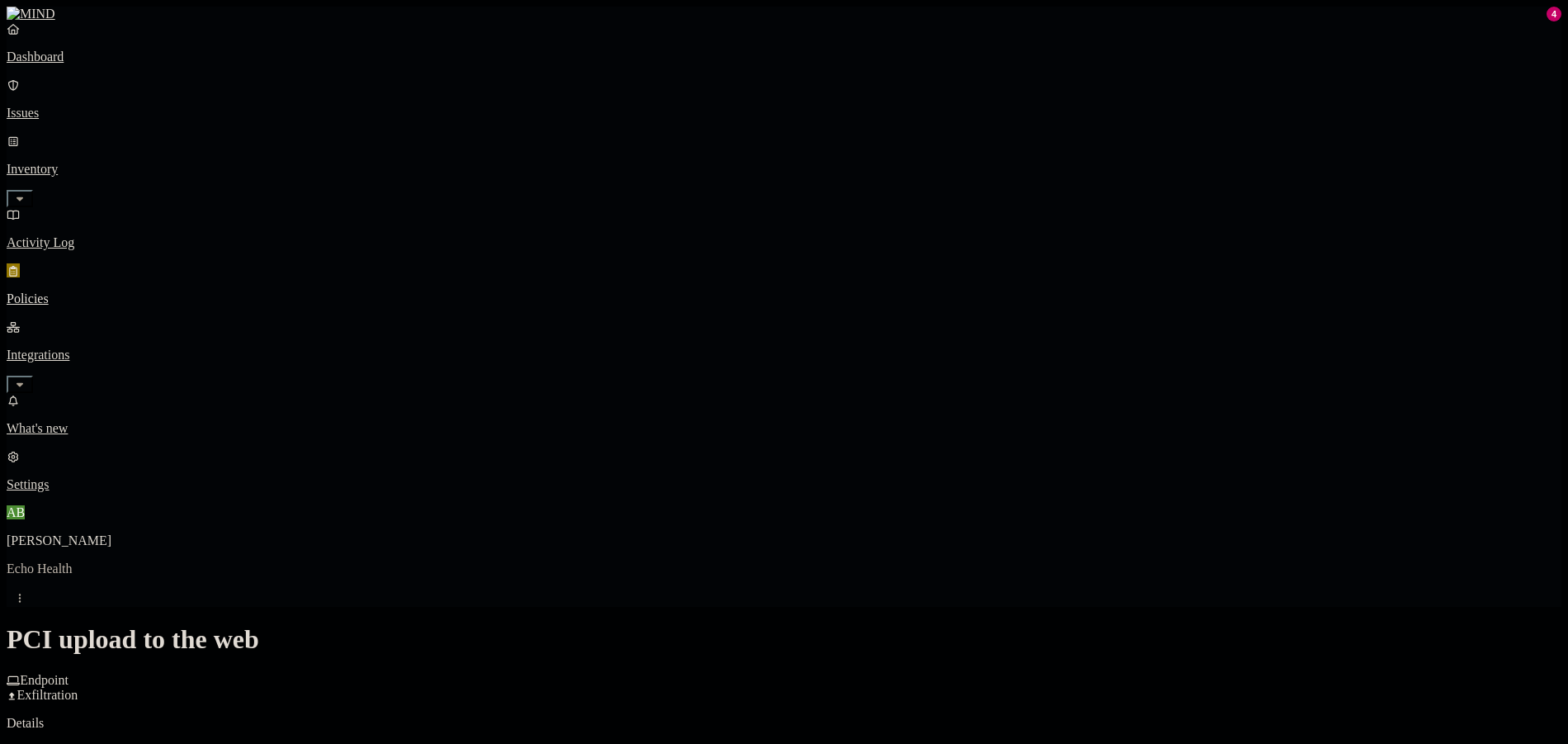
click at [1100, 564] on label "AND" at bounding box center [1090, 559] width 29 height 14
click at [1118, 594] on label "Web Domain" at bounding box center [1096, 584] width 43 height 29
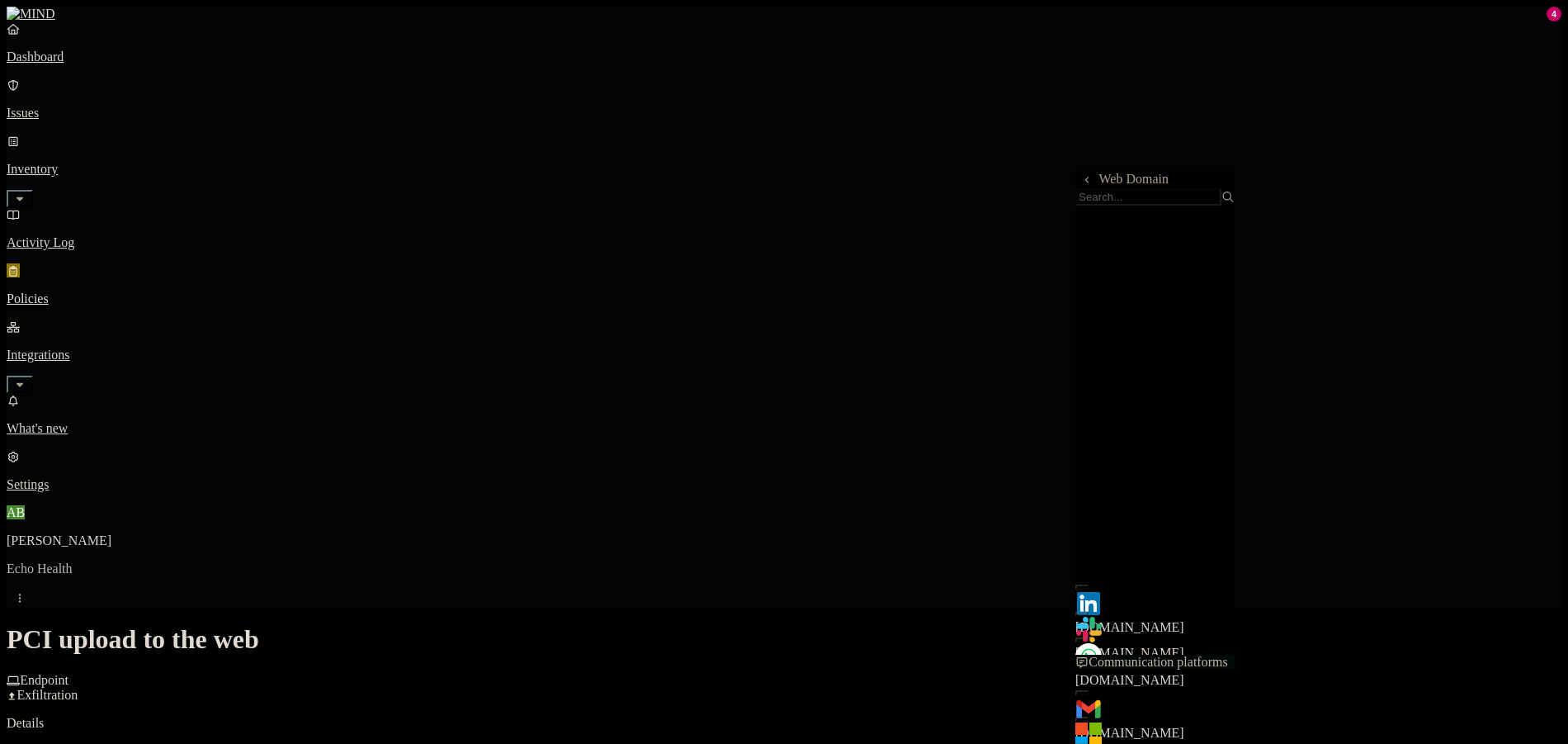
scroll to position [578, 0]
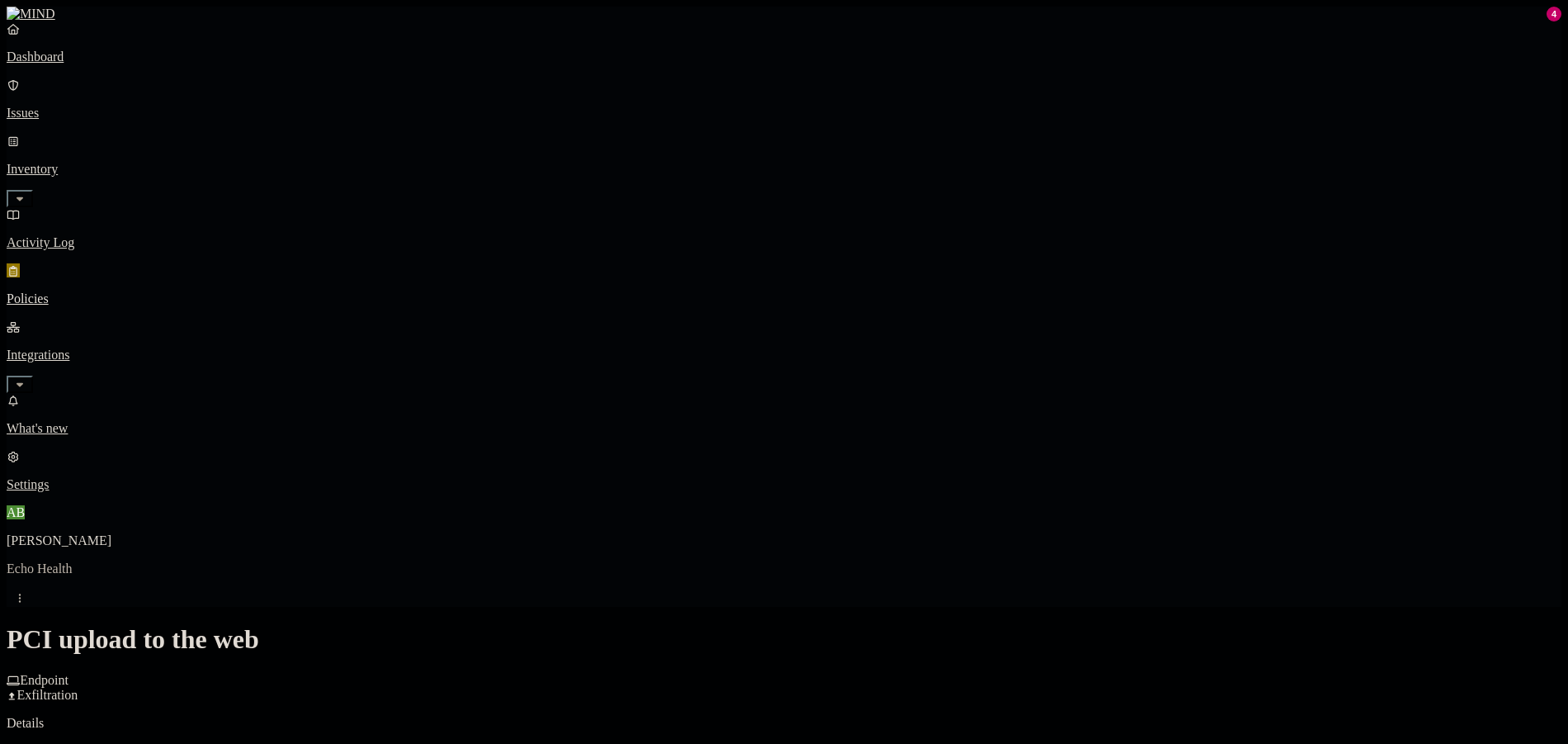
scroll to position [0, 0]
drag, startPoint x: 149, startPoint y: 216, endPoint x: 160, endPoint y: 229, distance: 17.0
click at [149, 320] on link "Integrations" at bounding box center [784, 355] width 1555 height 71
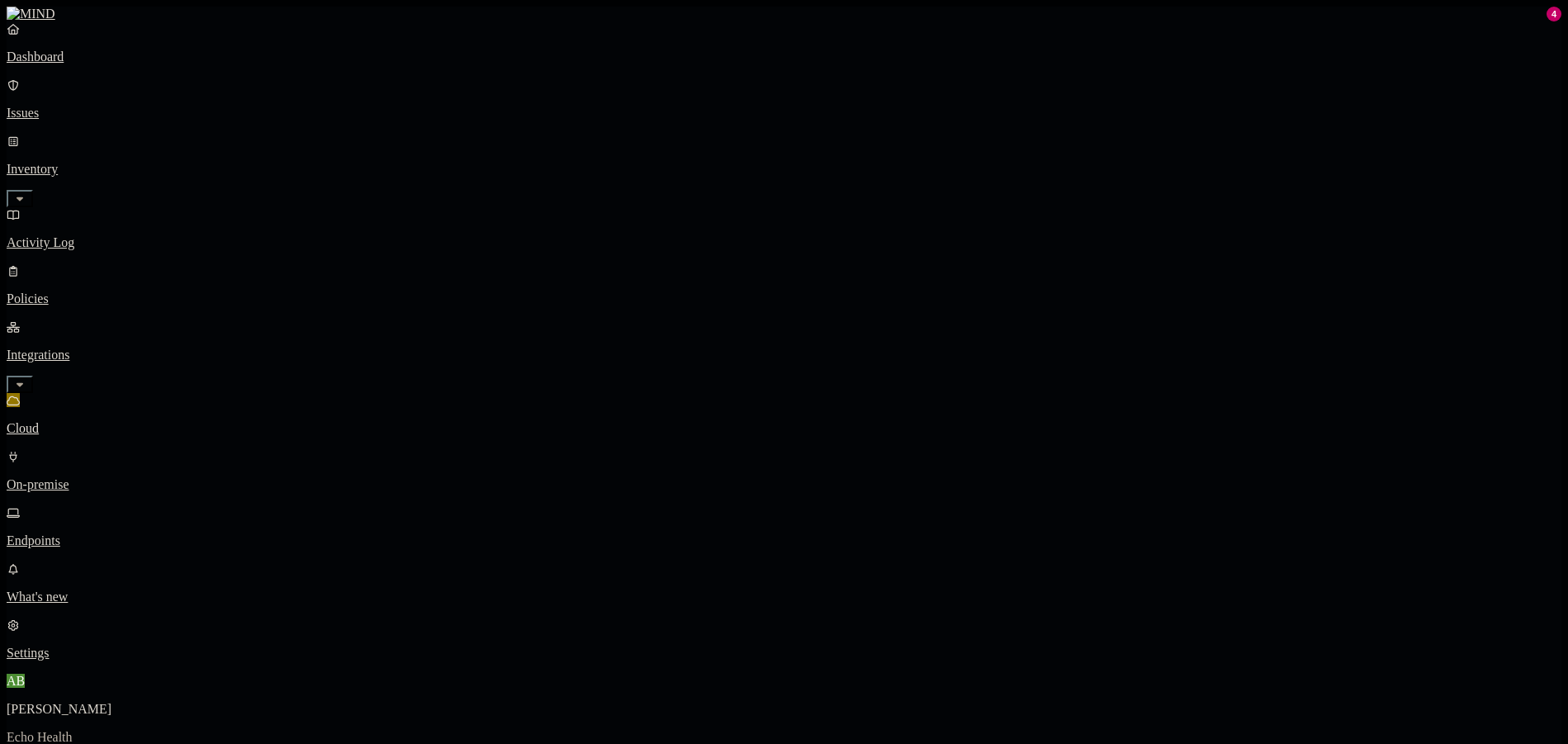
click at [137, 64] on p "Dashboard" at bounding box center [784, 57] width 1555 height 15
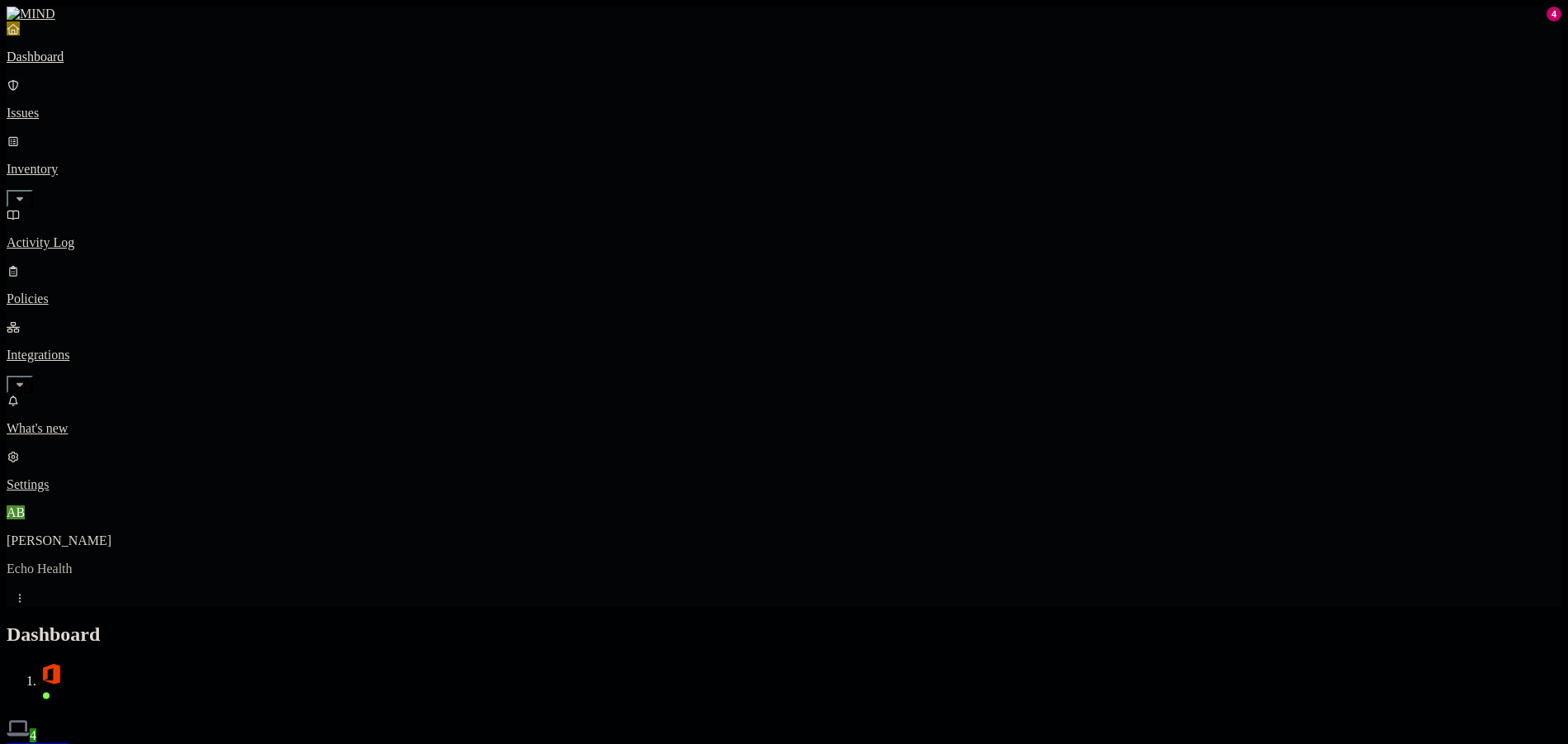
click at [125, 106] on p "Issues" at bounding box center [784, 114] width 1555 height 15
click at [122, 64] on link "Dashboard" at bounding box center [784, 43] width 1555 height 43
click at [105, 291] on p "Policies" at bounding box center [784, 299] width 1555 height 15
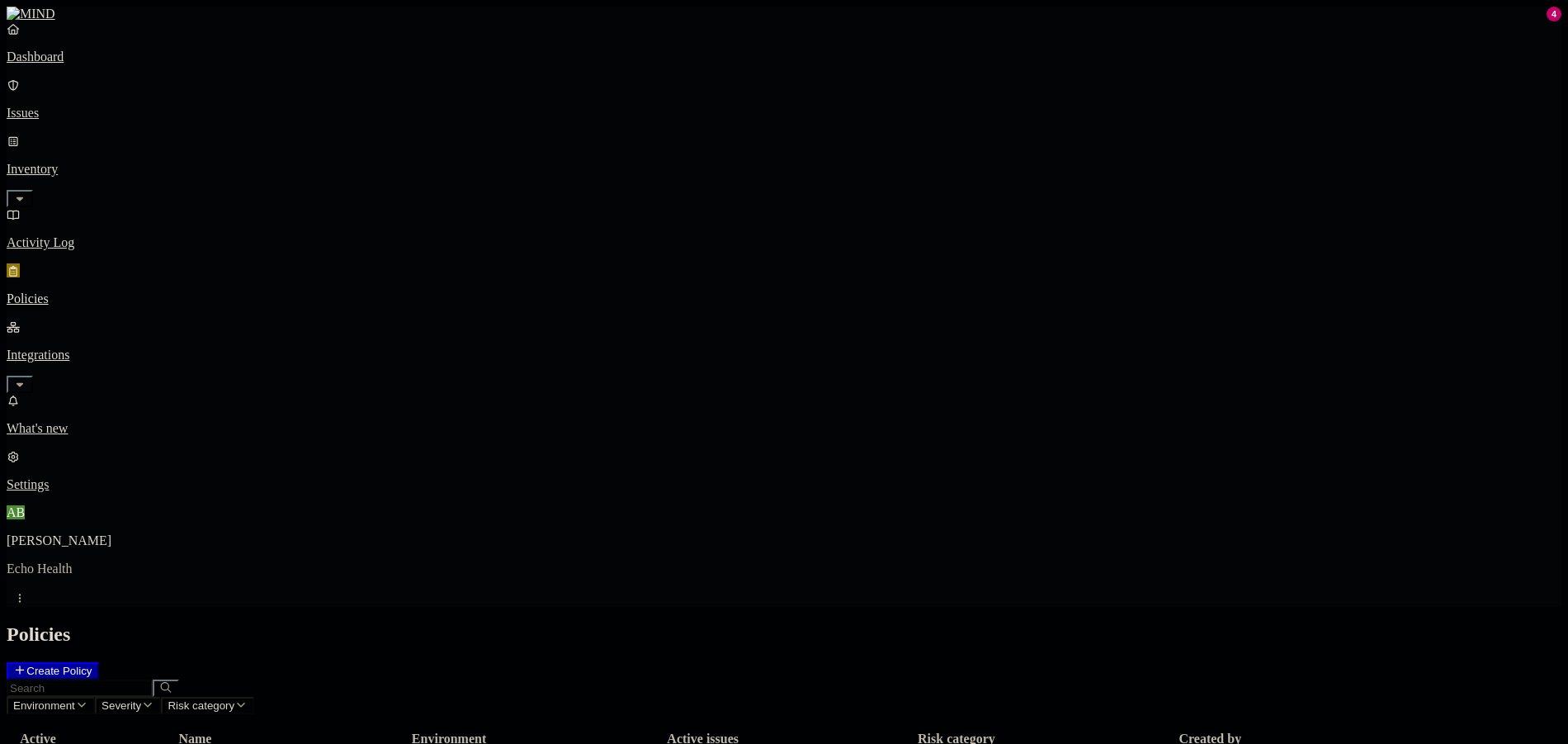
click at [142, 347] on p "Integrations" at bounding box center [784, 355] width 1555 height 15
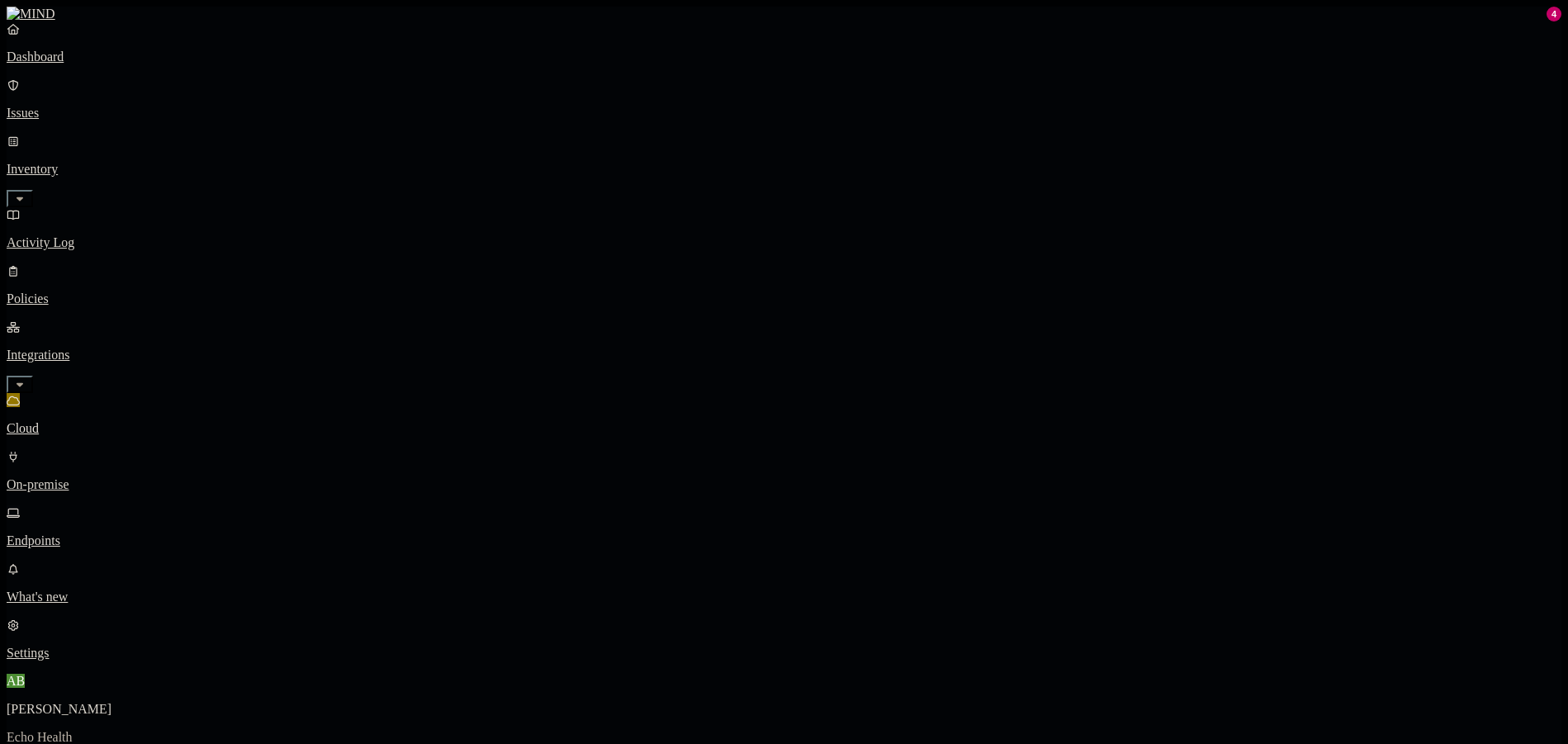
click at [94, 534] on p "Endpoints" at bounding box center [784, 541] width 1555 height 15
